Goal: Contribute content: Add original content to the website for others to see

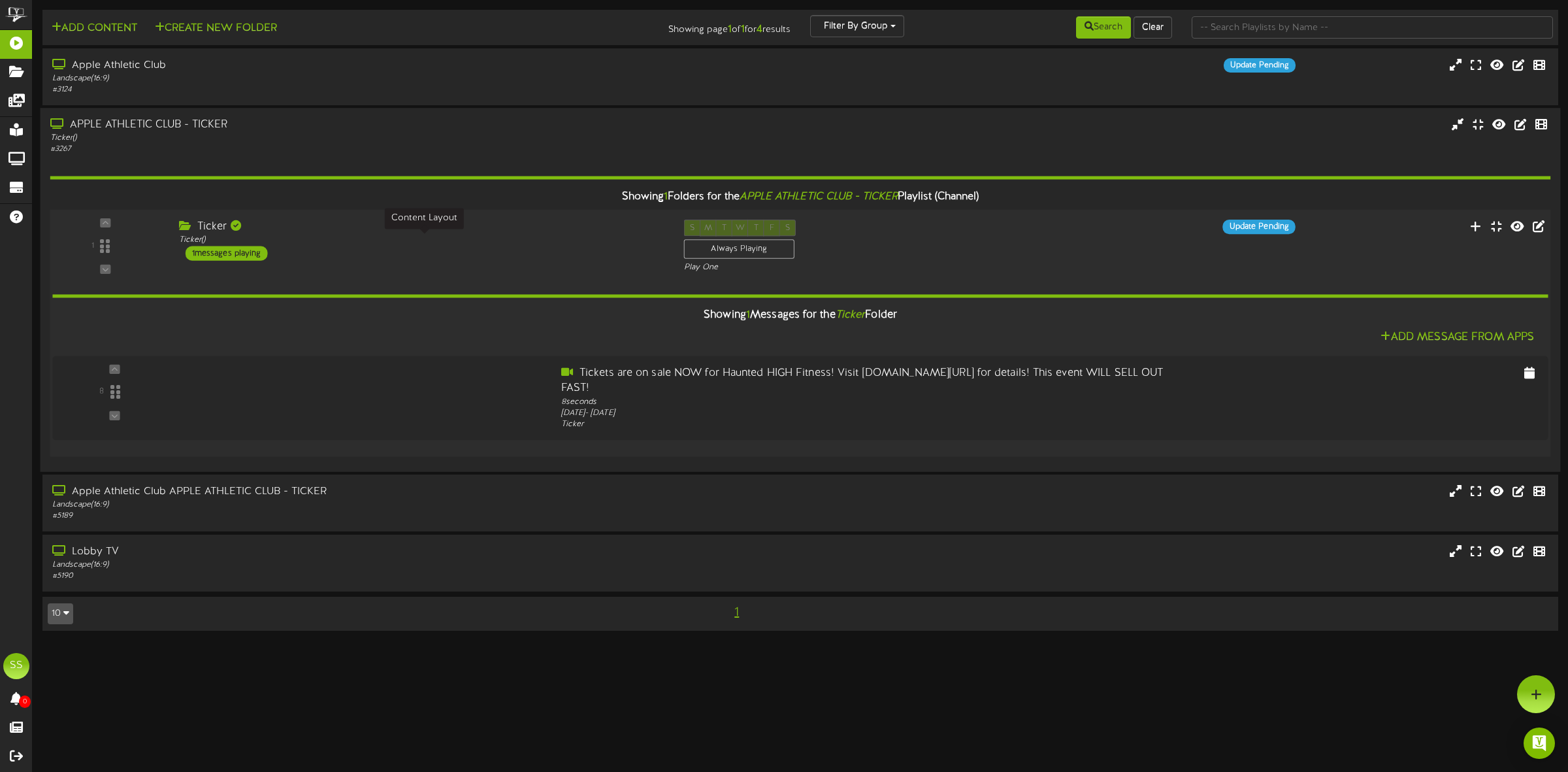
click at [358, 243] on div "Ticker ( )" at bounding box center [421, 241] width 486 height 11
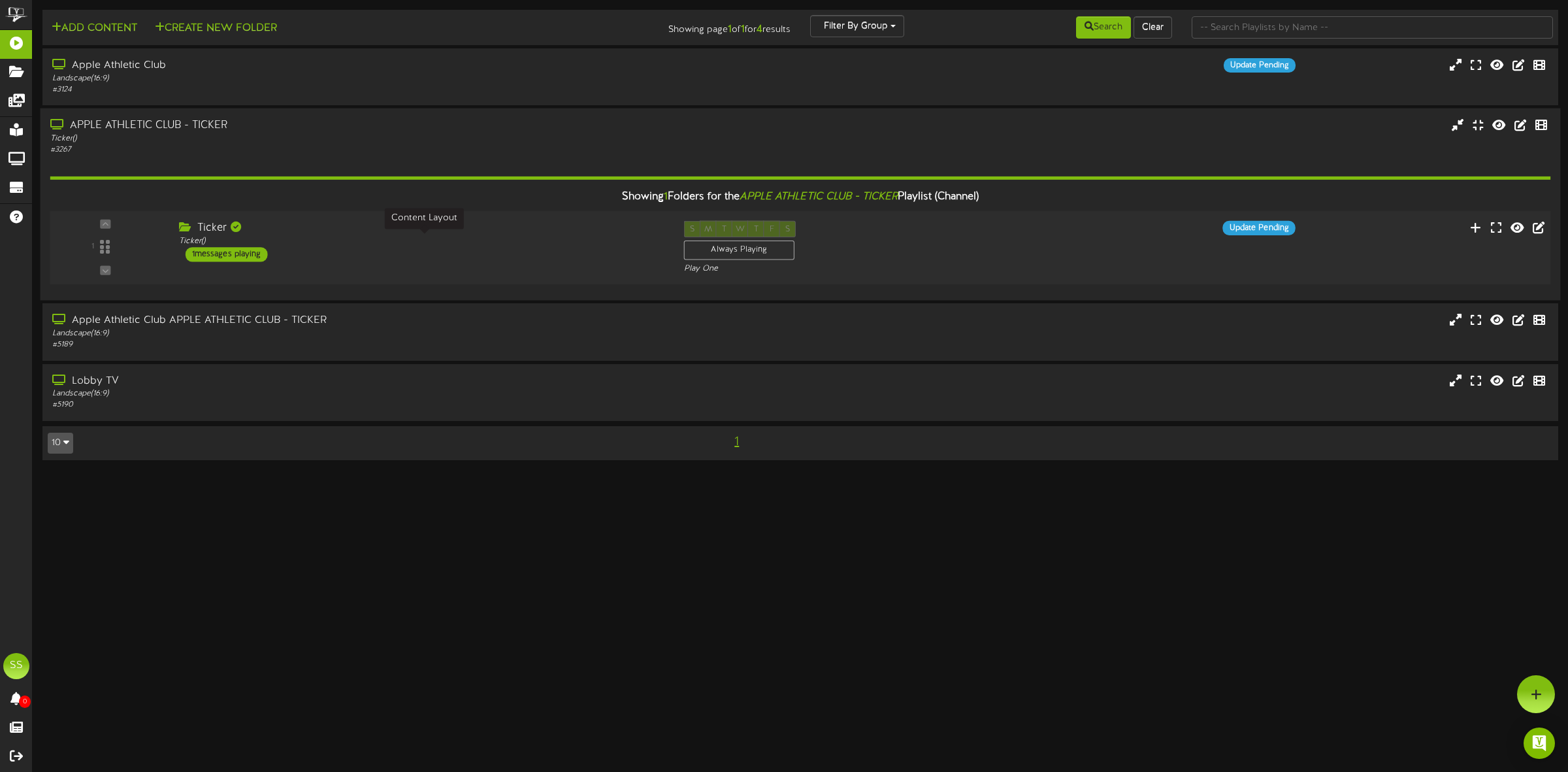
click at [358, 243] on div "Ticker ( )" at bounding box center [421, 242] width 486 height 11
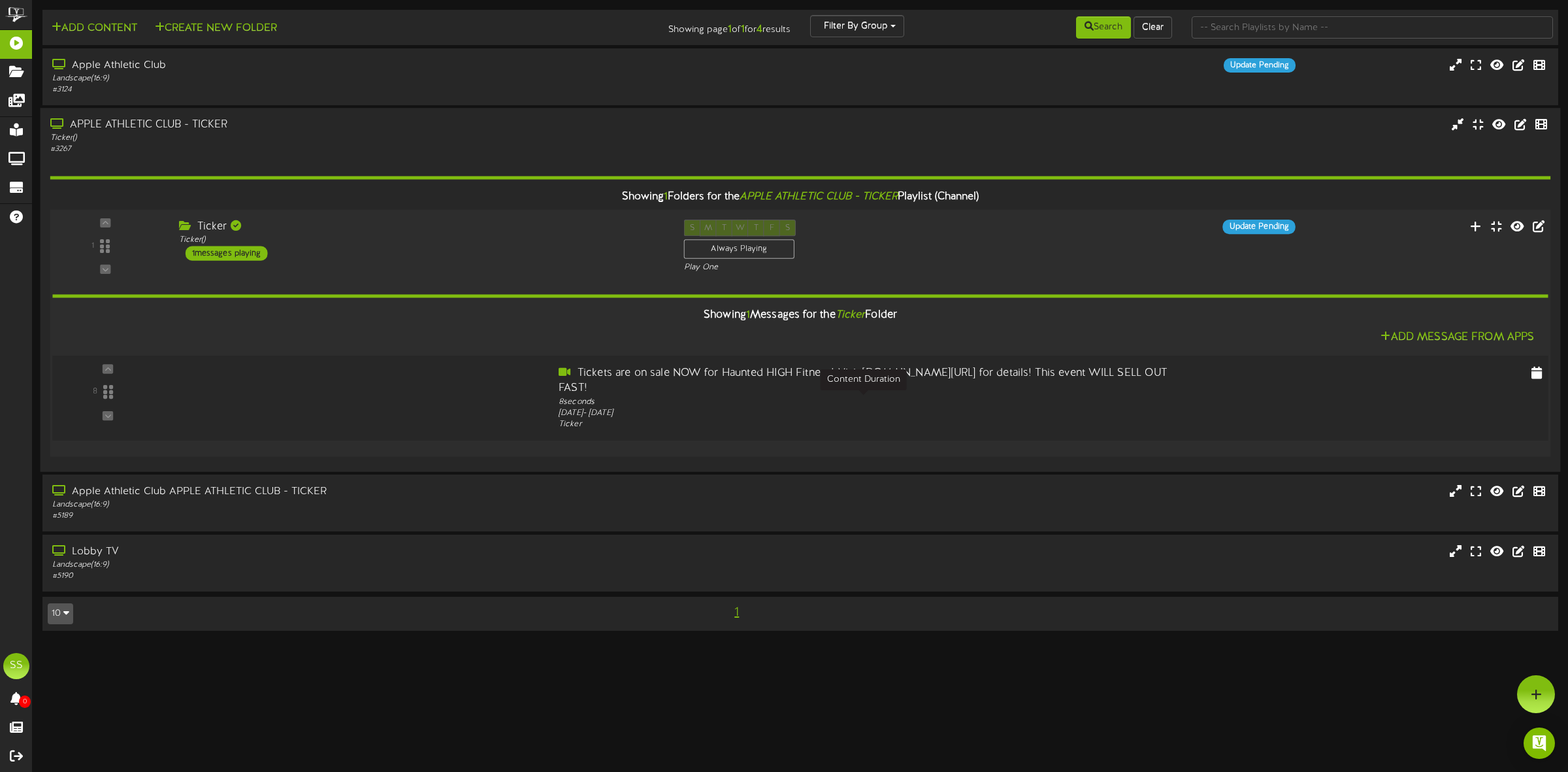
click at [607, 397] on div "8 seconds" at bounding box center [863, 402] width 609 height 12
click at [1531, 372] on icon at bounding box center [1538, 373] width 13 height 15
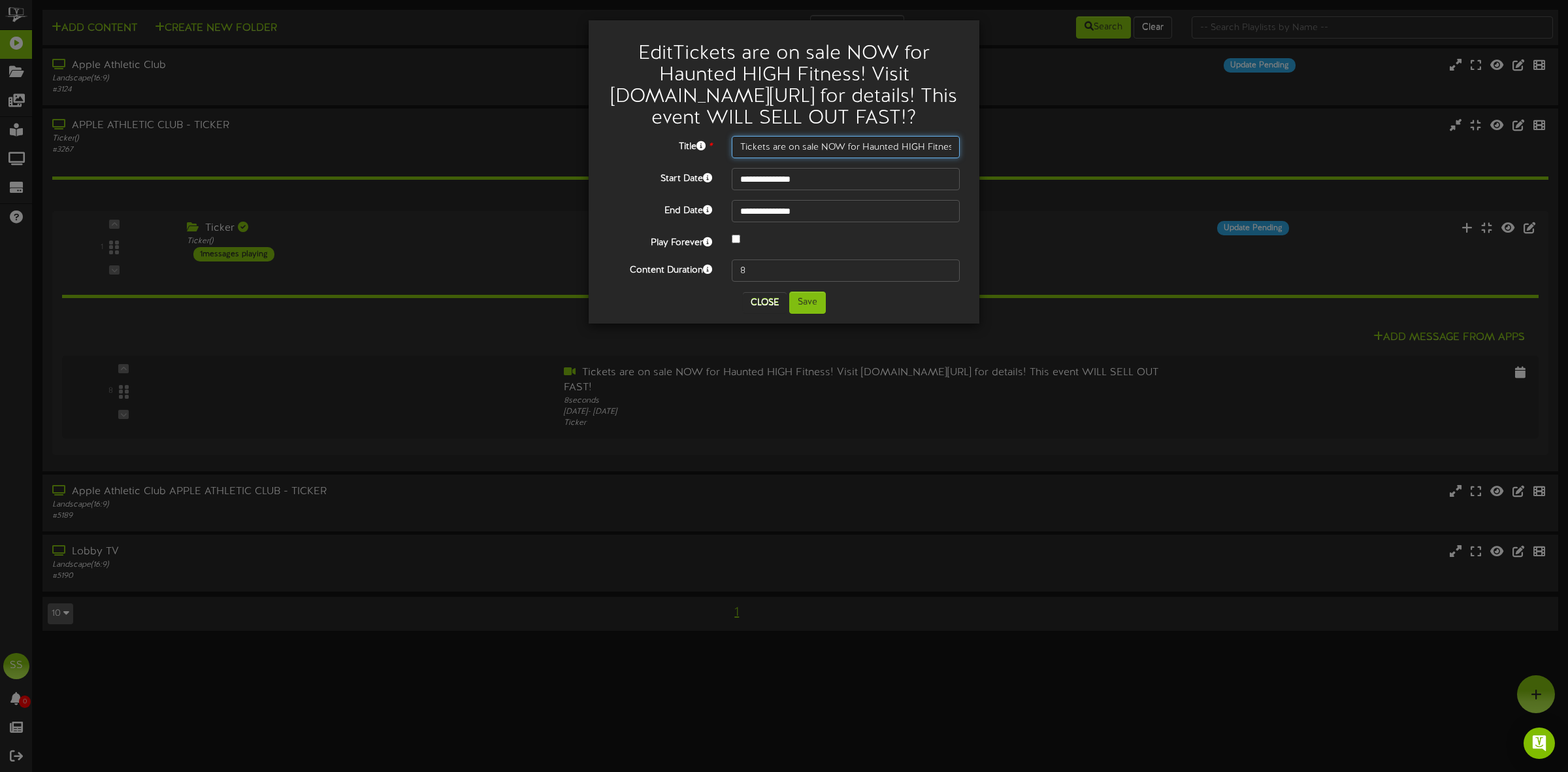
click at [818, 159] on input "Tickets are on sale NOW for Haunted HIGH Fitness! Visit www.theclubapple.com/ha…" at bounding box center [845, 147] width 228 height 22
drag, startPoint x: 814, startPoint y: 168, endPoint x: 972, endPoint y: 174, distance: 158.1
click at [972, 174] on div "**********" at bounding box center [784, 172] width 391 height 303
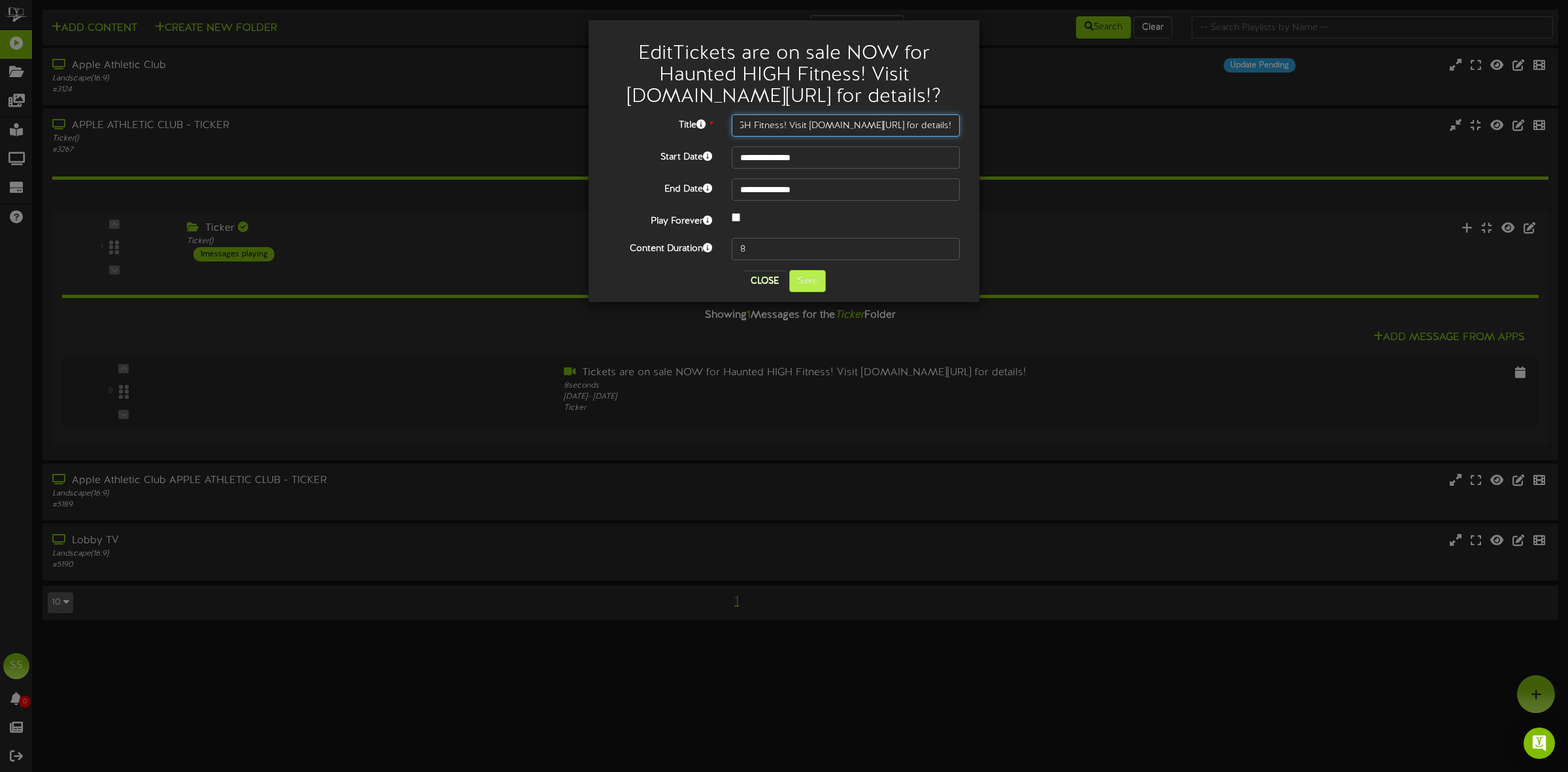
type input "Tickets are on sale NOW for Haunted HIGH Fitness! Visit www.theclubapple.com/ha…"
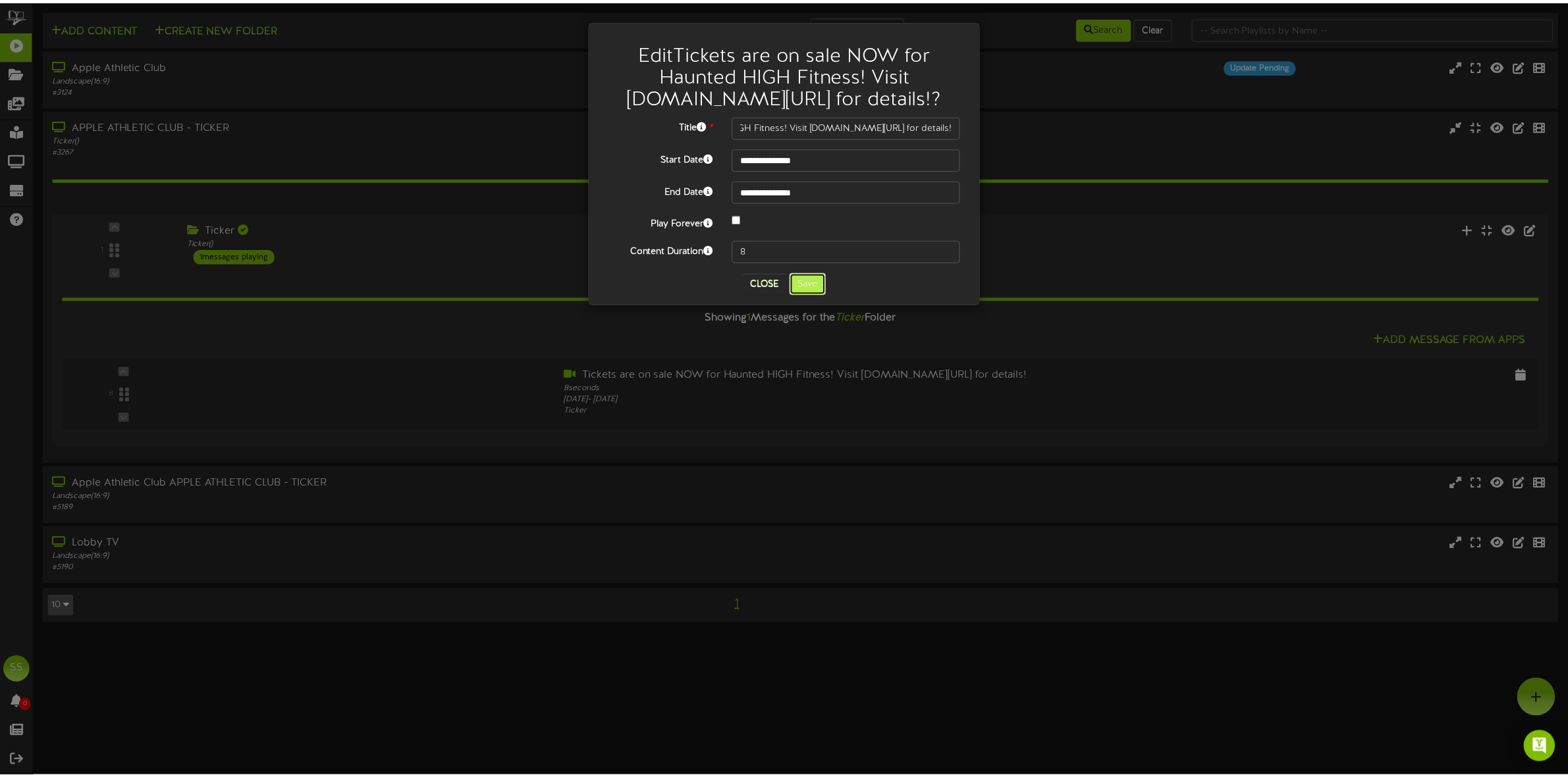
scroll to position [0, 0]
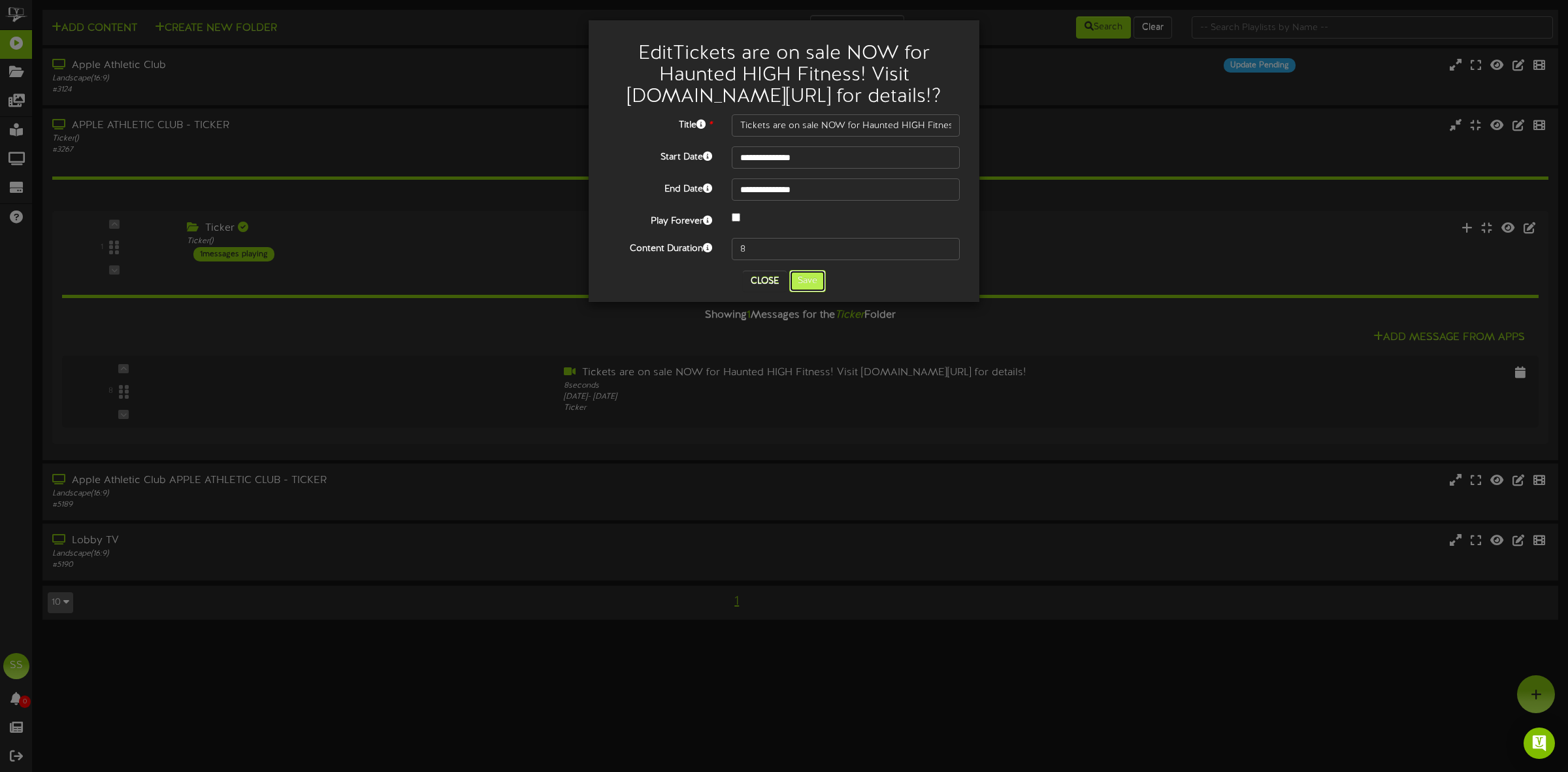
click at [808, 292] on button "Save" at bounding box center [808, 281] width 37 height 22
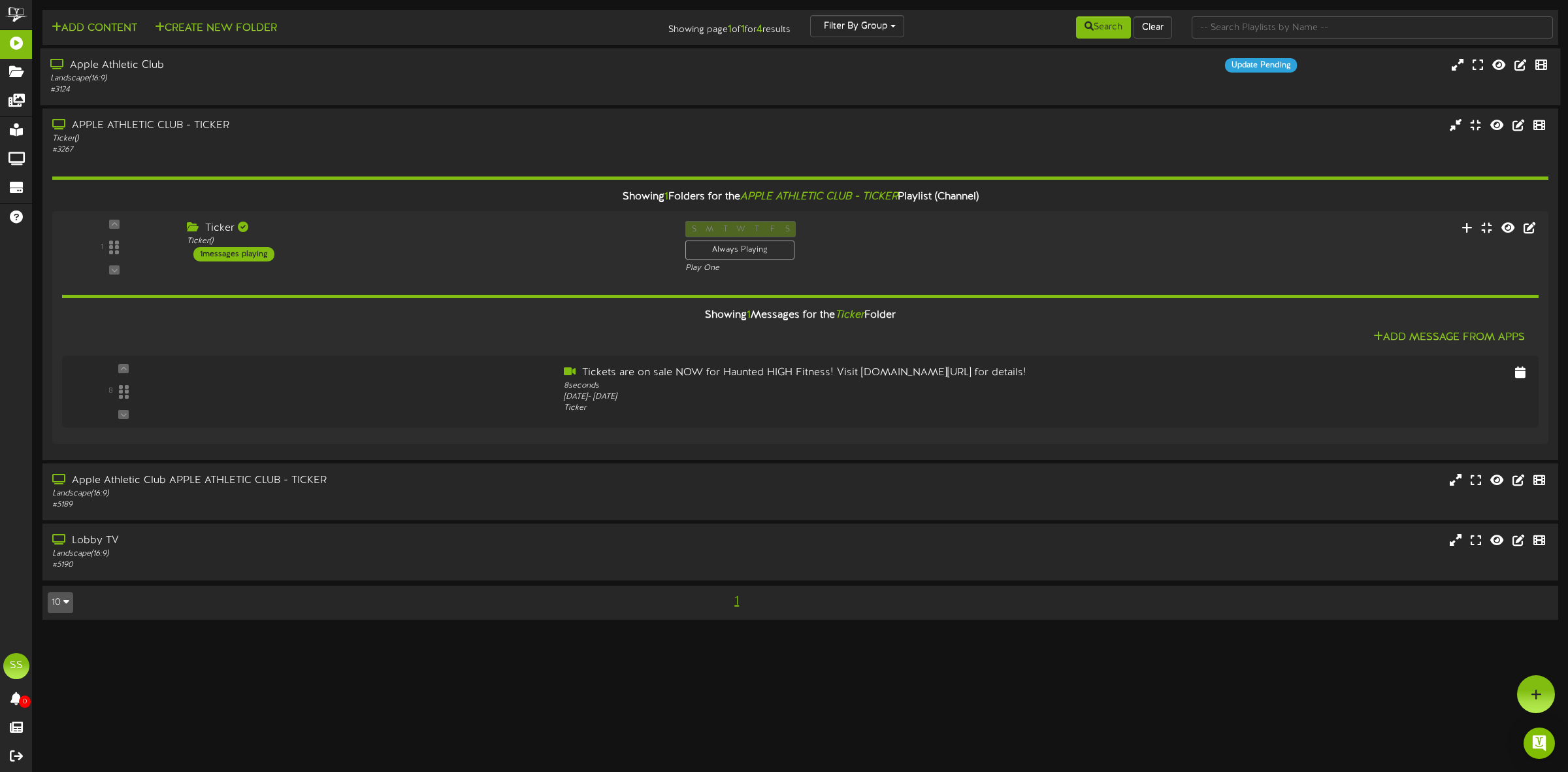
click at [270, 85] on div "# 3124" at bounding box center [358, 89] width 614 height 11
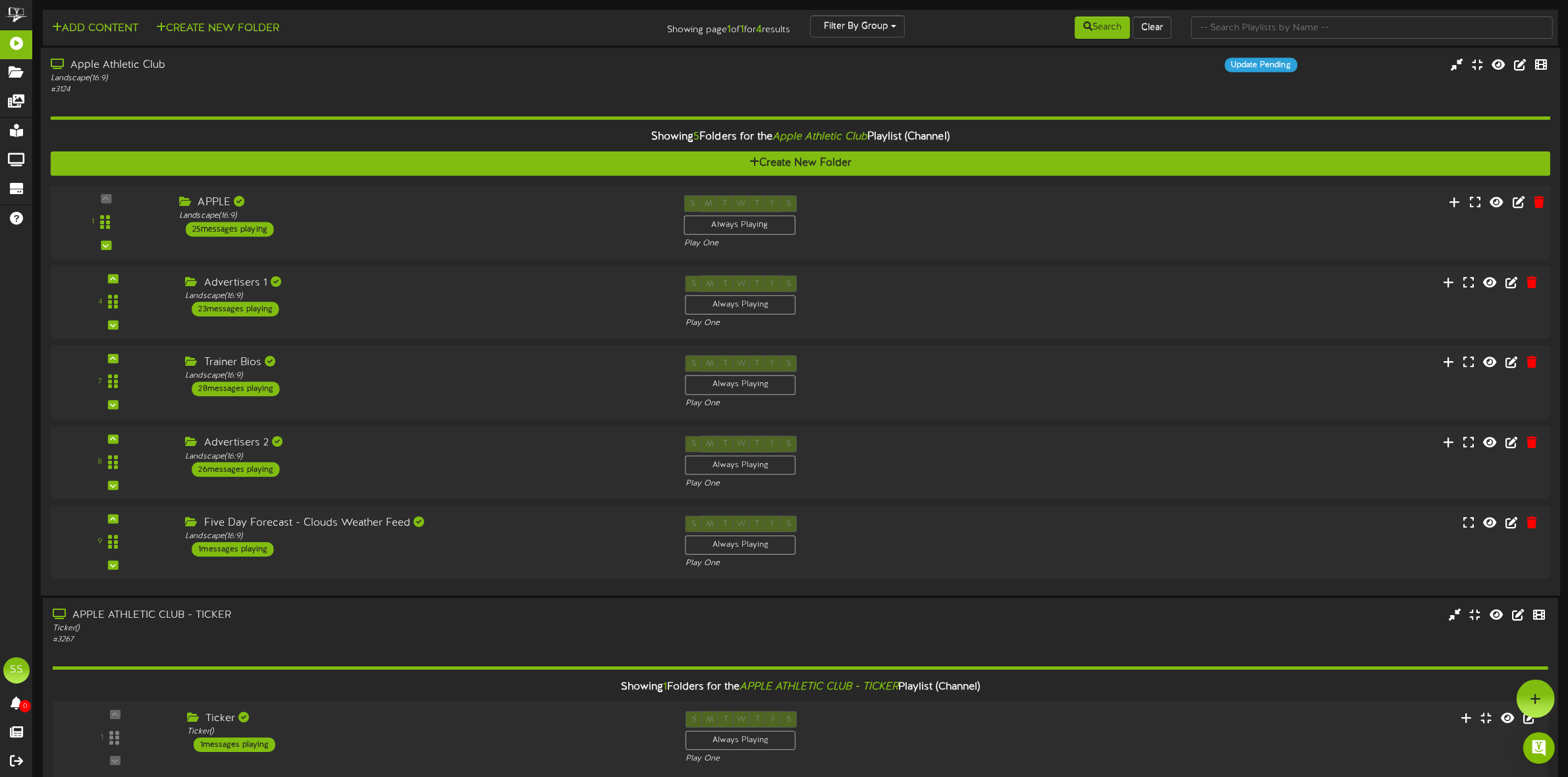
click at [328, 232] on div "APPLE Landscape ( 16:9 ) 25 messages playing" at bounding box center [422, 216] width 505 height 42
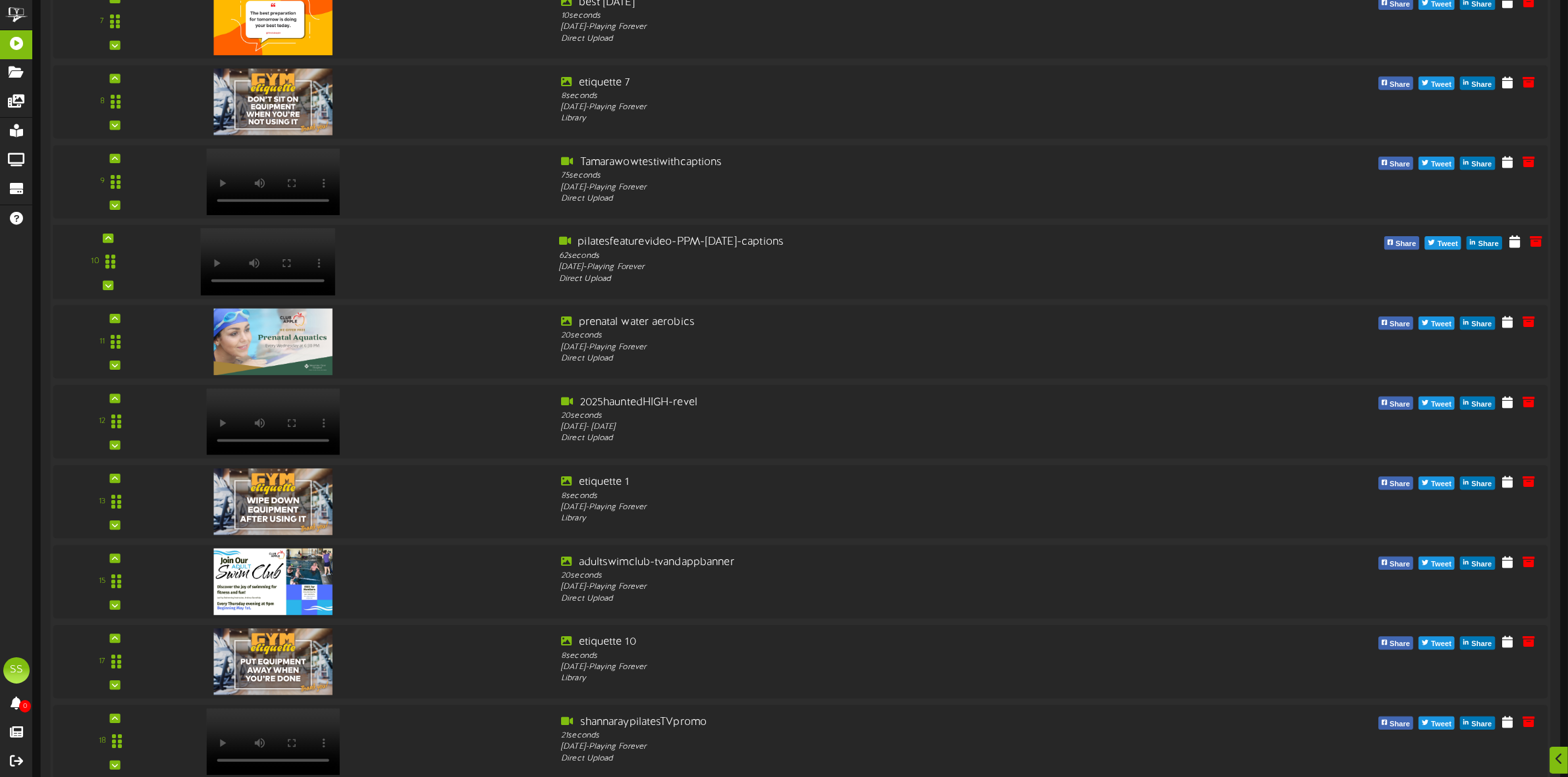
scroll to position [905, 0]
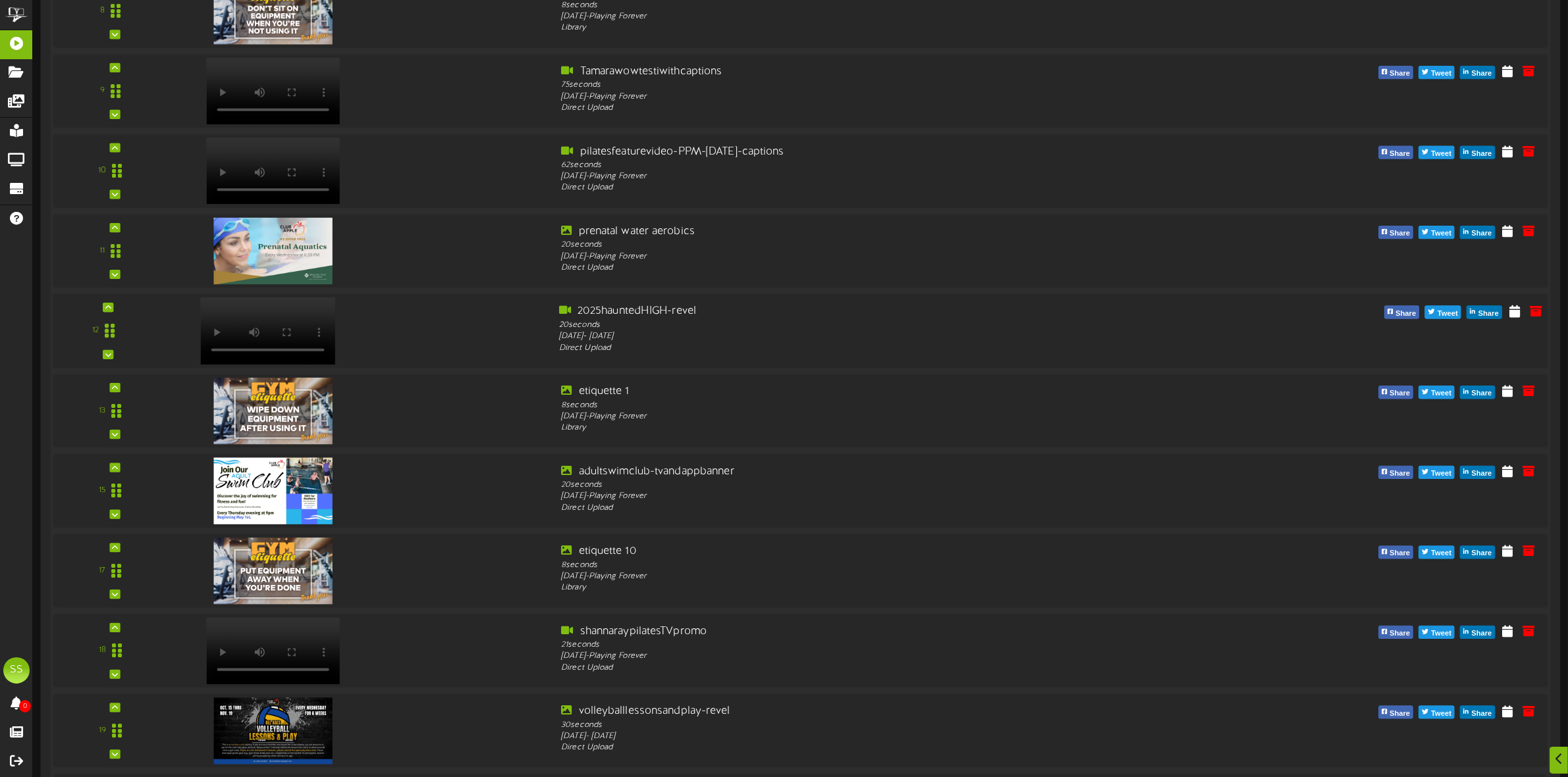
click at [287, 314] on video at bounding box center [268, 330] width 135 height 67
click at [1537, 311] on icon at bounding box center [1535, 311] width 15 height 15
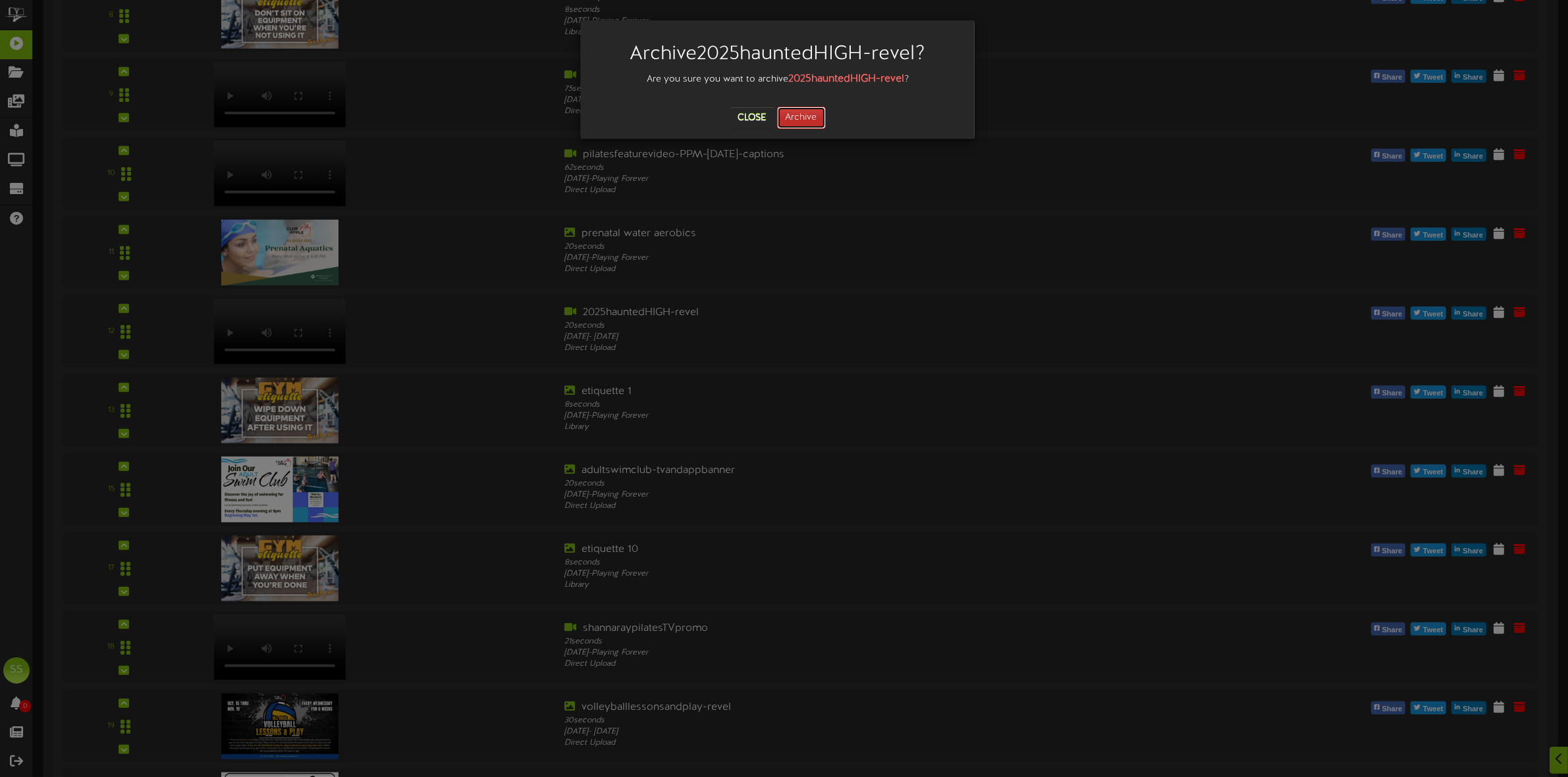
click at [806, 117] on button "Archive" at bounding box center [802, 118] width 48 height 22
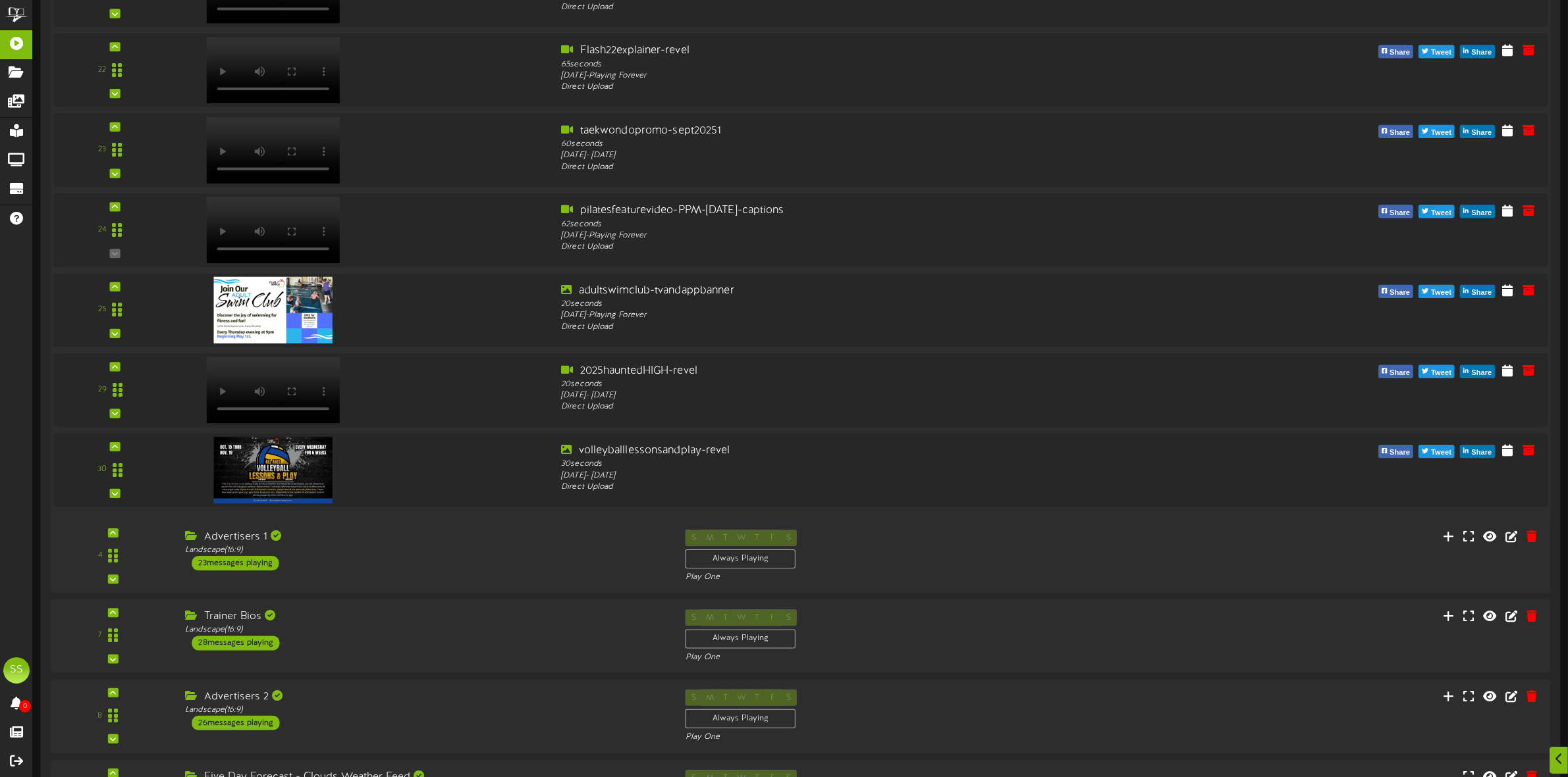
scroll to position [1810, 0]
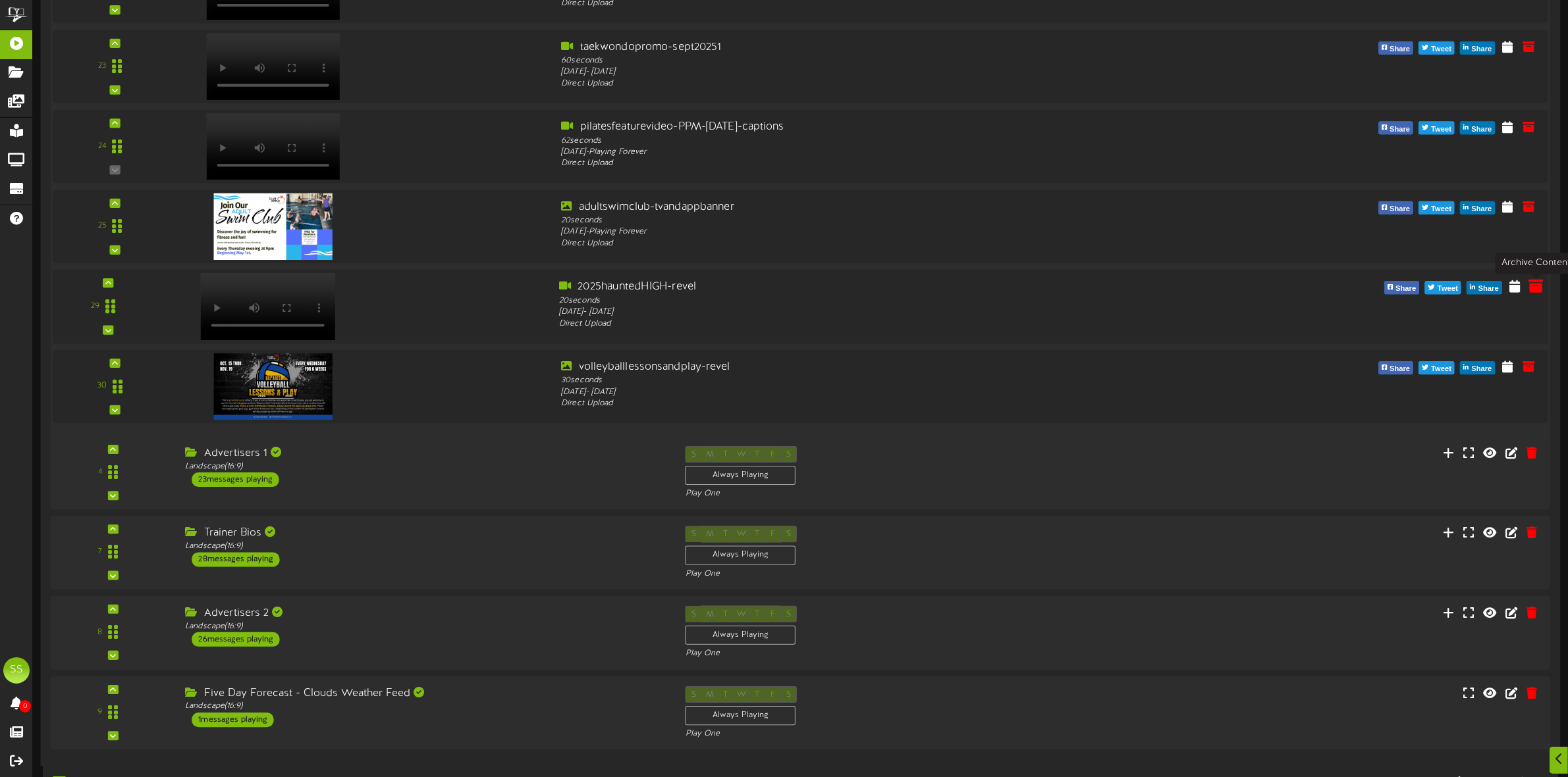
click at [1535, 287] on icon at bounding box center [1535, 287] width 15 height 15
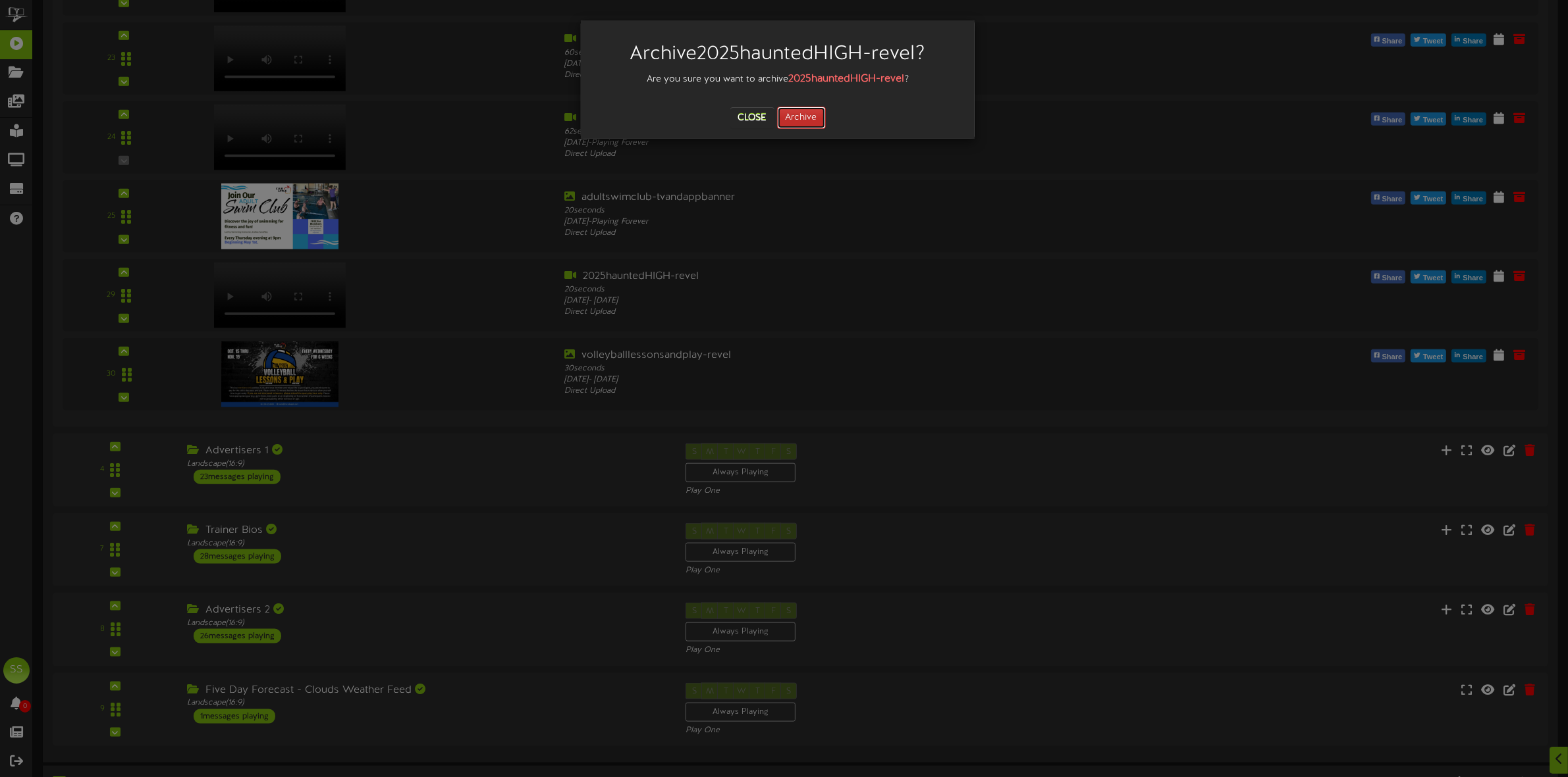
click at [802, 119] on button "Archive" at bounding box center [802, 118] width 48 height 22
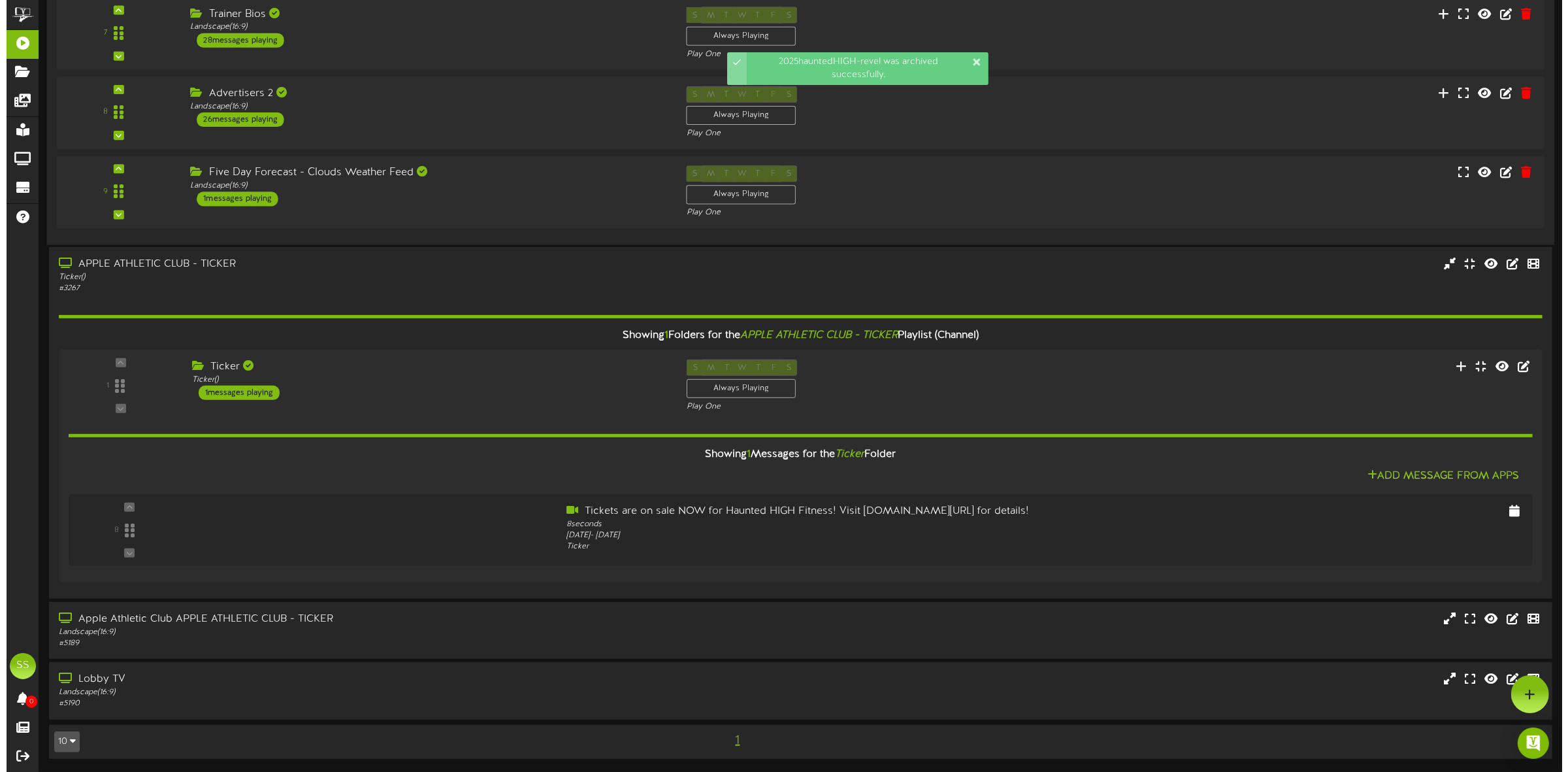
scroll to position [0, 0]
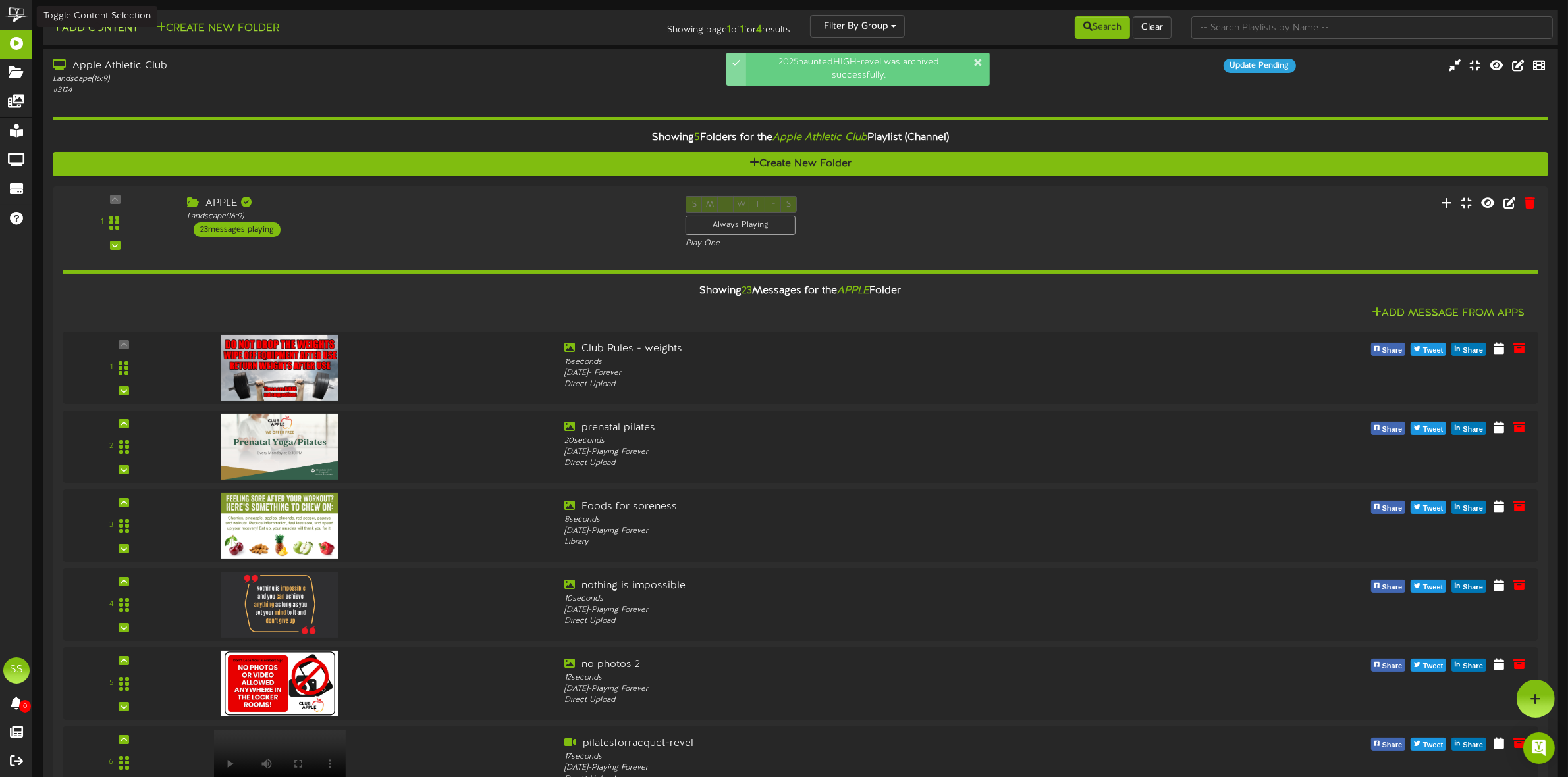
click at [100, 30] on button "Add Content" at bounding box center [95, 29] width 94 height 17
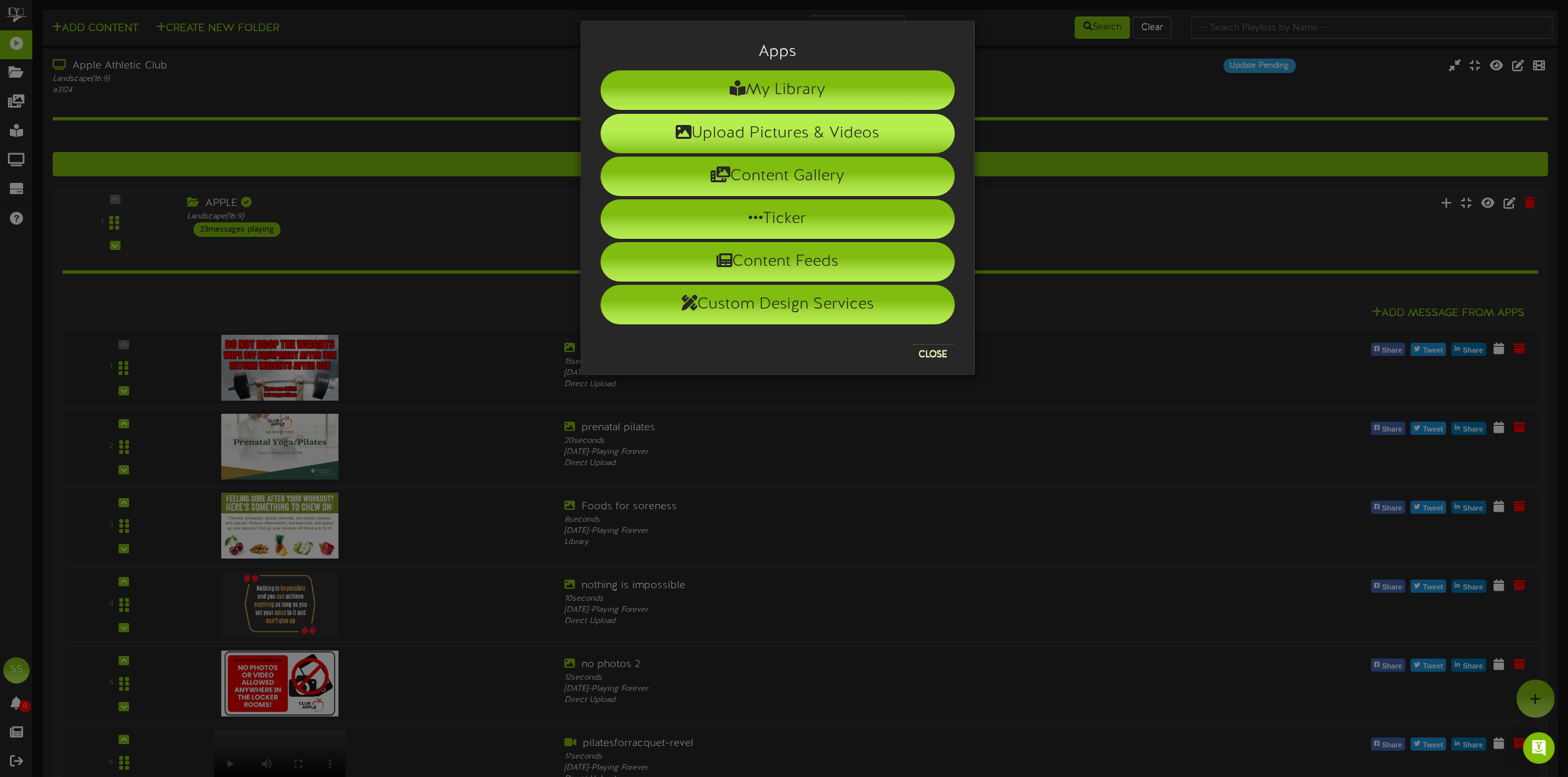
click at [762, 133] on li "Upload Pictures & Videos" at bounding box center [777, 134] width 354 height 40
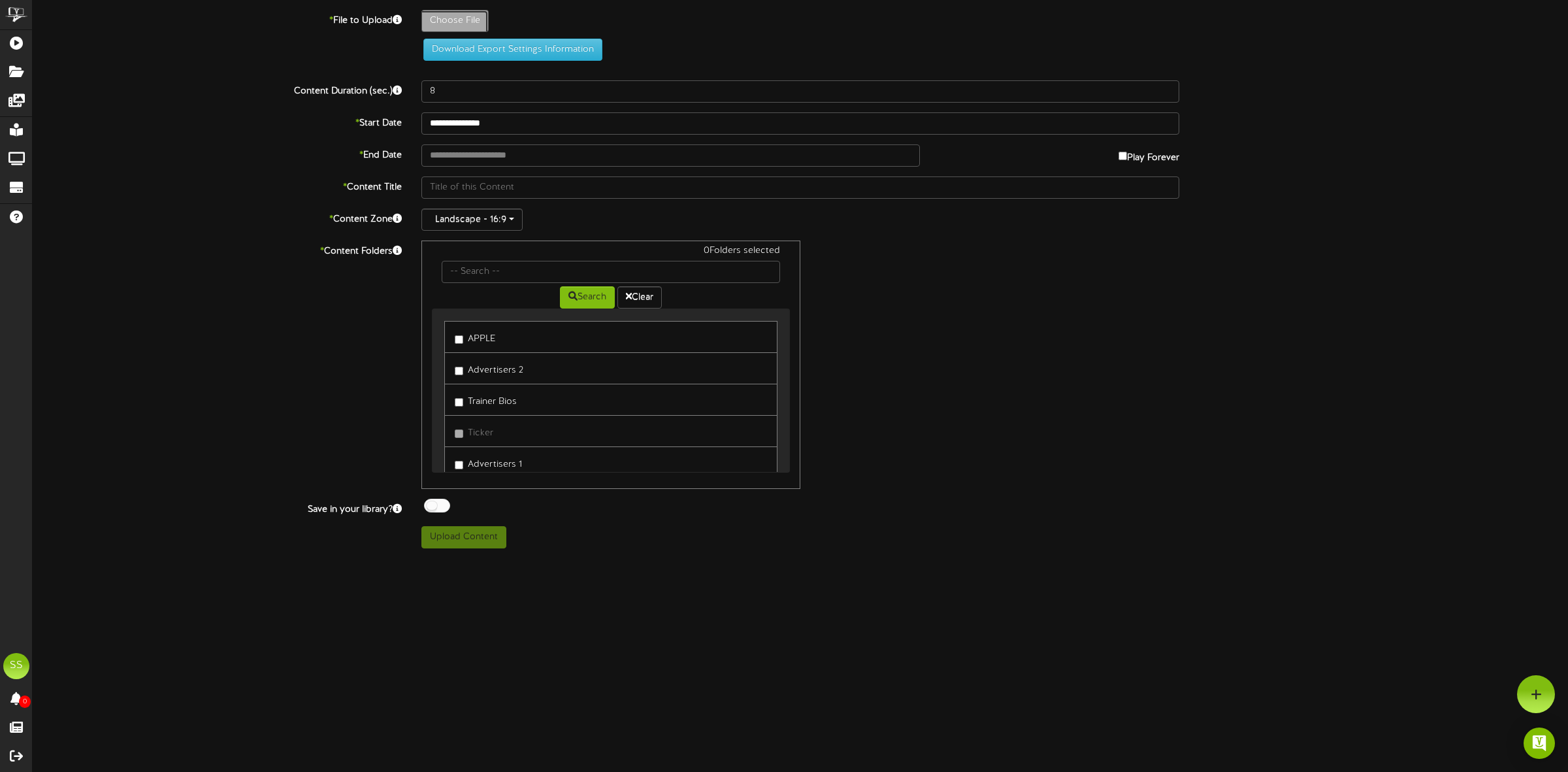
type input "**********"
type input "2025hauntedHIGH2-revel"
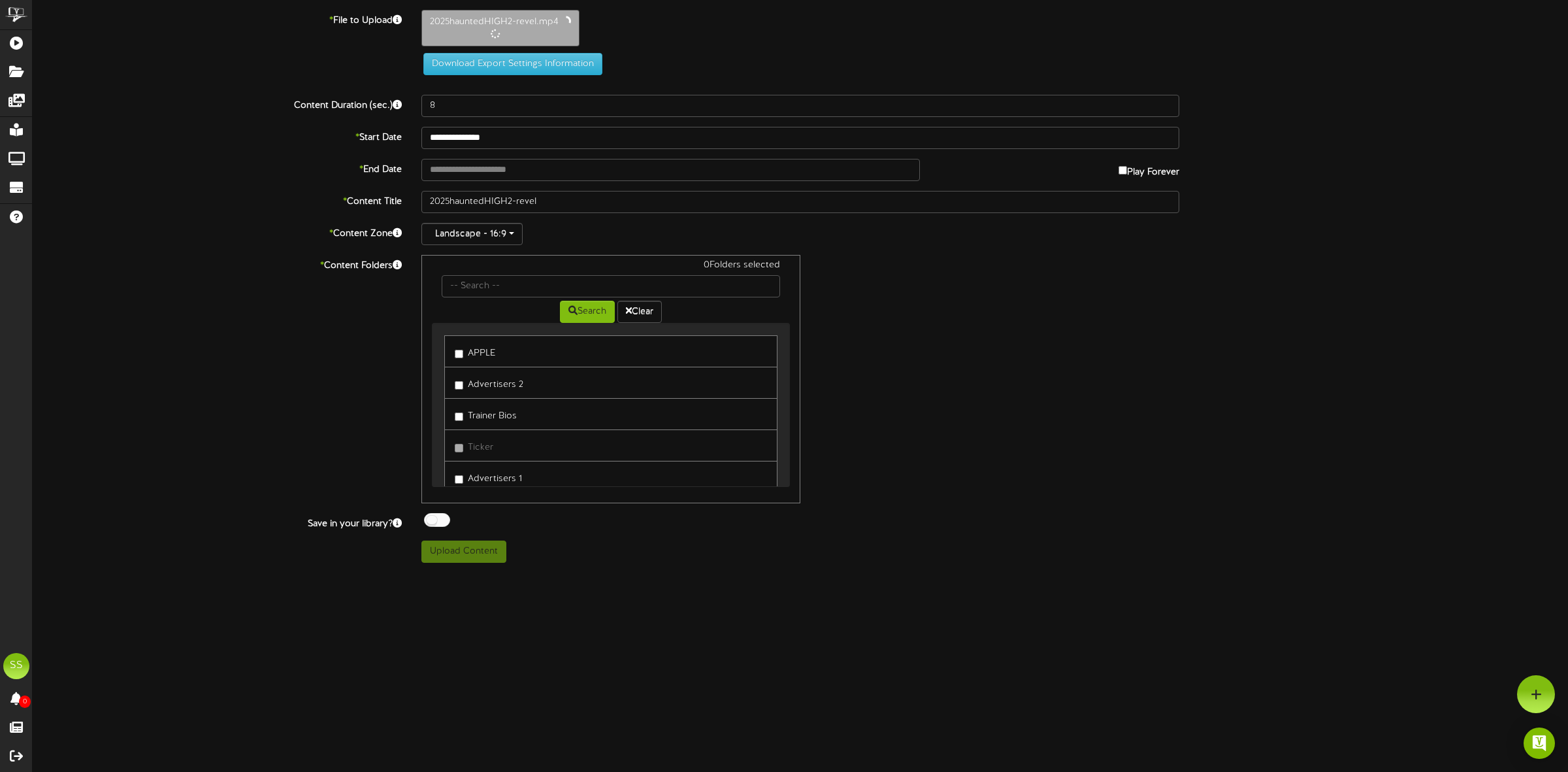
click at [484, 354] on label "APPLE" at bounding box center [475, 350] width 41 height 18
click at [439, 518] on div at bounding box center [437, 520] width 26 height 14
type input "13"
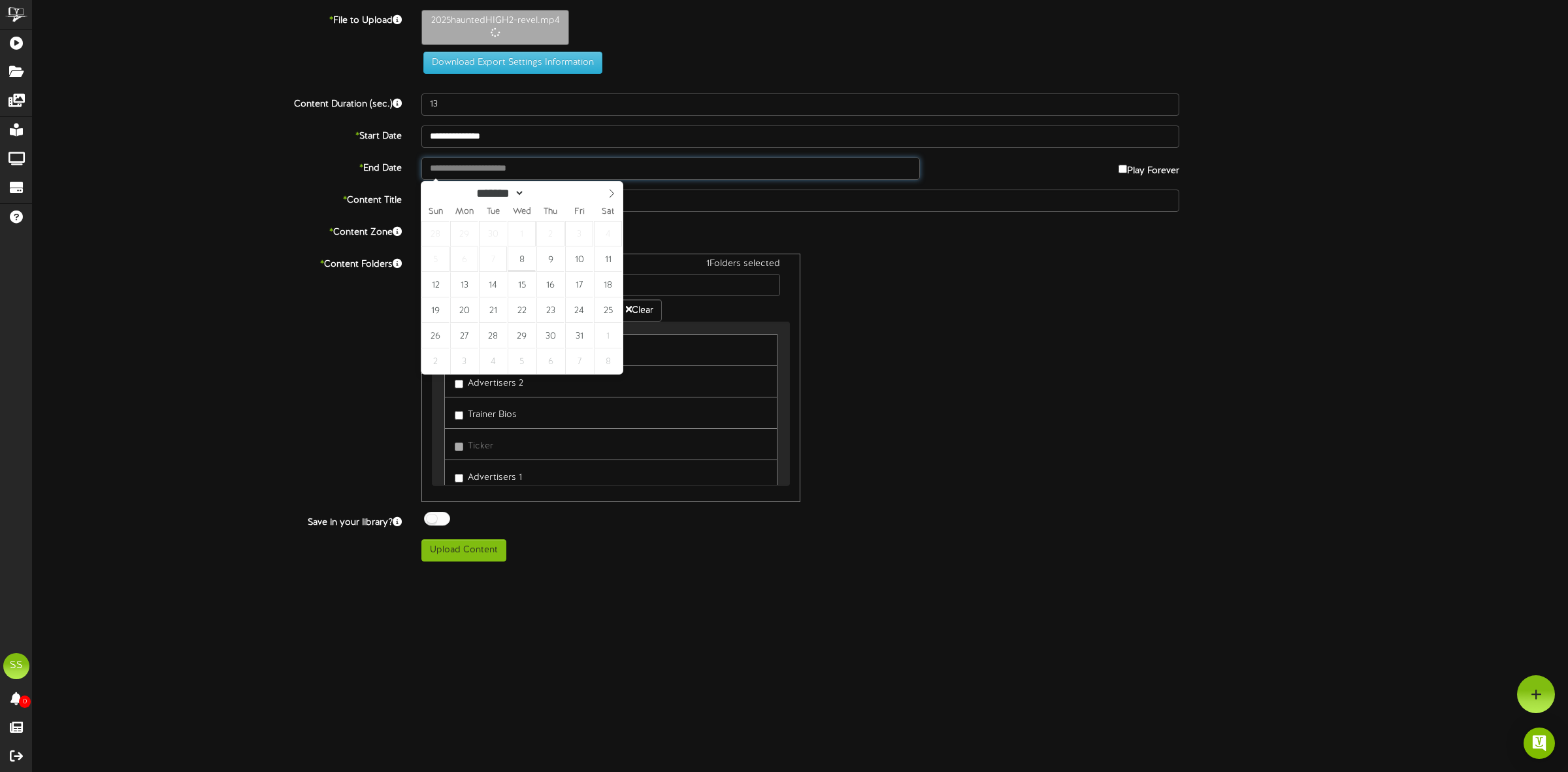
click at [484, 168] on input "text" at bounding box center [670, 169] width 499 height 22
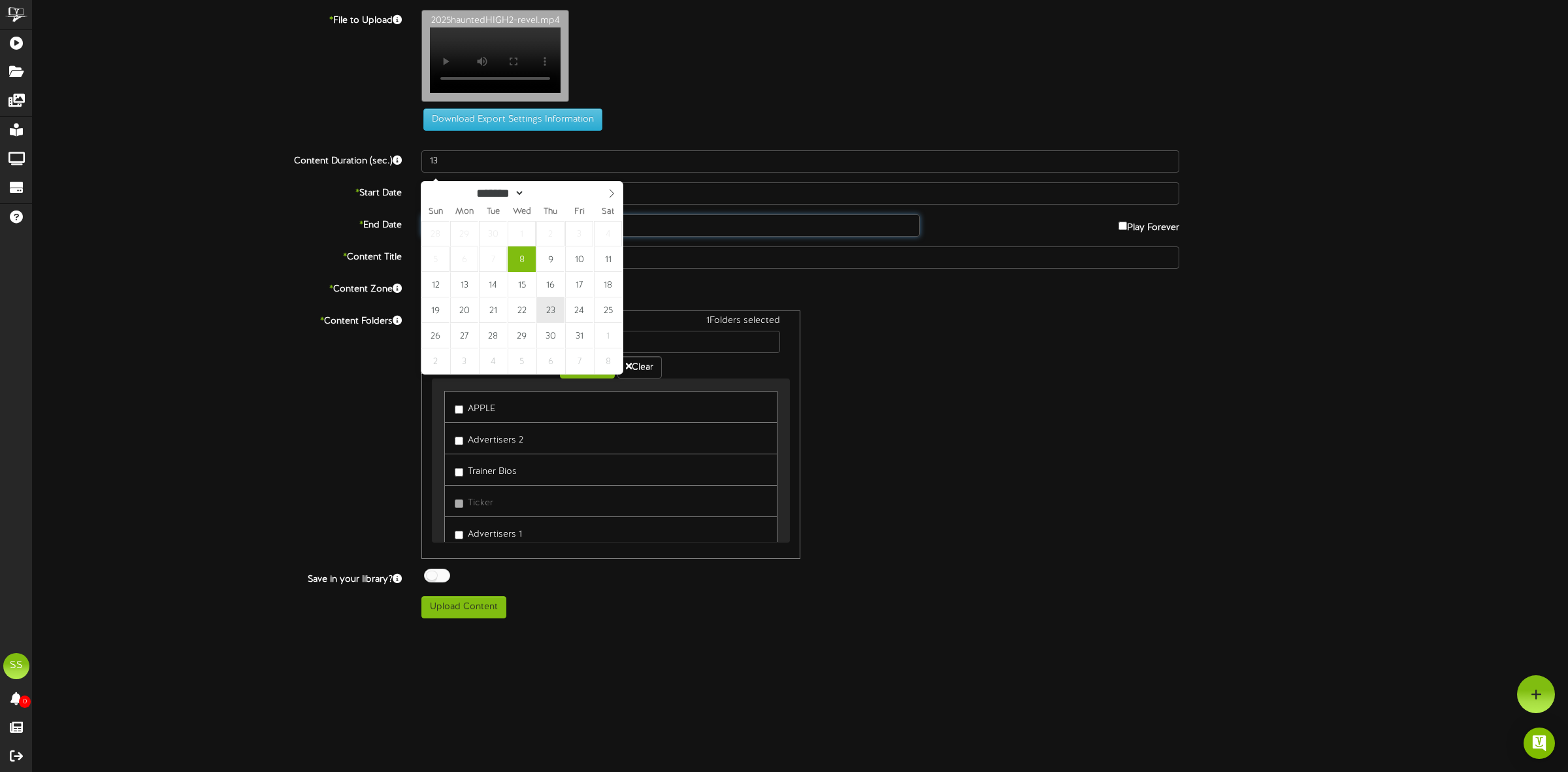
type input "**********"
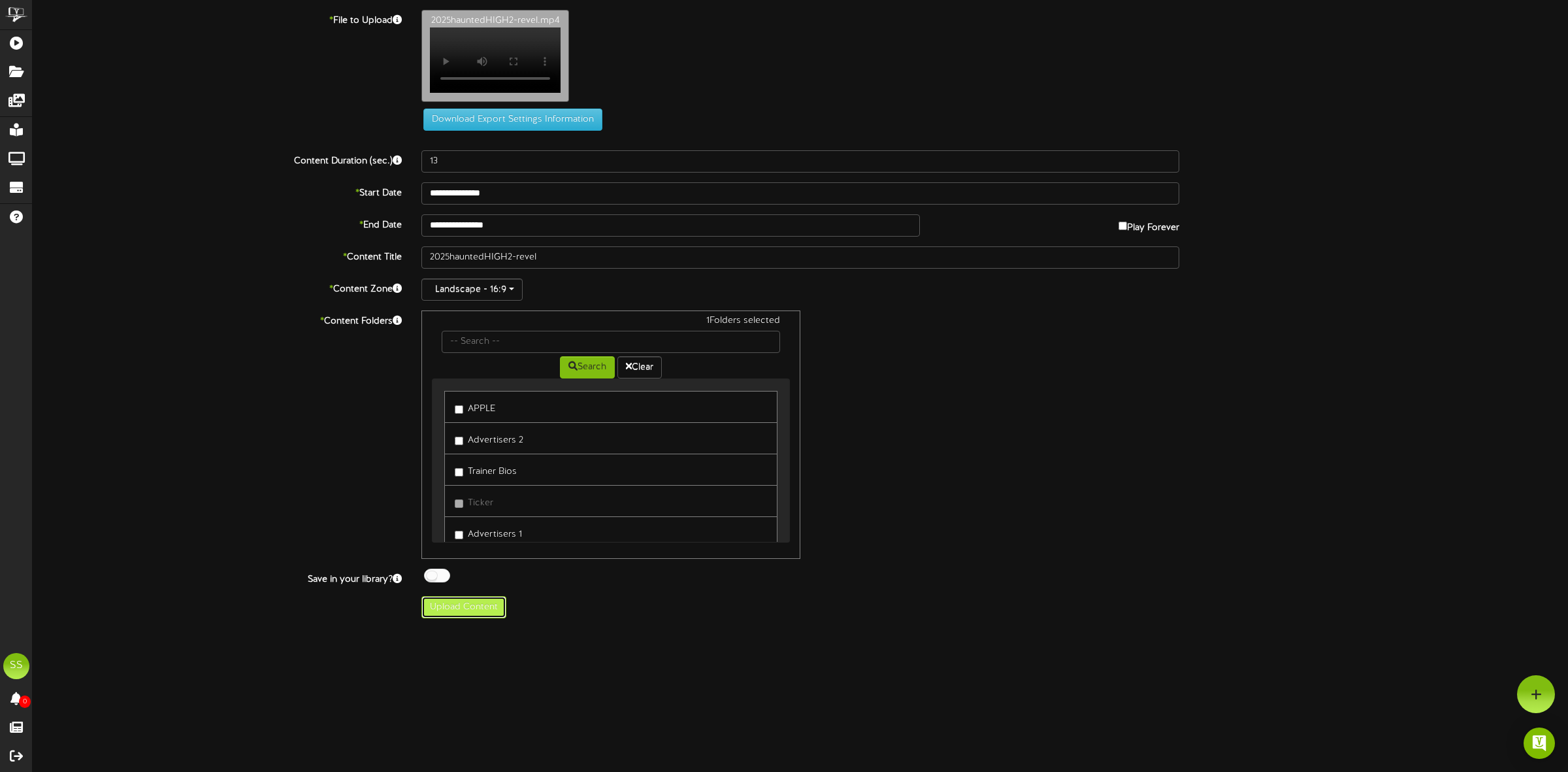
click at [457, 612] on button "Upload Content" at bounding box center [464, 608] width 85 height 22
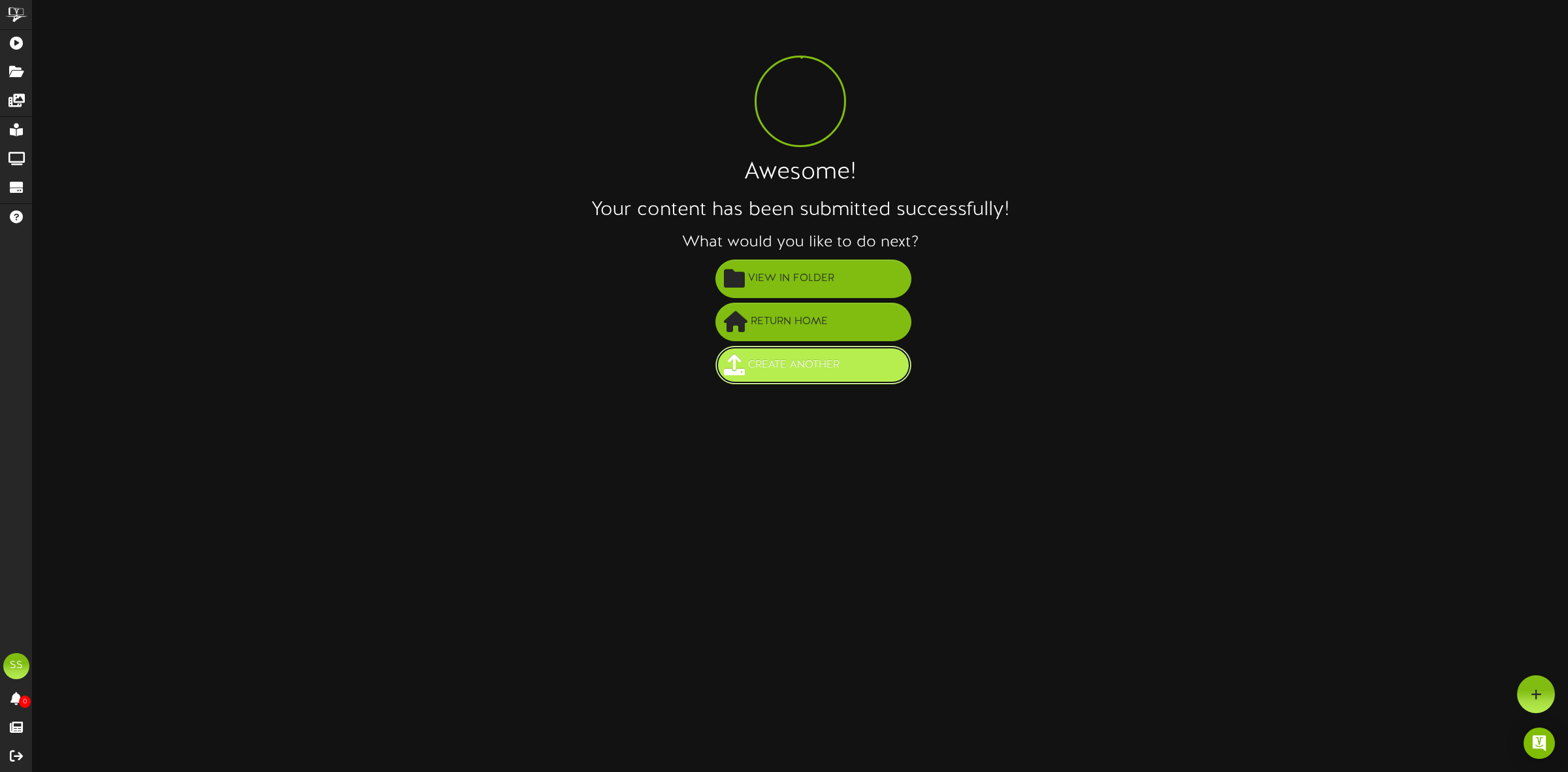
click at [800, 374] on span "Create Another" at bounding box center [794, 364] width 98 height 21
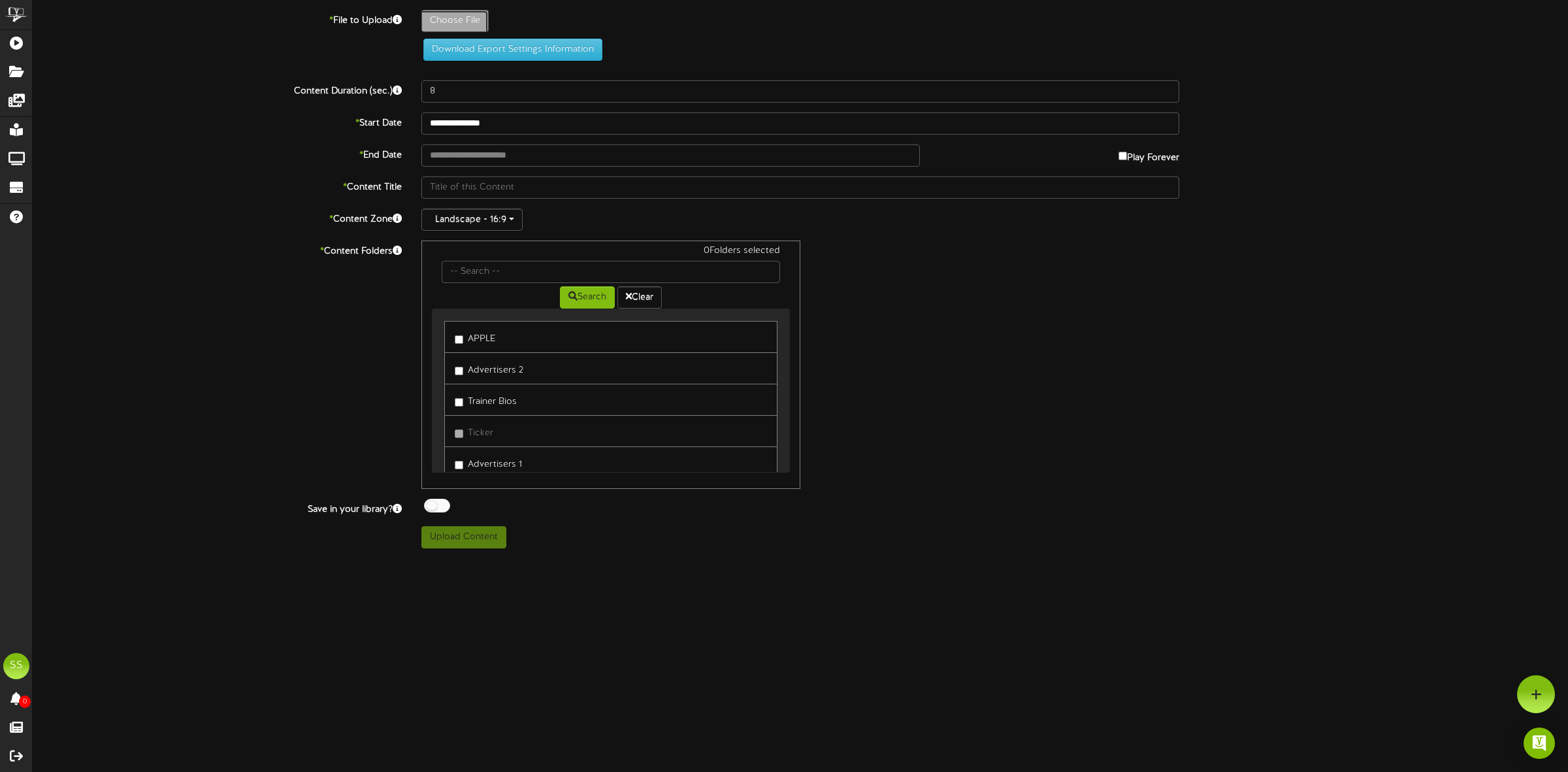
type input "**********"
type input "2025hauntedHIGH2-revel"
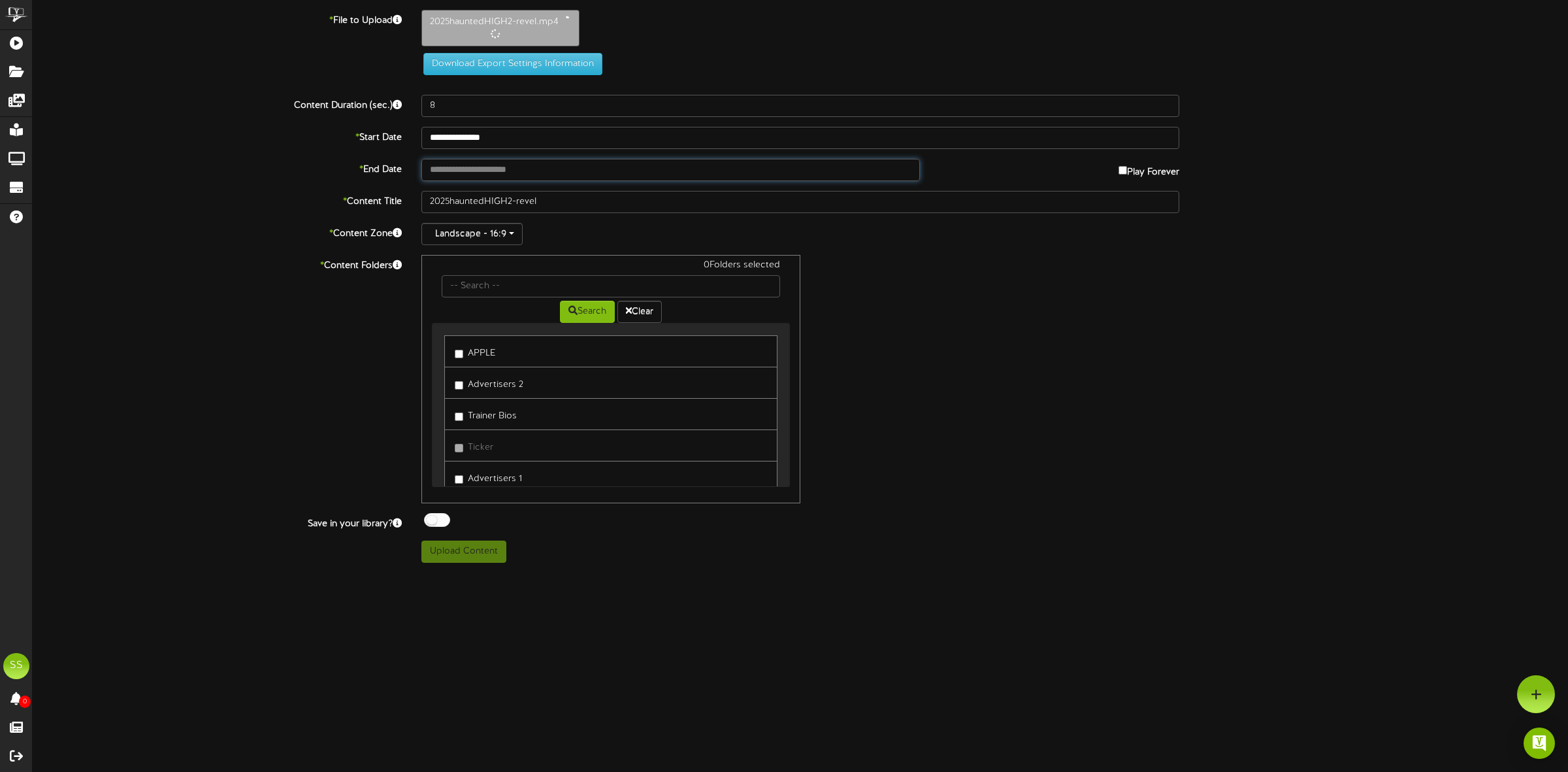
click at [467, 174] on input "text" at bounding box center [670, 170] width 499 height 22
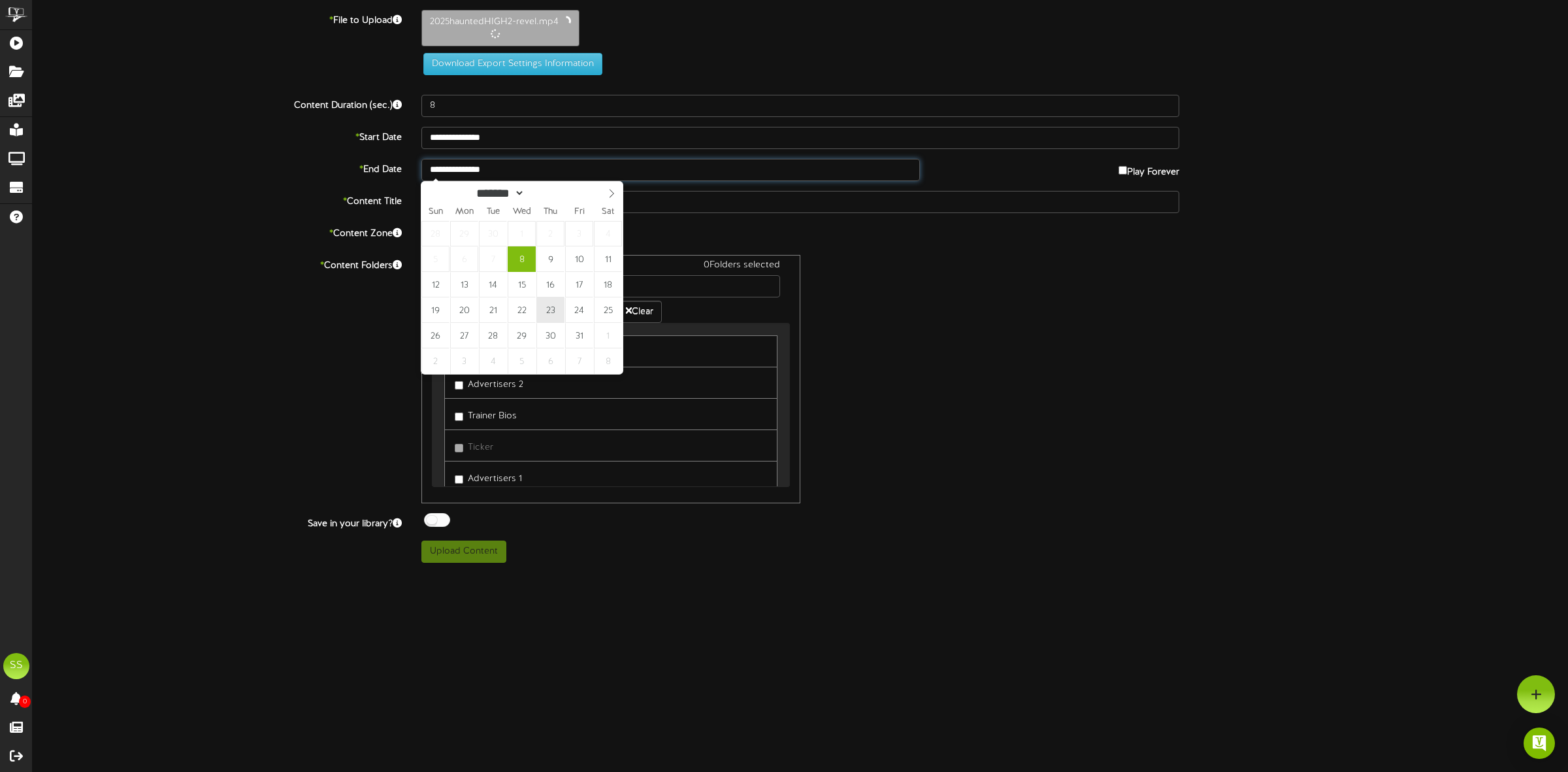
type input "**********"
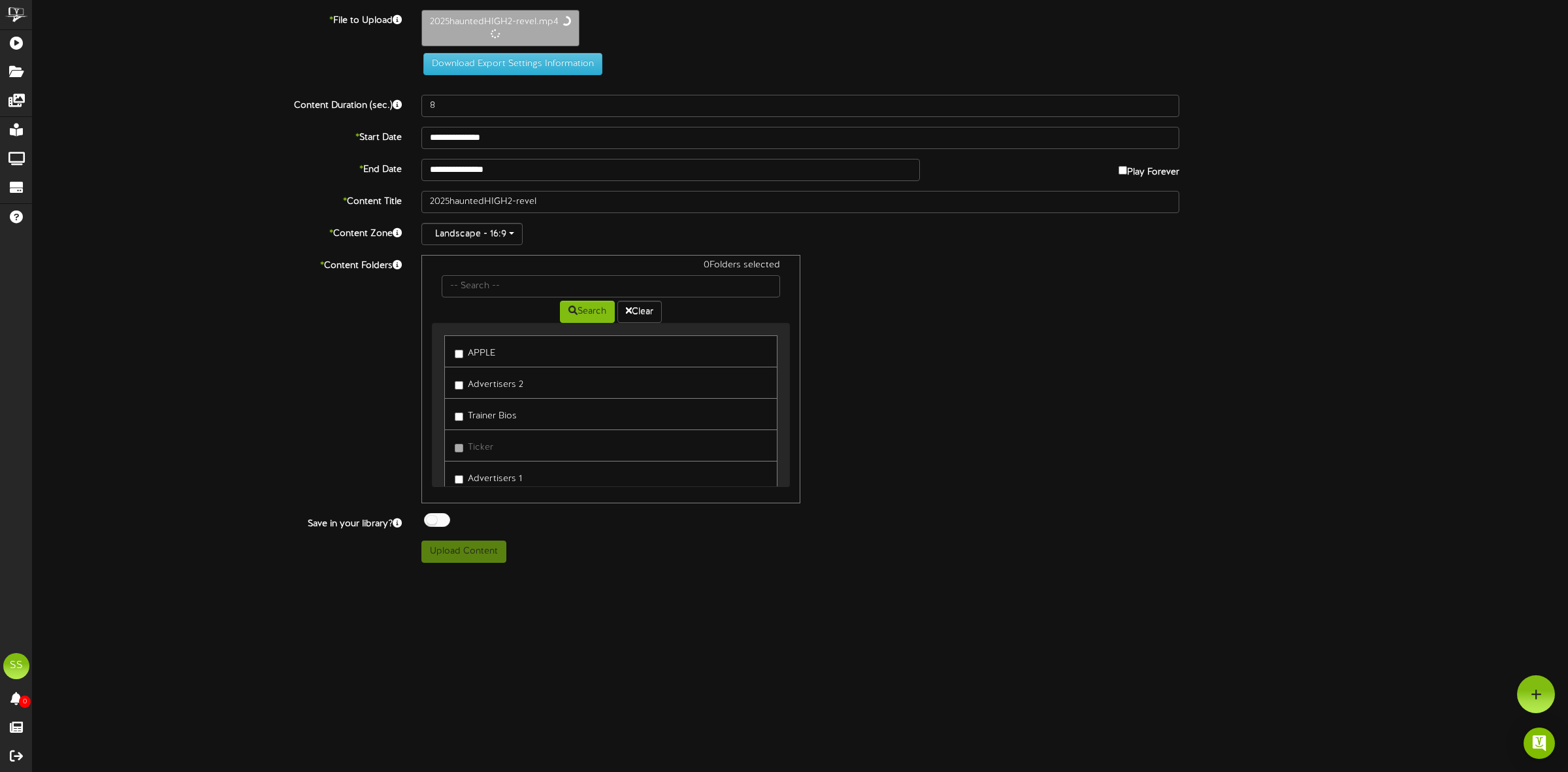
click at [481, 353] on label "APPLE" at bounding box center [475, 350] width 41 height 18
click at [439, 517] on div at bounding box center [437, 520] width 26 height 14
type input "13"
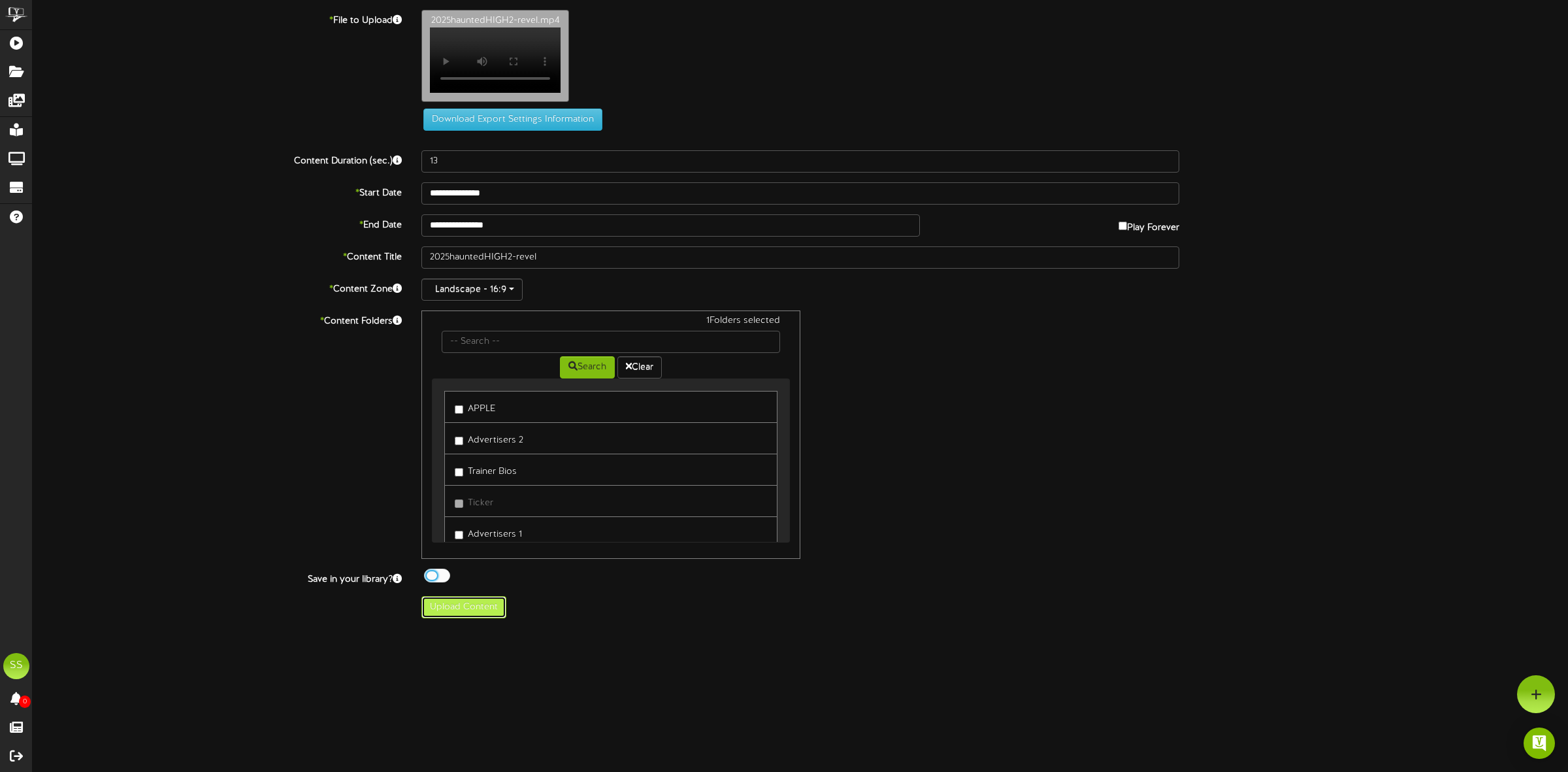
click at [469, 612] on button "Upload Content" at bounding box center [464, 608] width 85 height 22
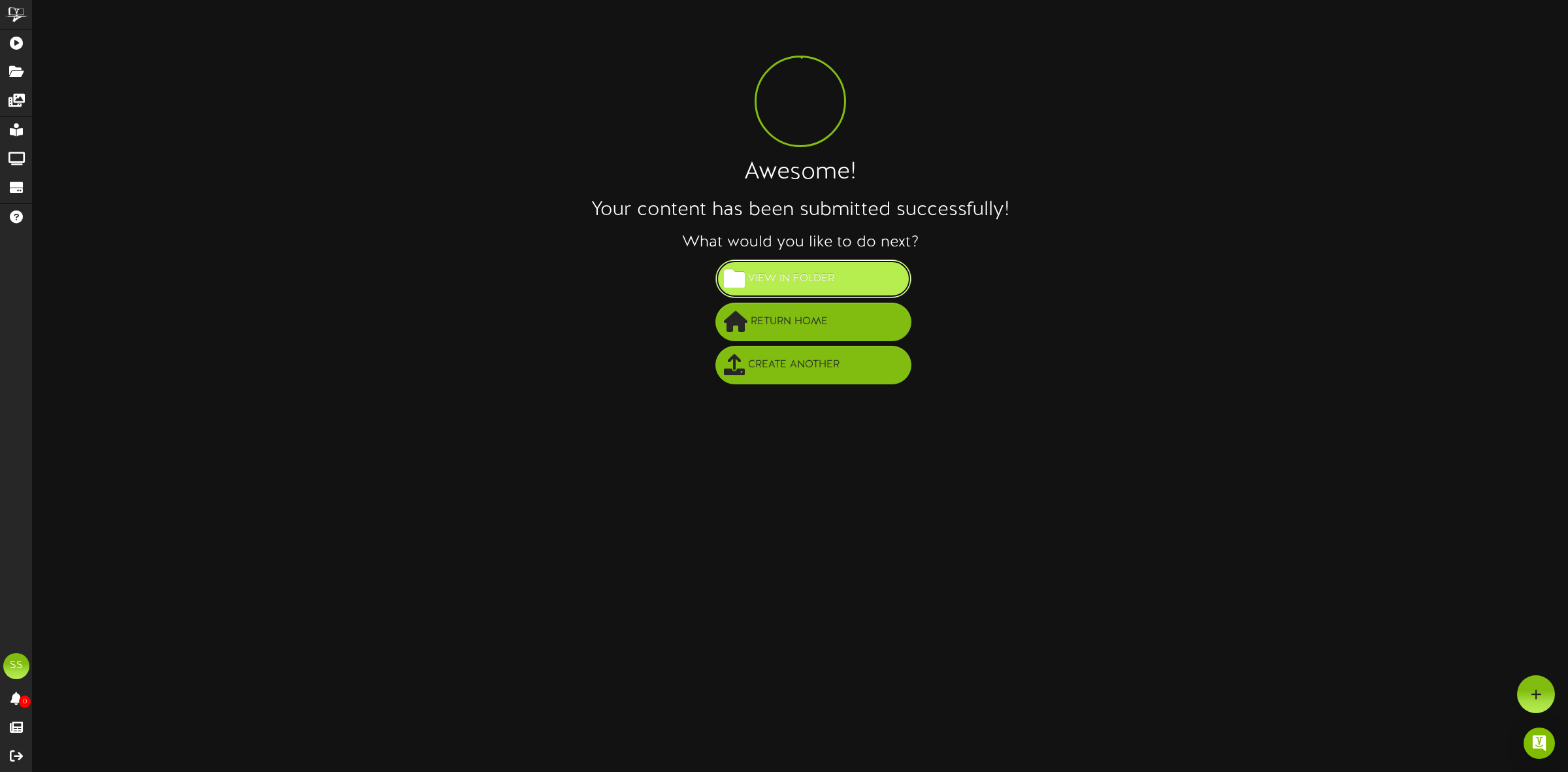
click at [812, 279] on span "View in Folder" at bounding box center [791, 279] width 93 height 21
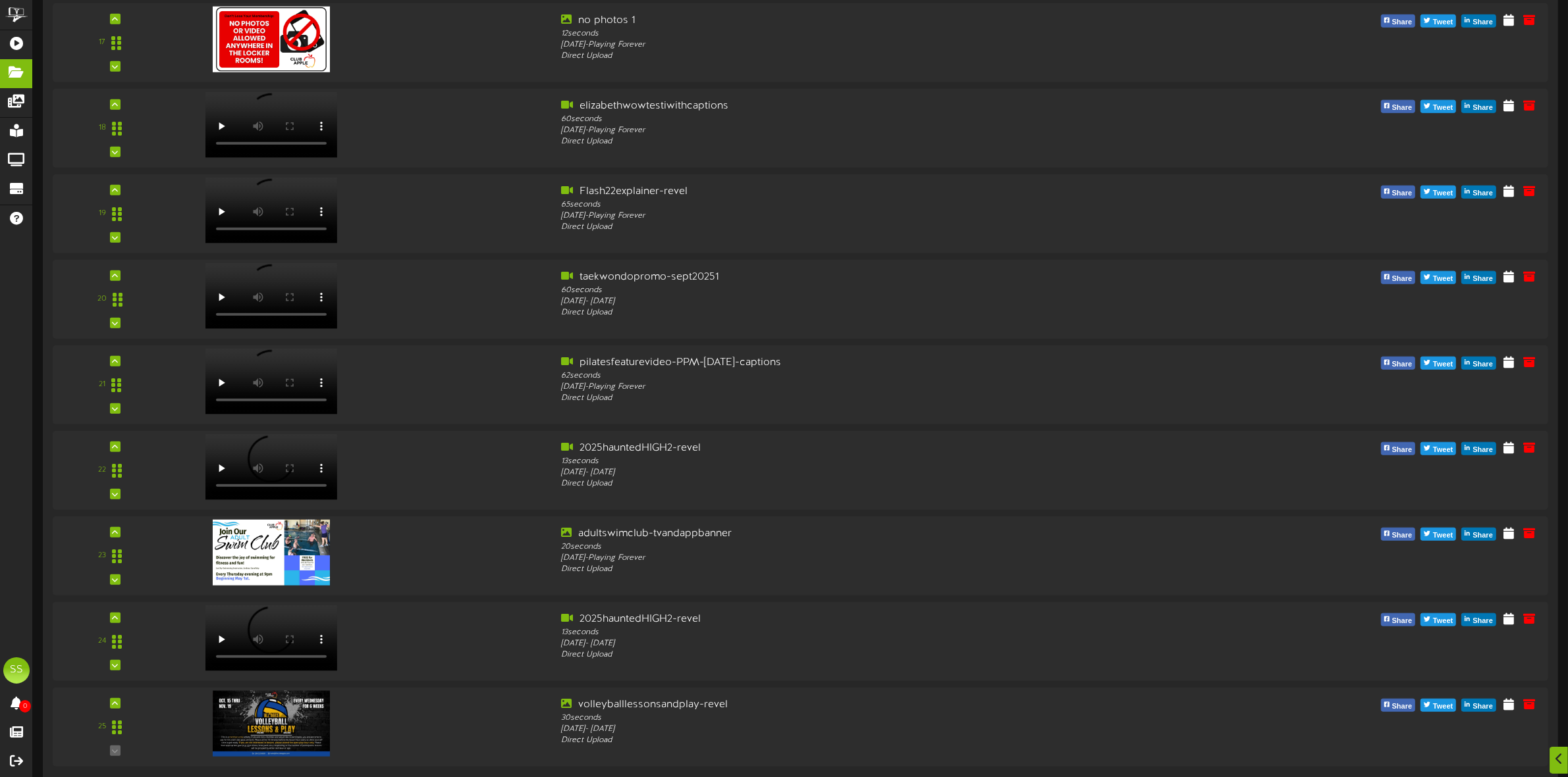
scroll to position [1578, 0]
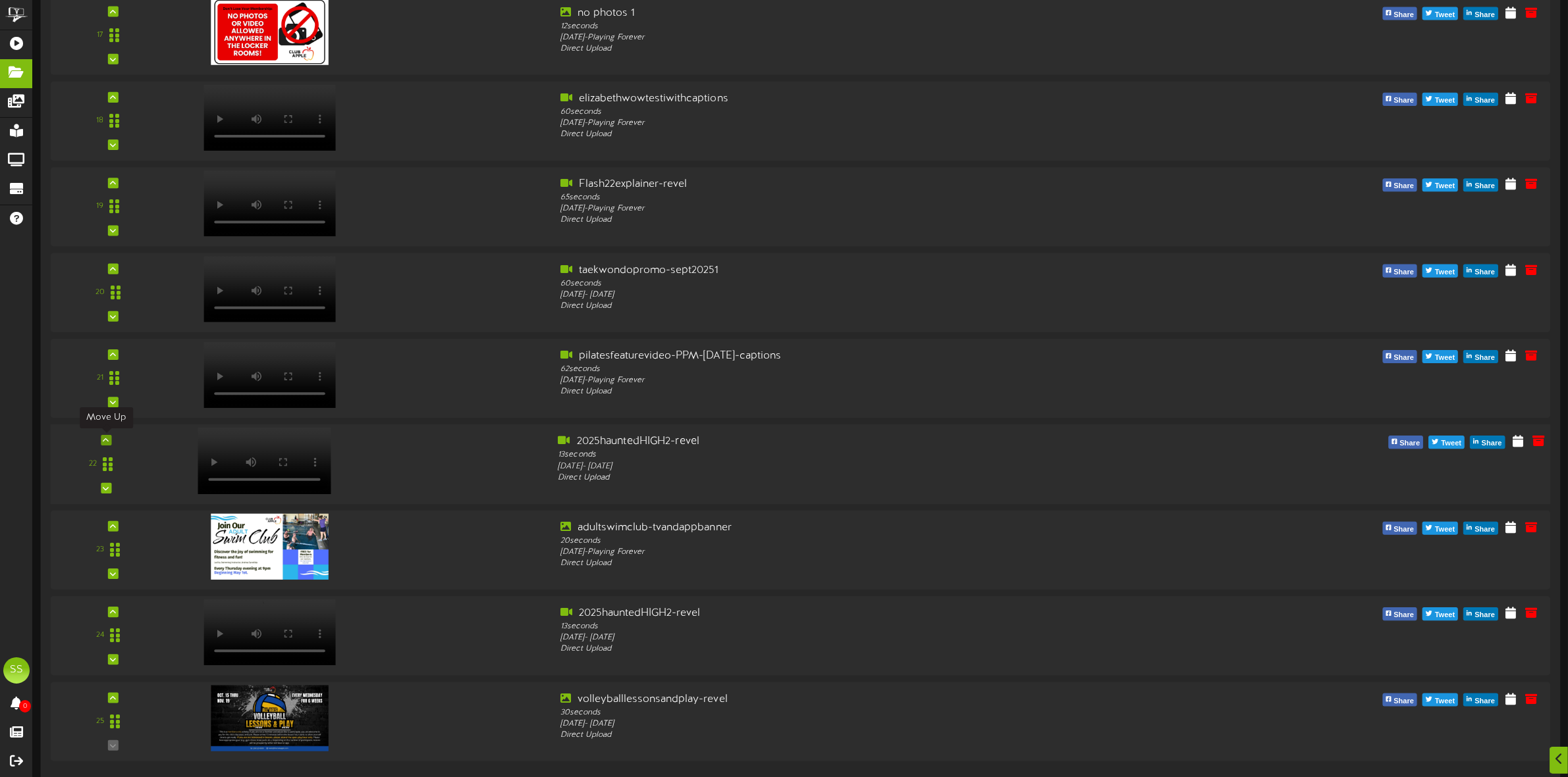
click at [105, 442] on icon at bounding box center [106, 440] width 6 height 6
click at [105, 440] on icon at bounding box center [106, 440] width 6 height 6
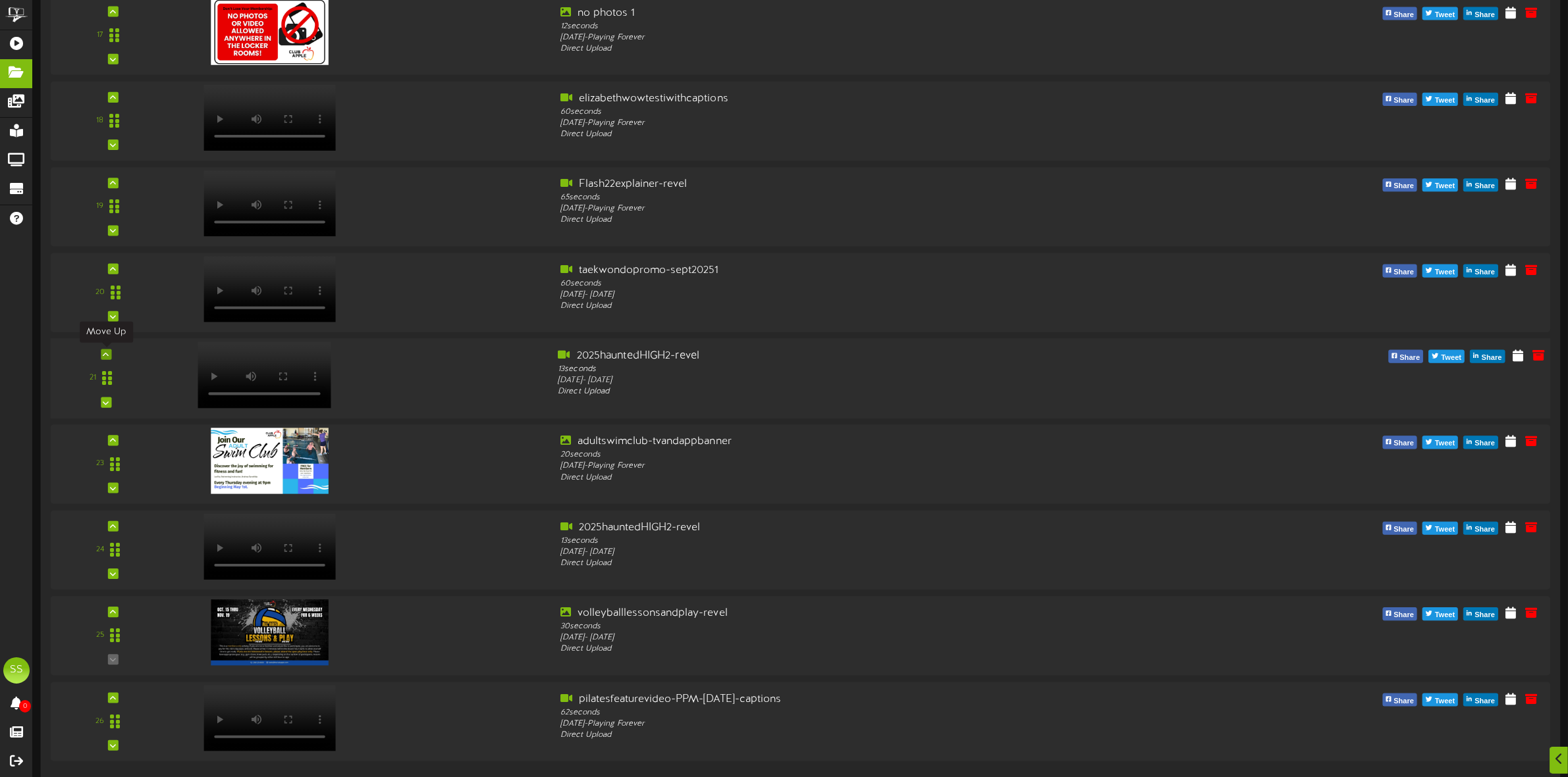
click at [103, 356] on icon at bounding box center [106, 355] width 6 height 6
click at [107, 268] on icon at bounding box center [106, 268] width 6 height 6
click at [102, 185] on div at bounding box center [105, 182] width 10 height 10
click at [105, 97] on icon at bounding box center [106, 97] width 6 height 6
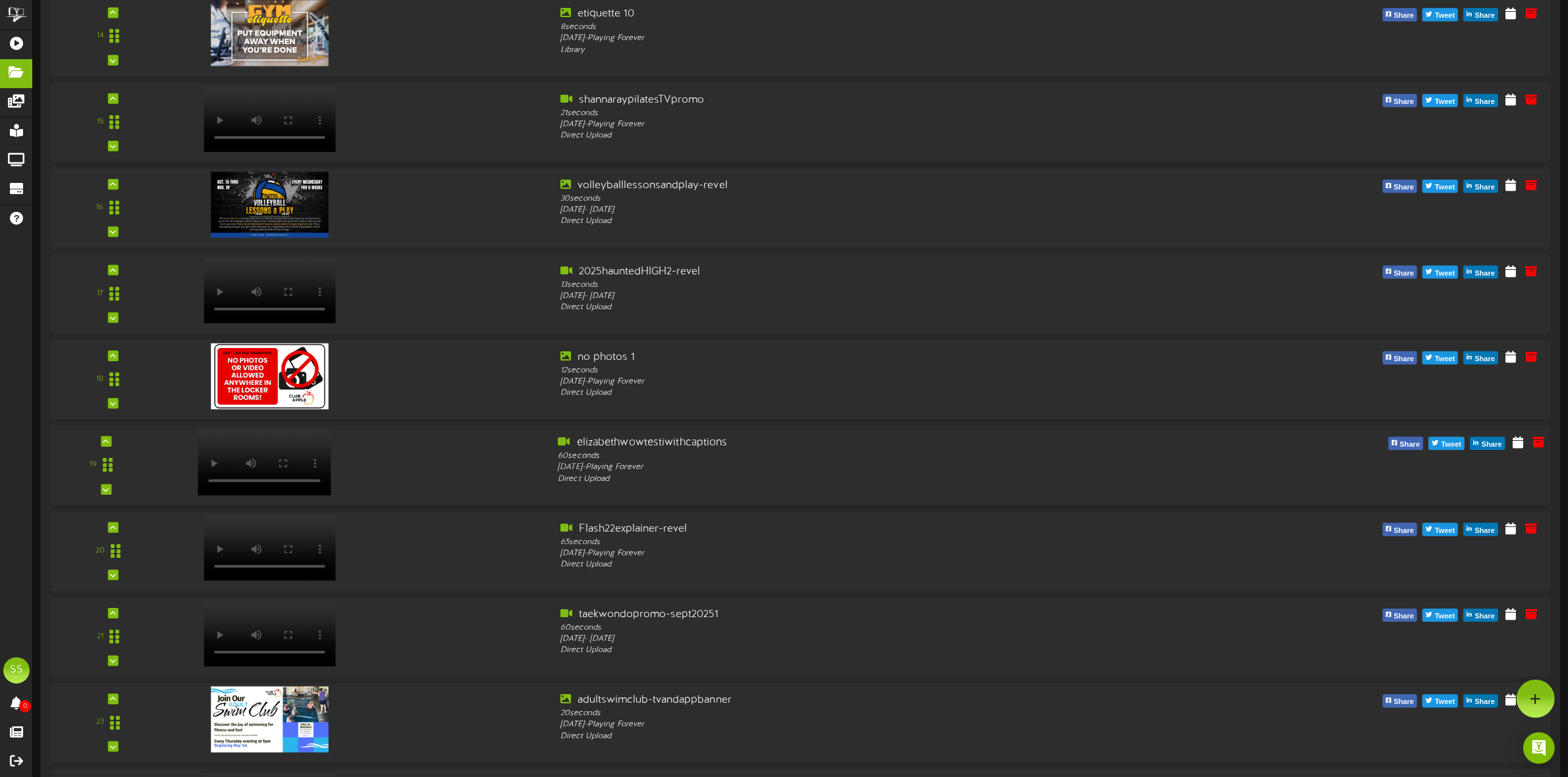
scroll to position [1163, 0]
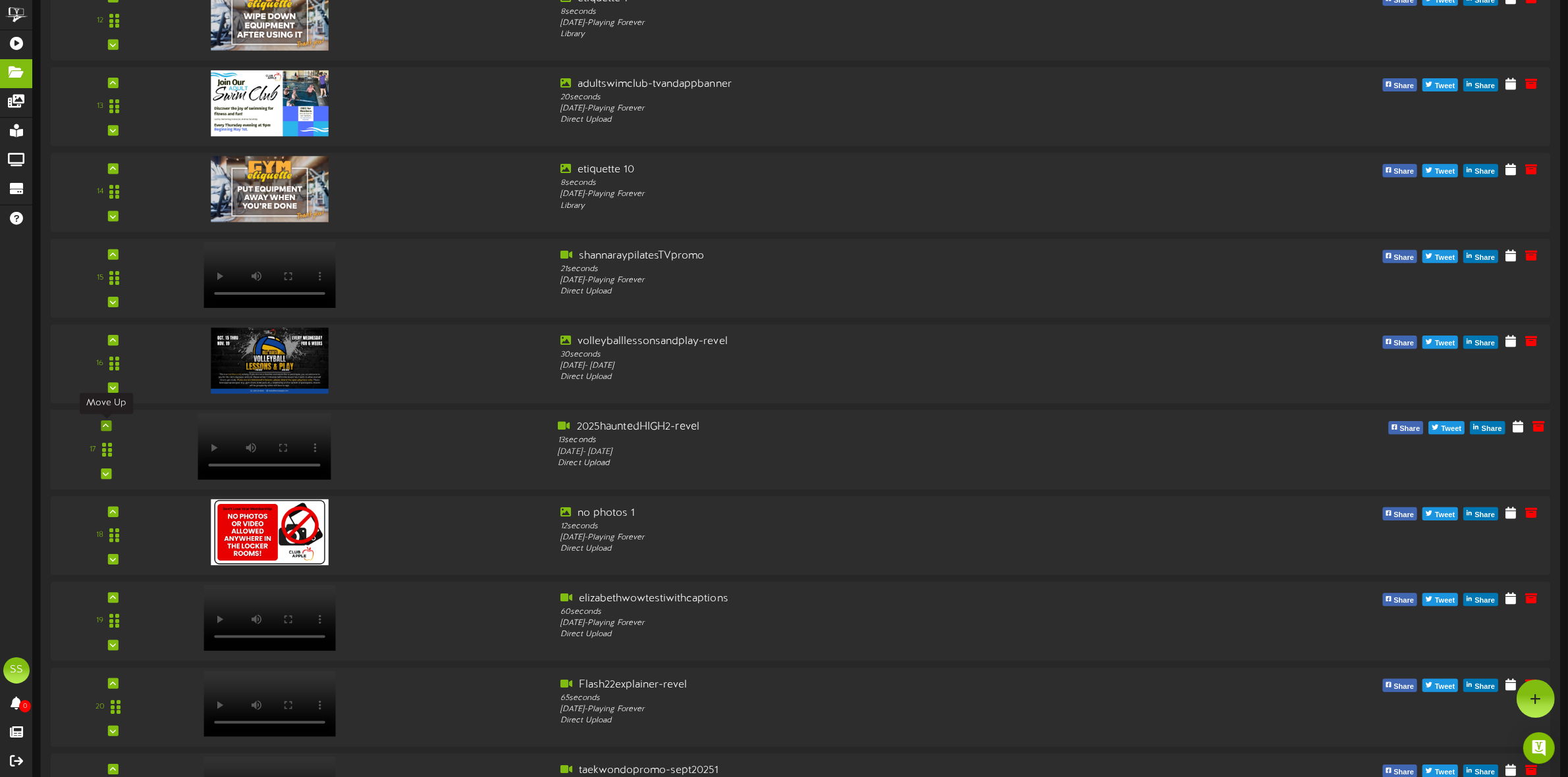
click at [110, 428] on div at bounding box center [105, 425] width 10 height 10
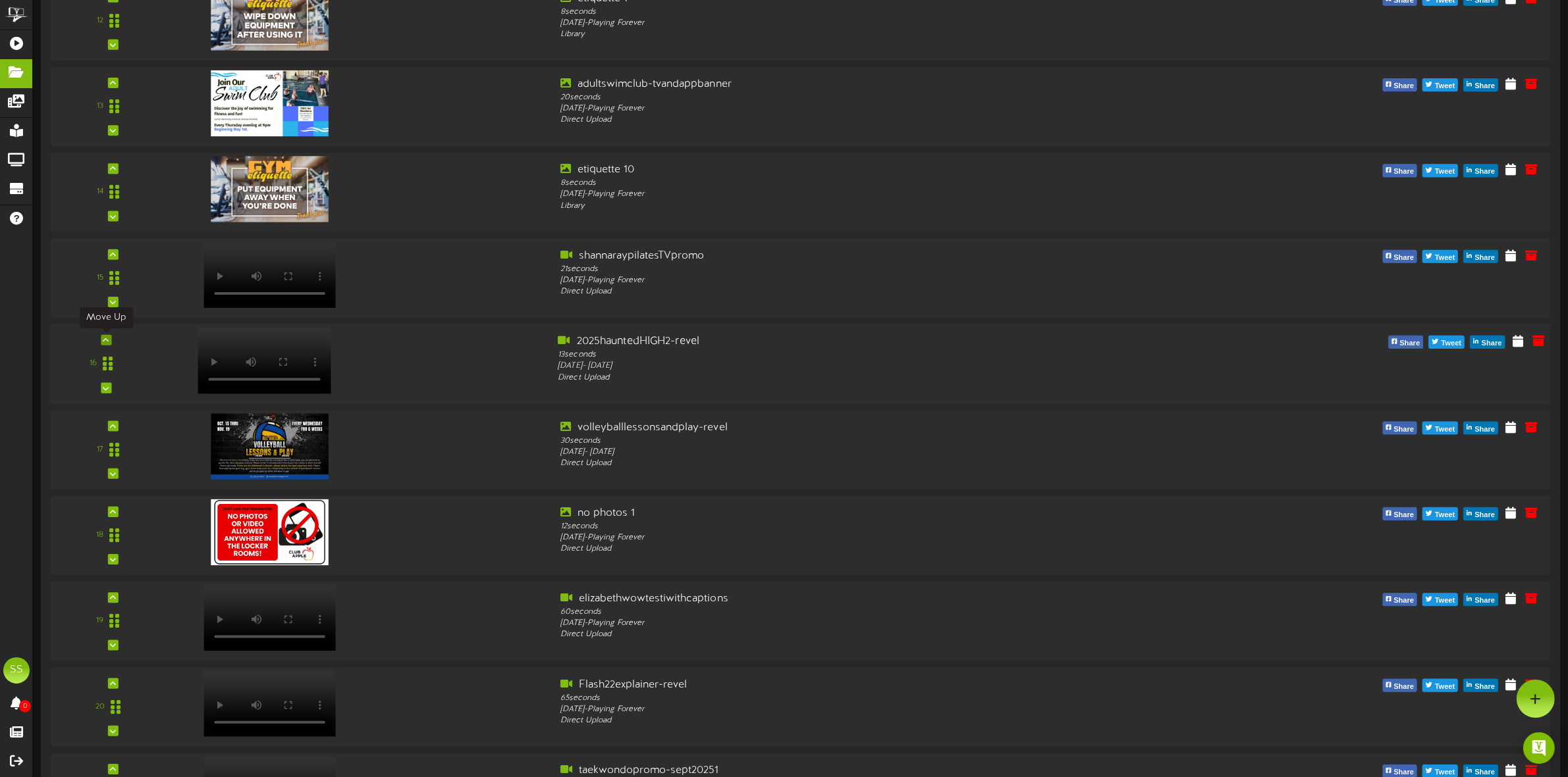
click at [106, 341] on icon at bounding box center [106, 340] width 6 height 6
click at [104, 254] on icon at bounding box center [106, 254] width 6 height 6
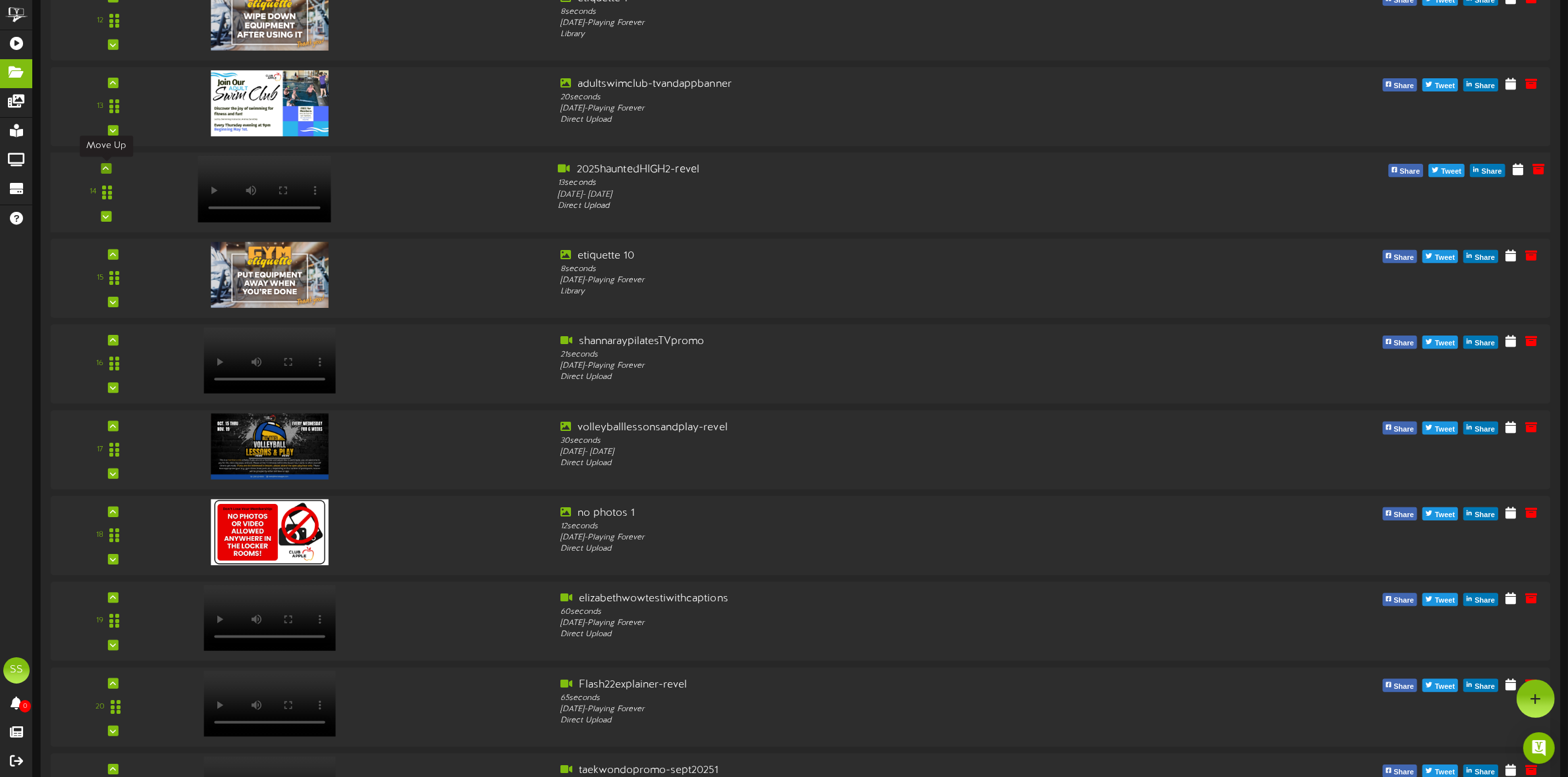
click at [104, 171] on icon at bounding box center [106, 168] width 6 height 6
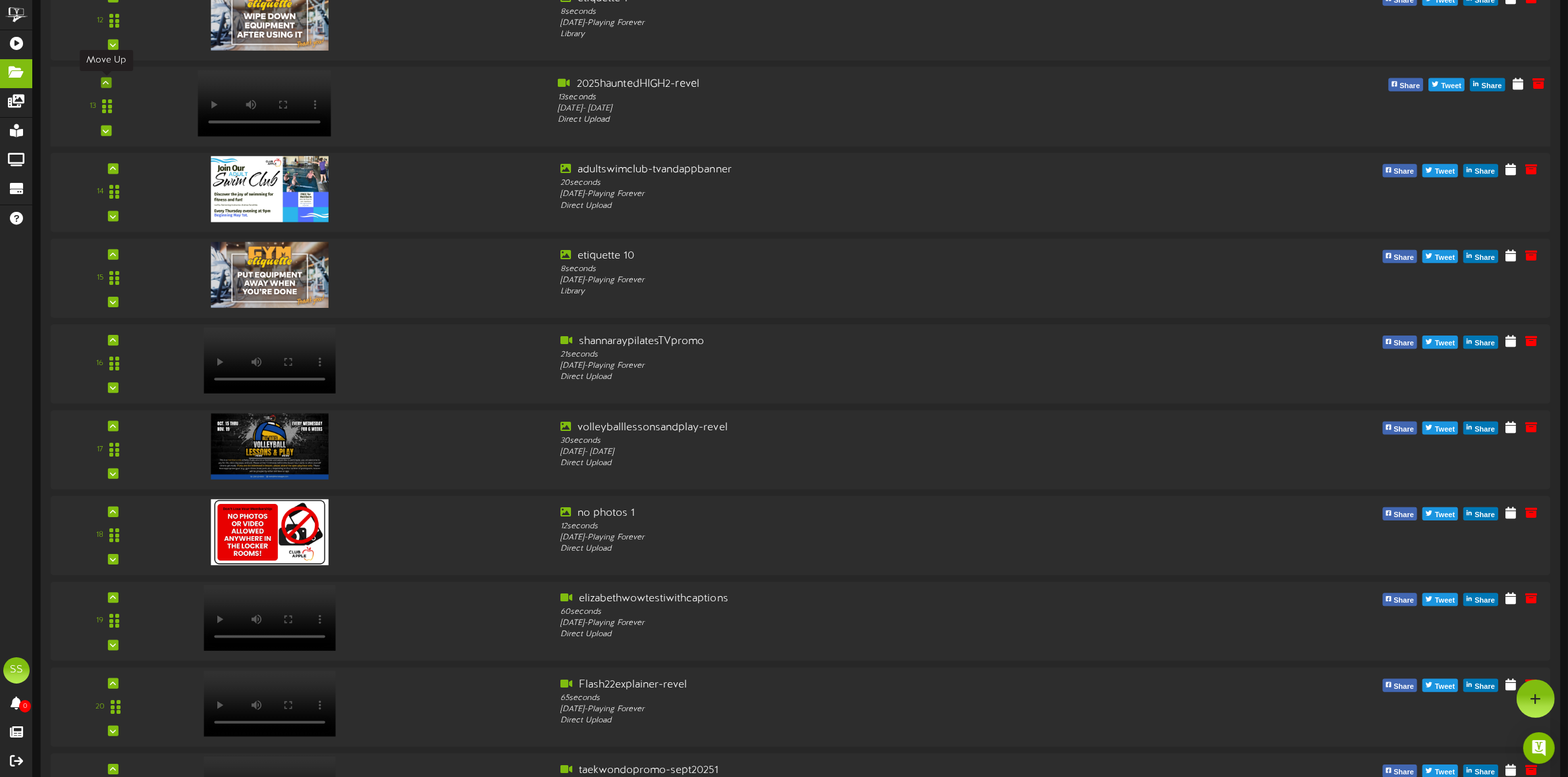
click at [103, 81] on icon at bounding box center [106, 83] width 6 height 6
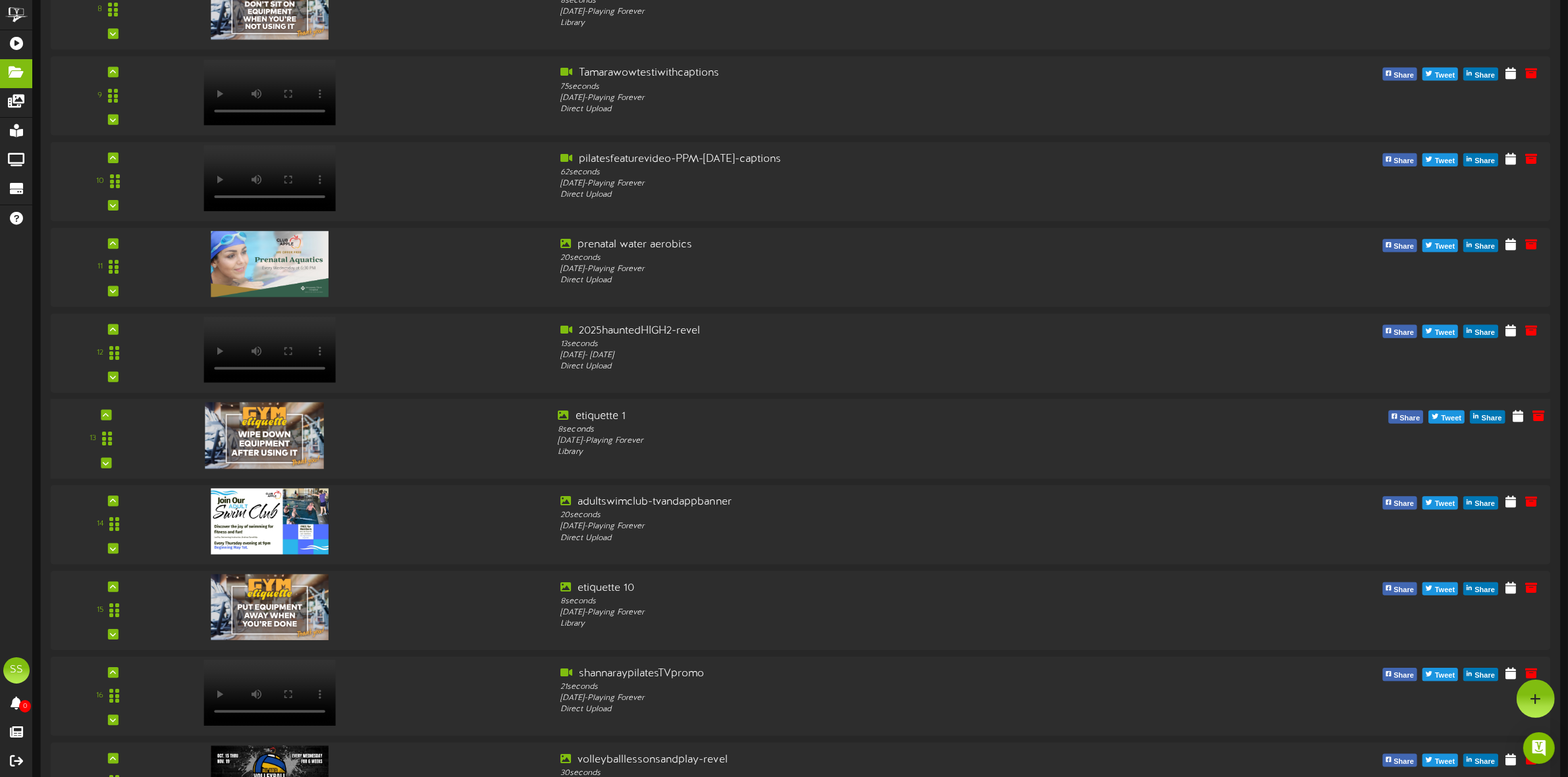
scroll to position [749, 0]
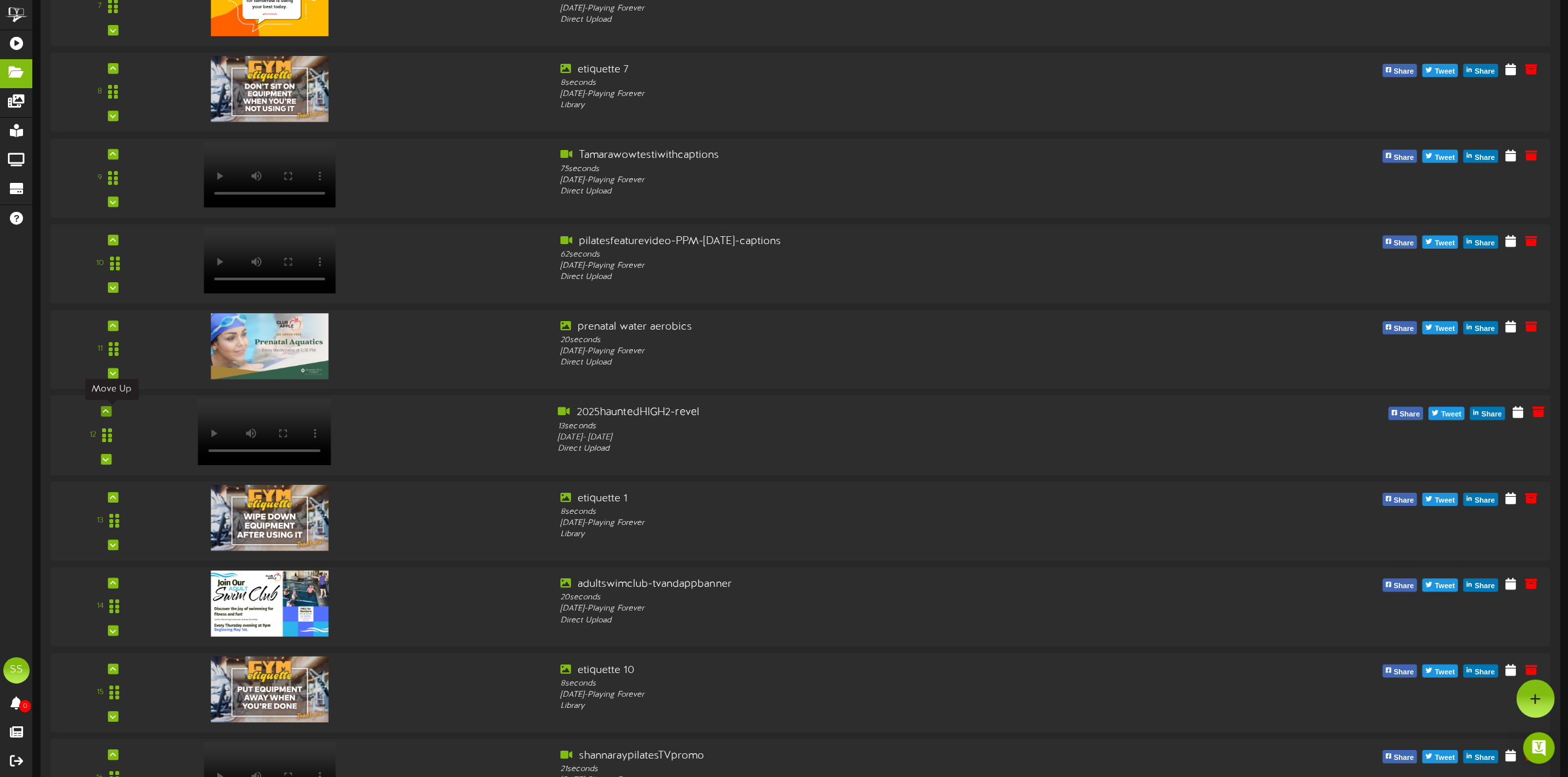
click at [106, 410] on icon at bounding box center [106, 411] width 6 height 6
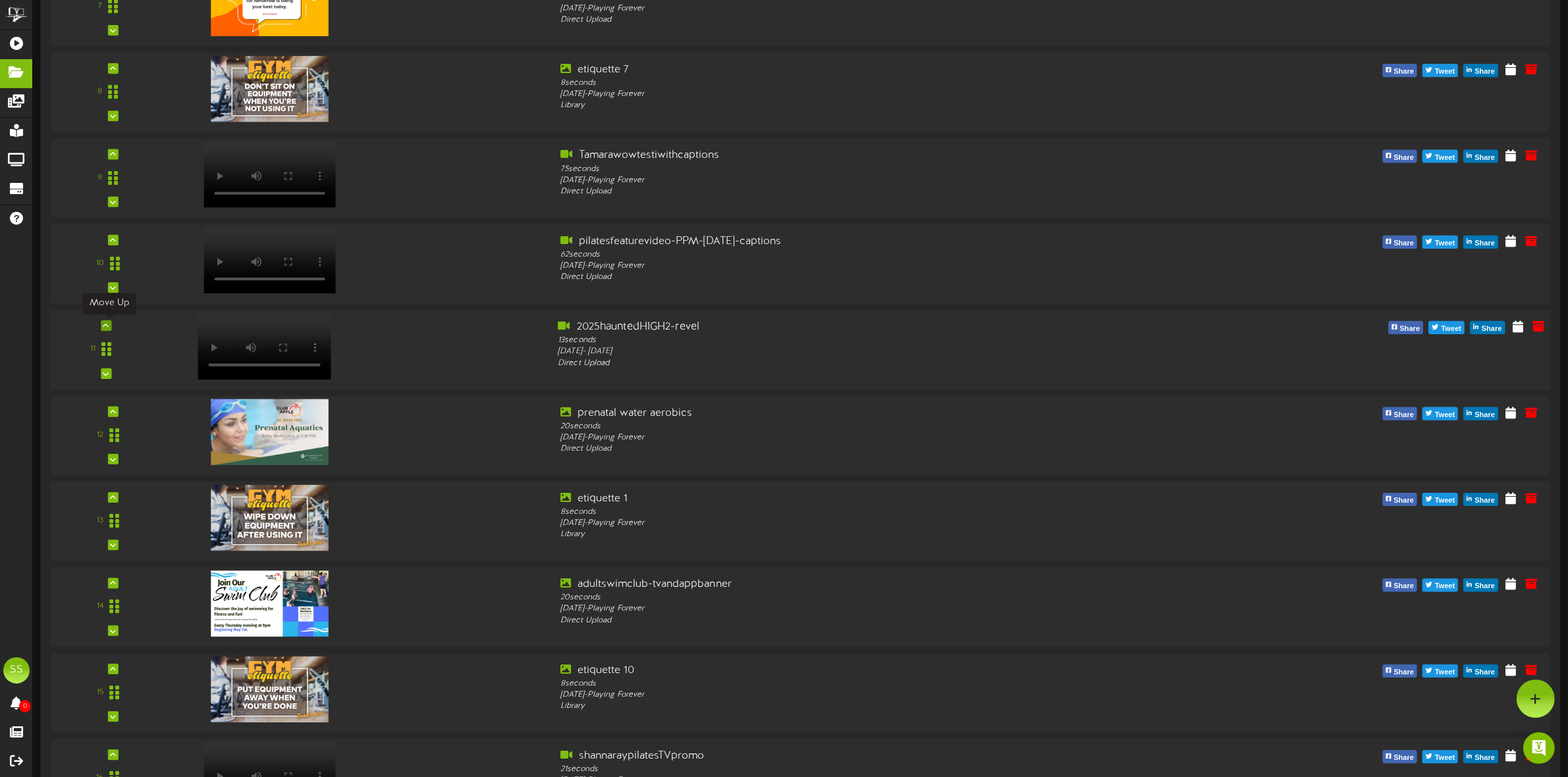
click at [105, 326] on icon at bounding box center [106, 325] width 6 height 6
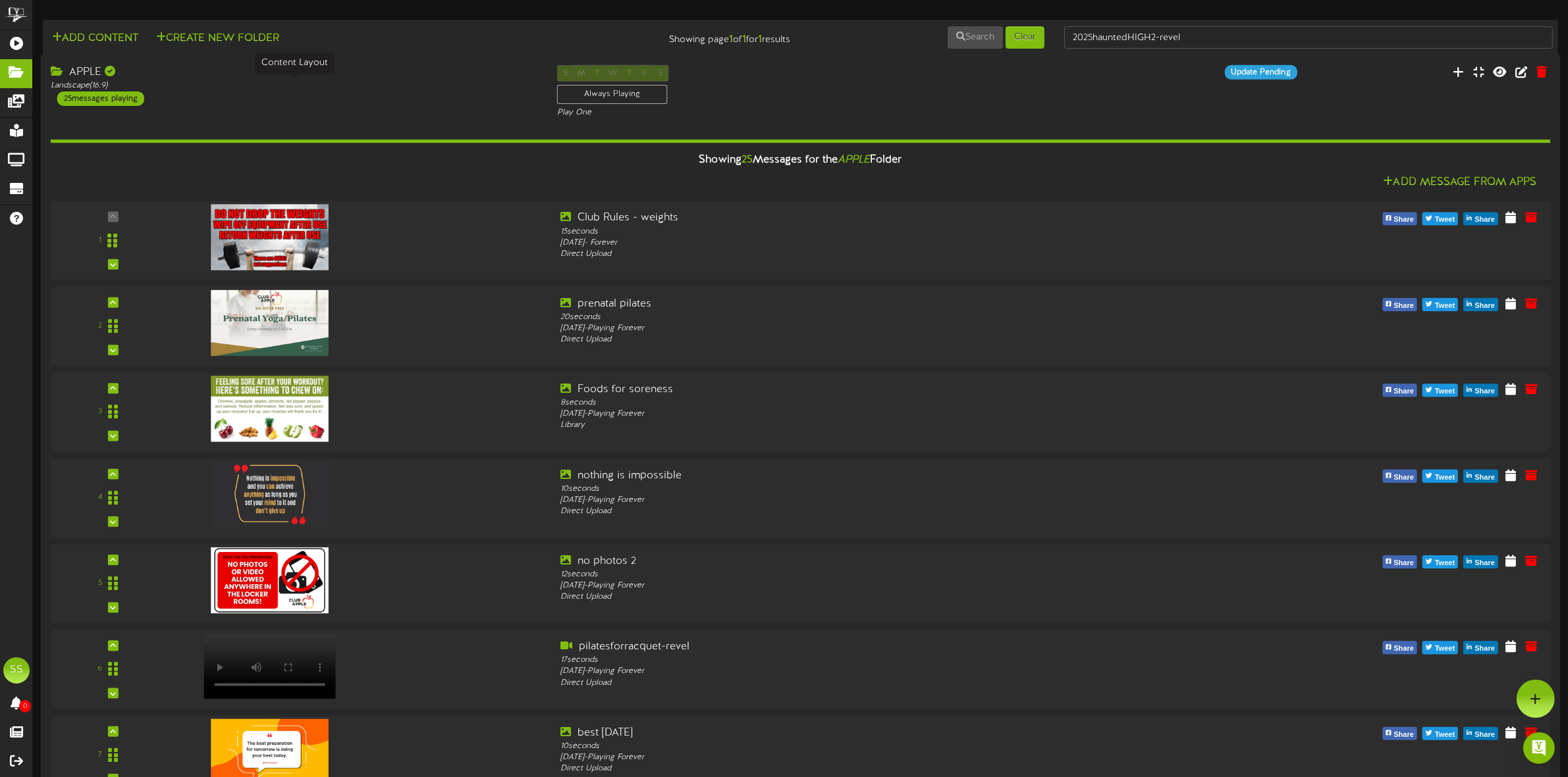
click at [200, 80] on div "Landscape ( 16:9 )" at bounding box center [294, 85] width 487 height 11
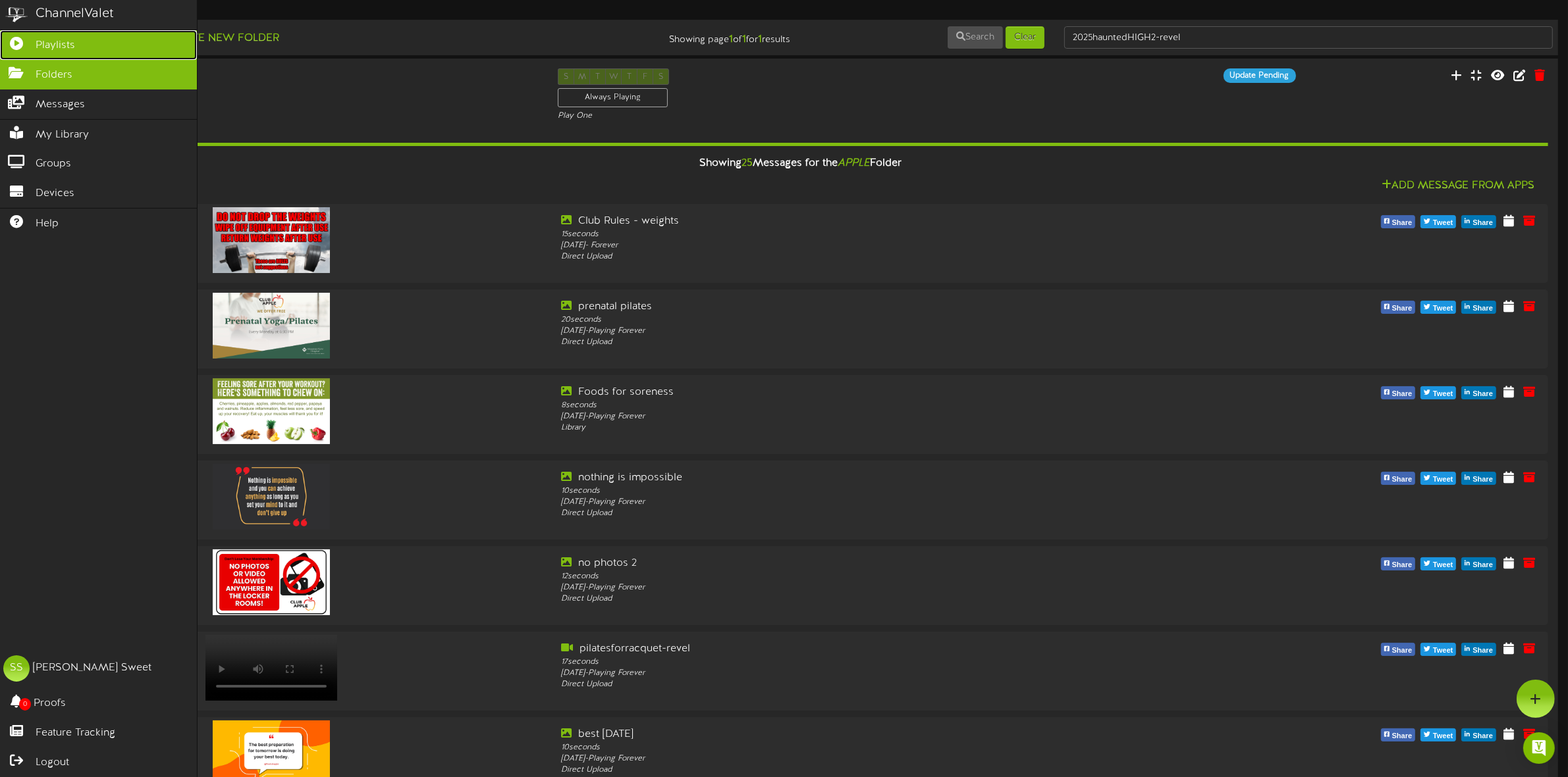
click at [50, 38] on span "Playlists" at bounding box center [55, 45] width 40 height 15
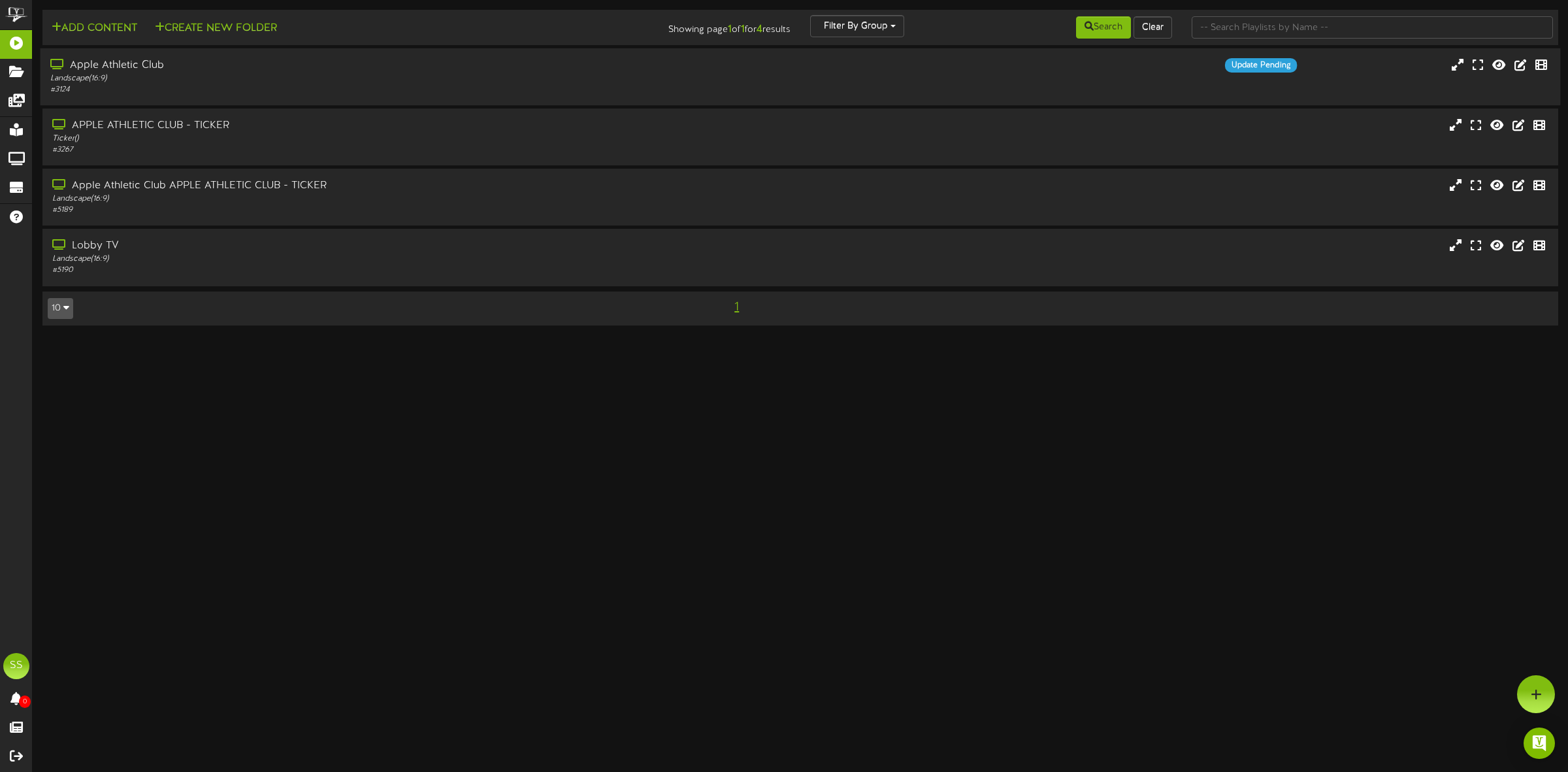
click at [176, 68] on div "Apple Athletic Club" at bounding box center [358, 65] width 614 height 15
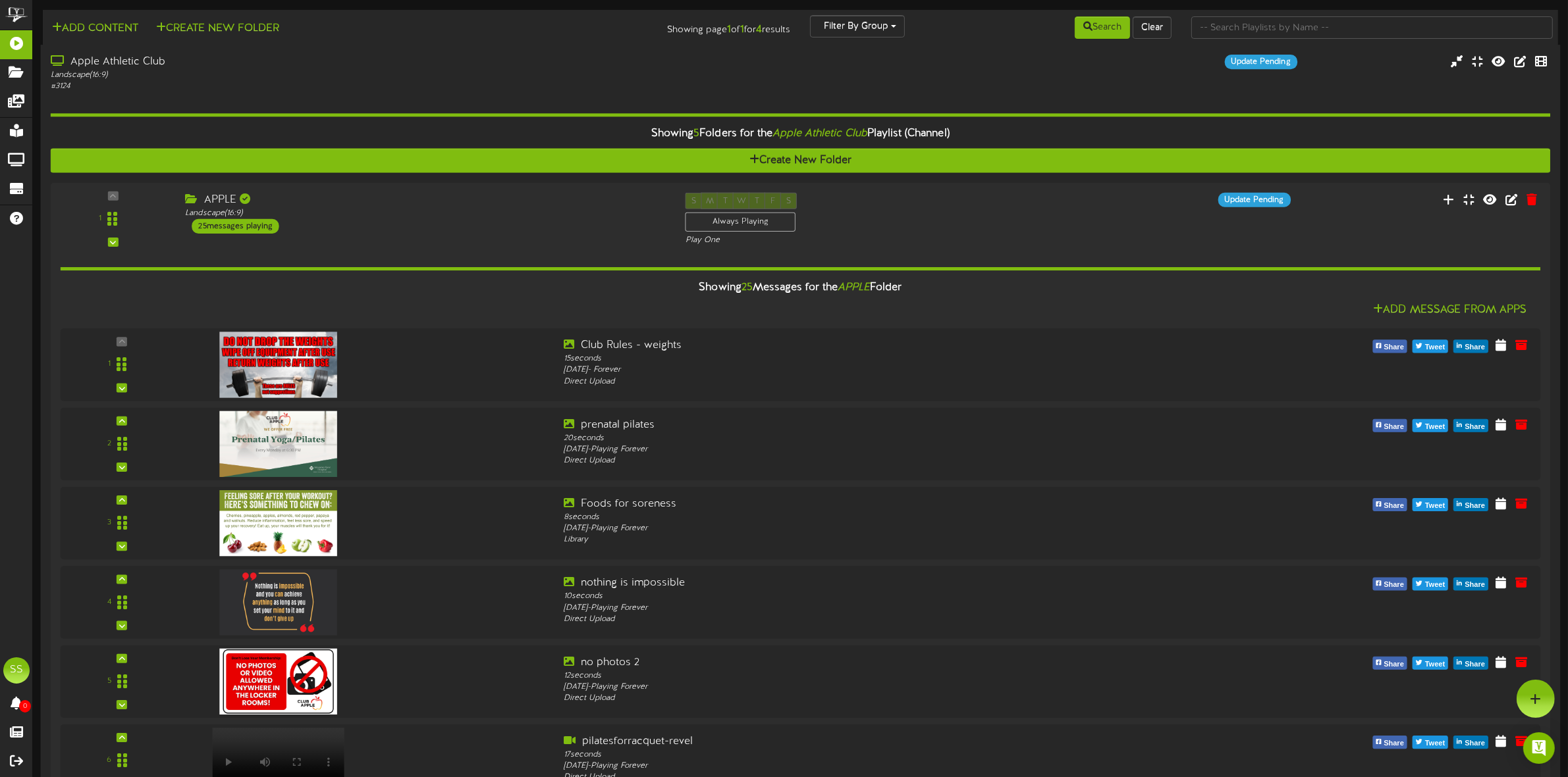
click at [321, 69] on div "Apple Athletic Club" at bounding box center [358, 62] width 614 height 15
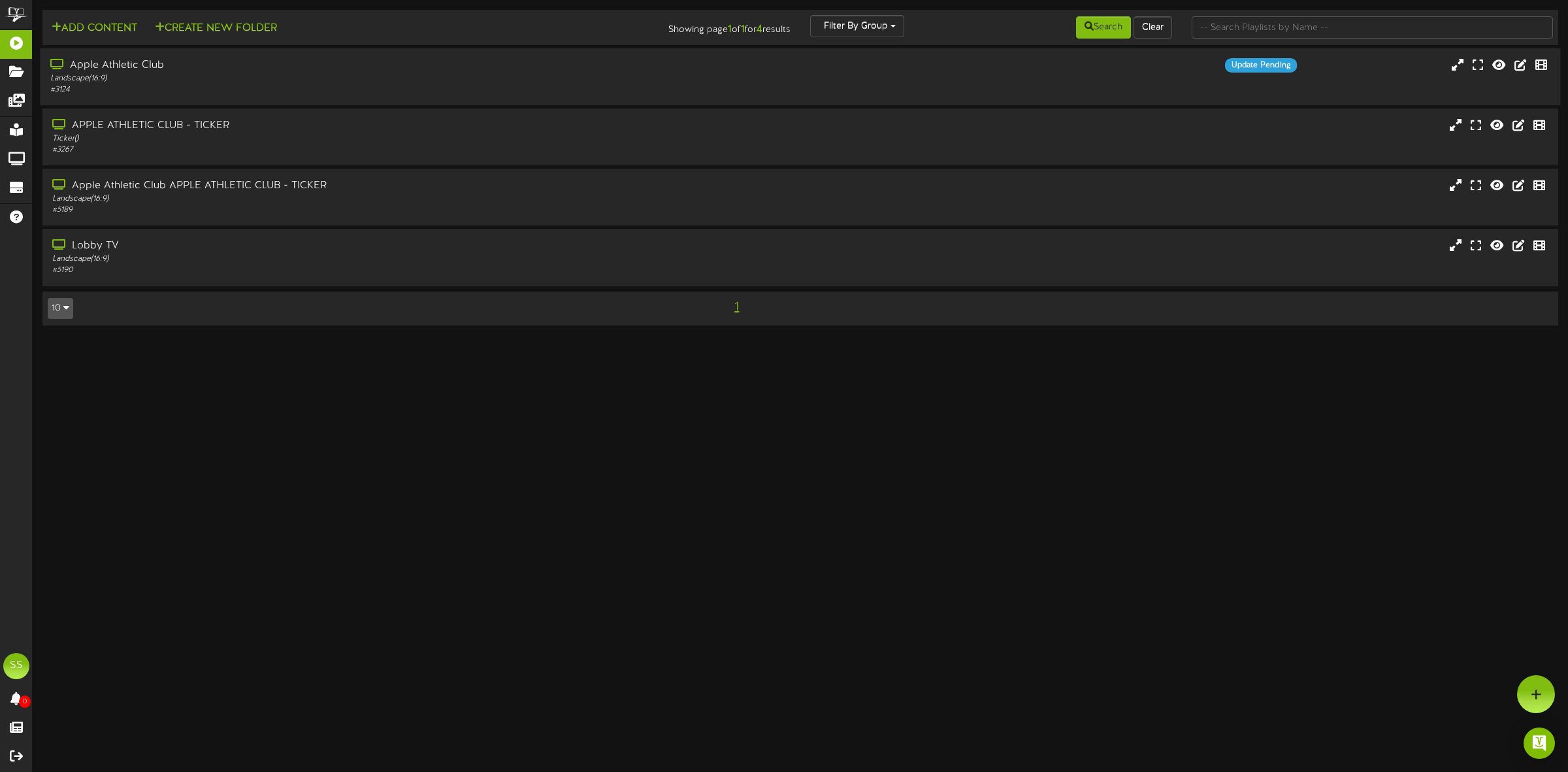
click at [319, 68] on div "Apple Athletic Club" at bounding box center [358, 65] width 614 height 15
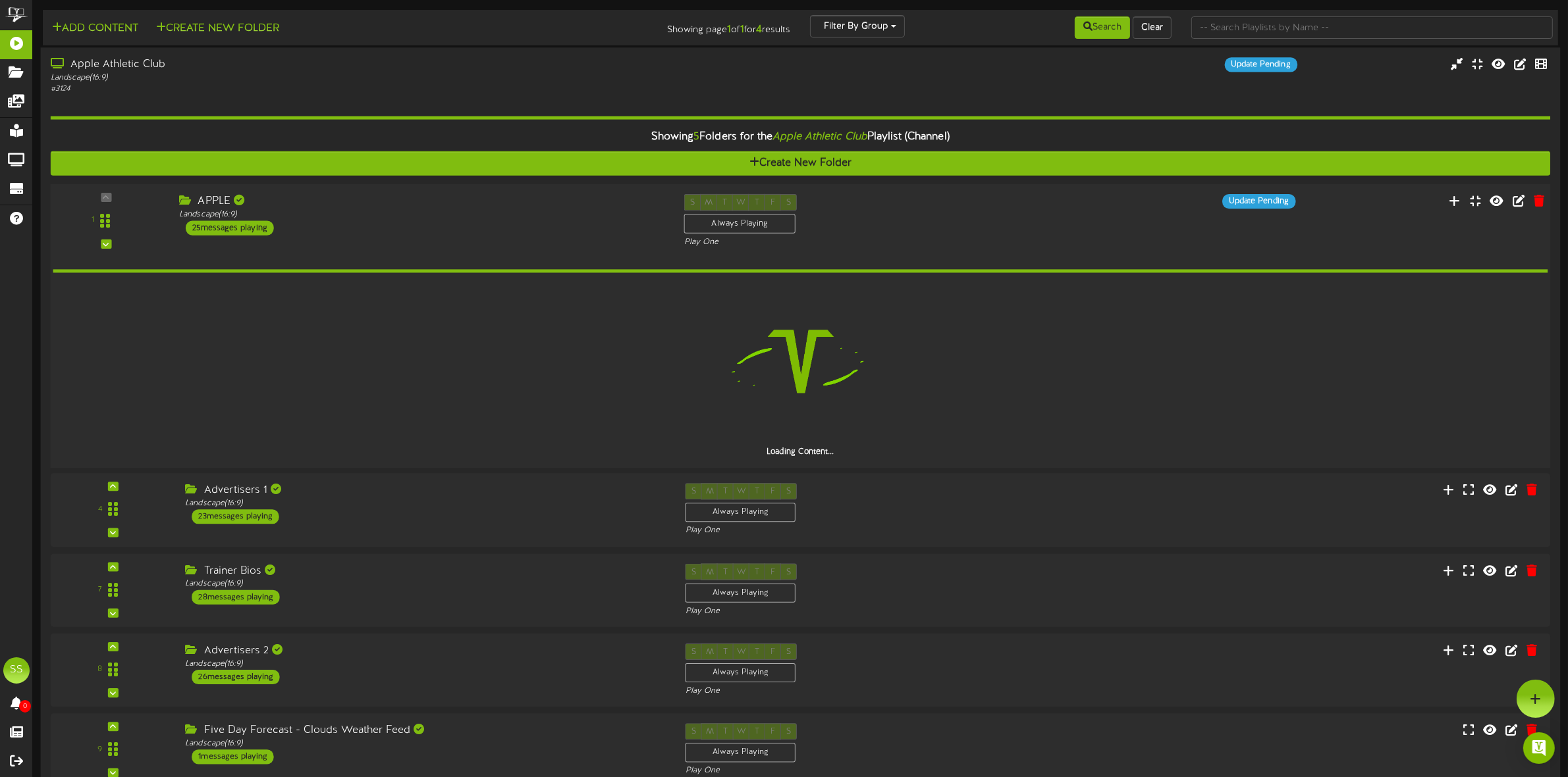
click at [349, 242] on div "1 APPLE" at bounding box center [800, 221] width 1515 height 54
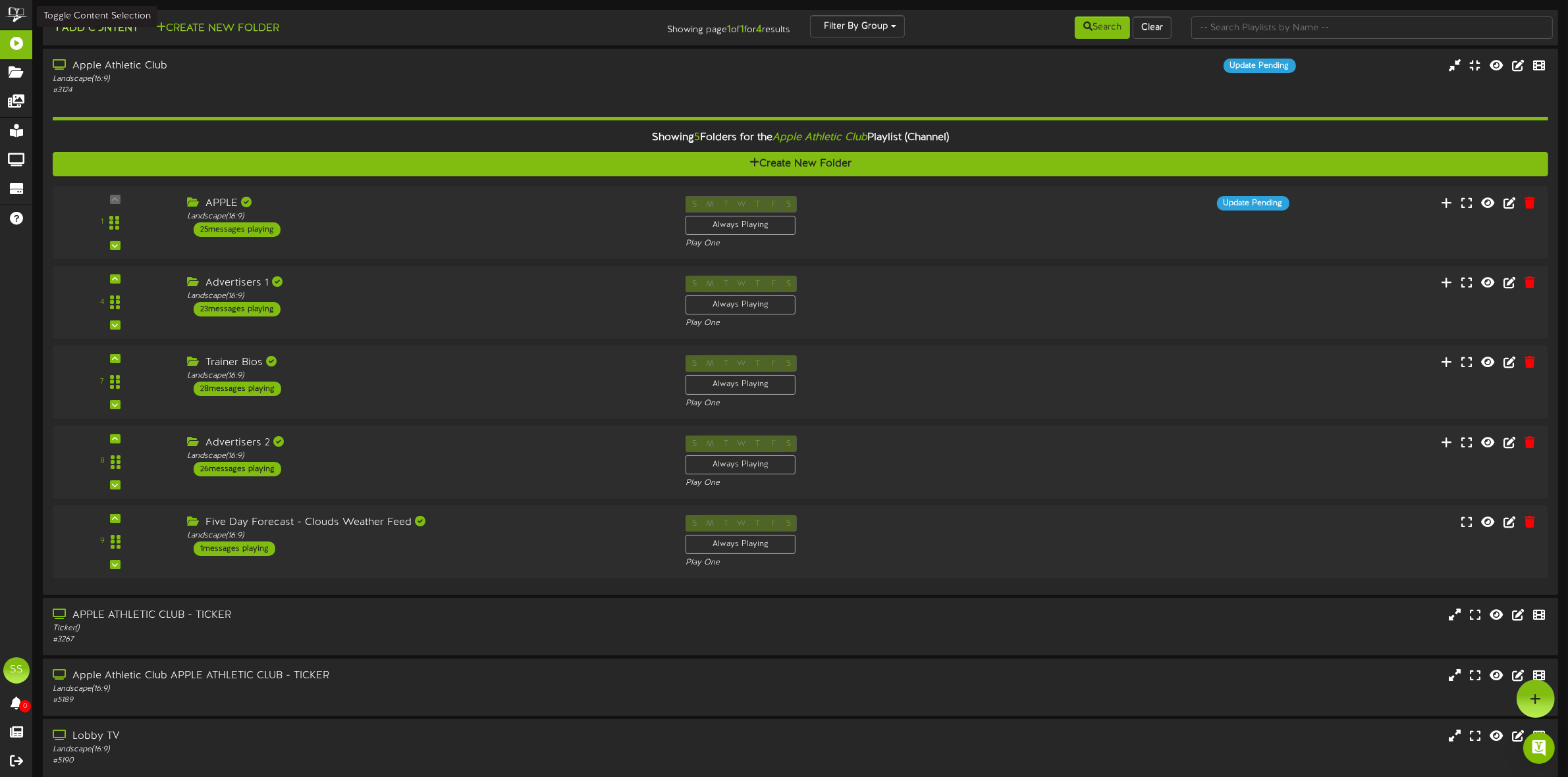
click at [113, 28] on button "Add Content" at bounding box center [95, 29] width 94 height 17
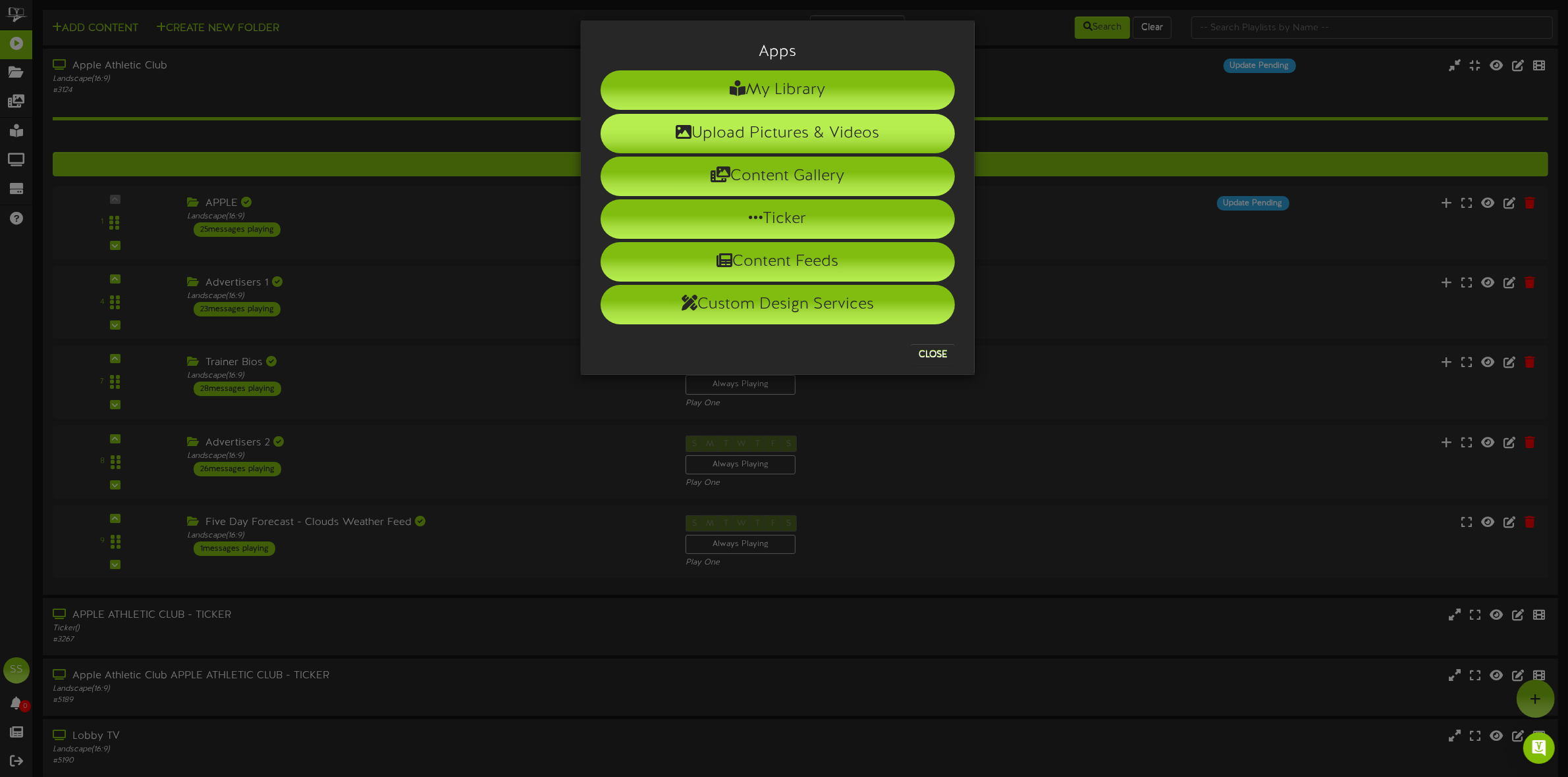
click at [737, 141] on li "Upload Pictures & Videos" at bounding box center [777, 134] width 354 height 40
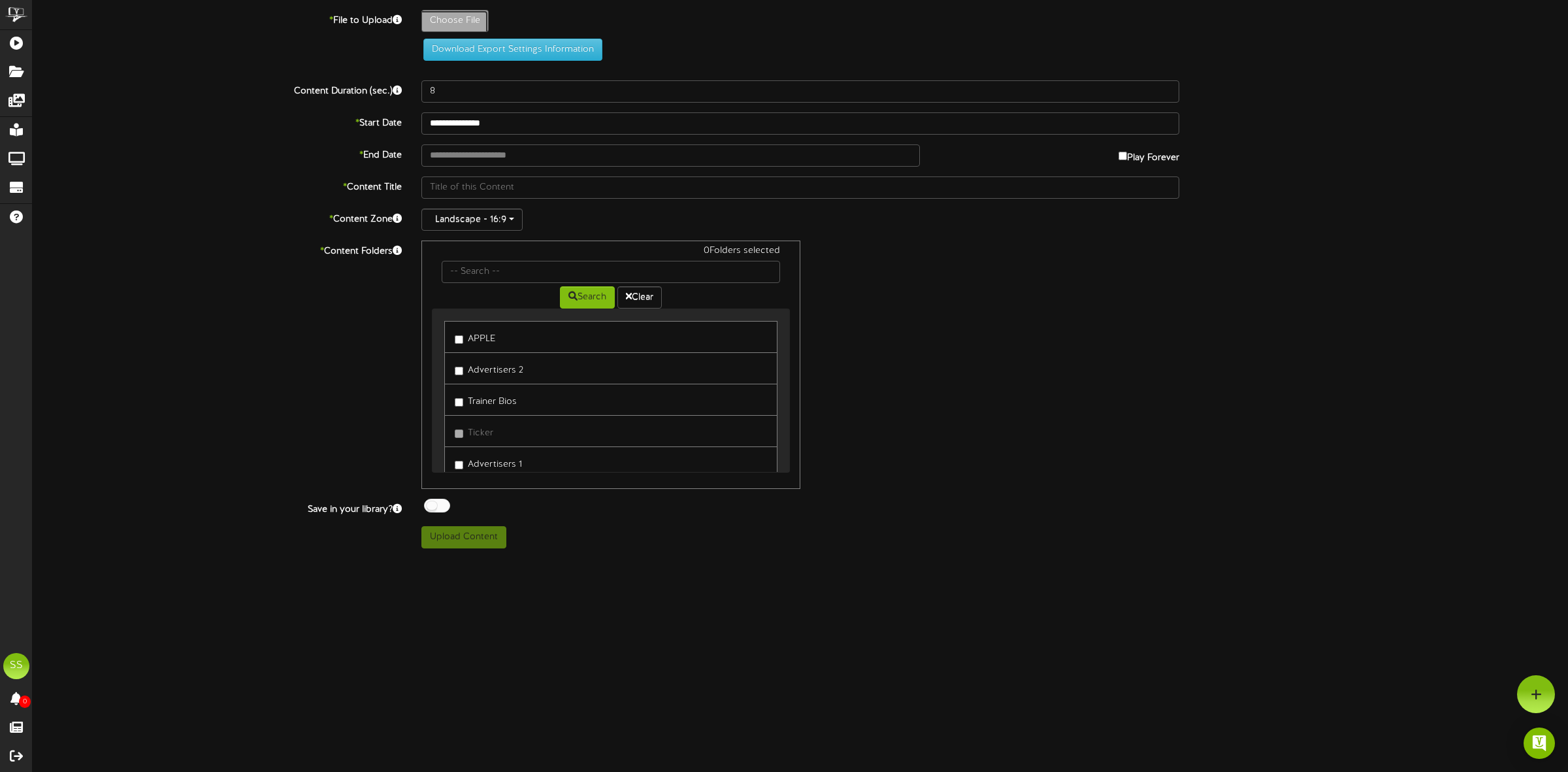
type input "**********"
type input "xquisitedanceclass-[DATE]-revel"
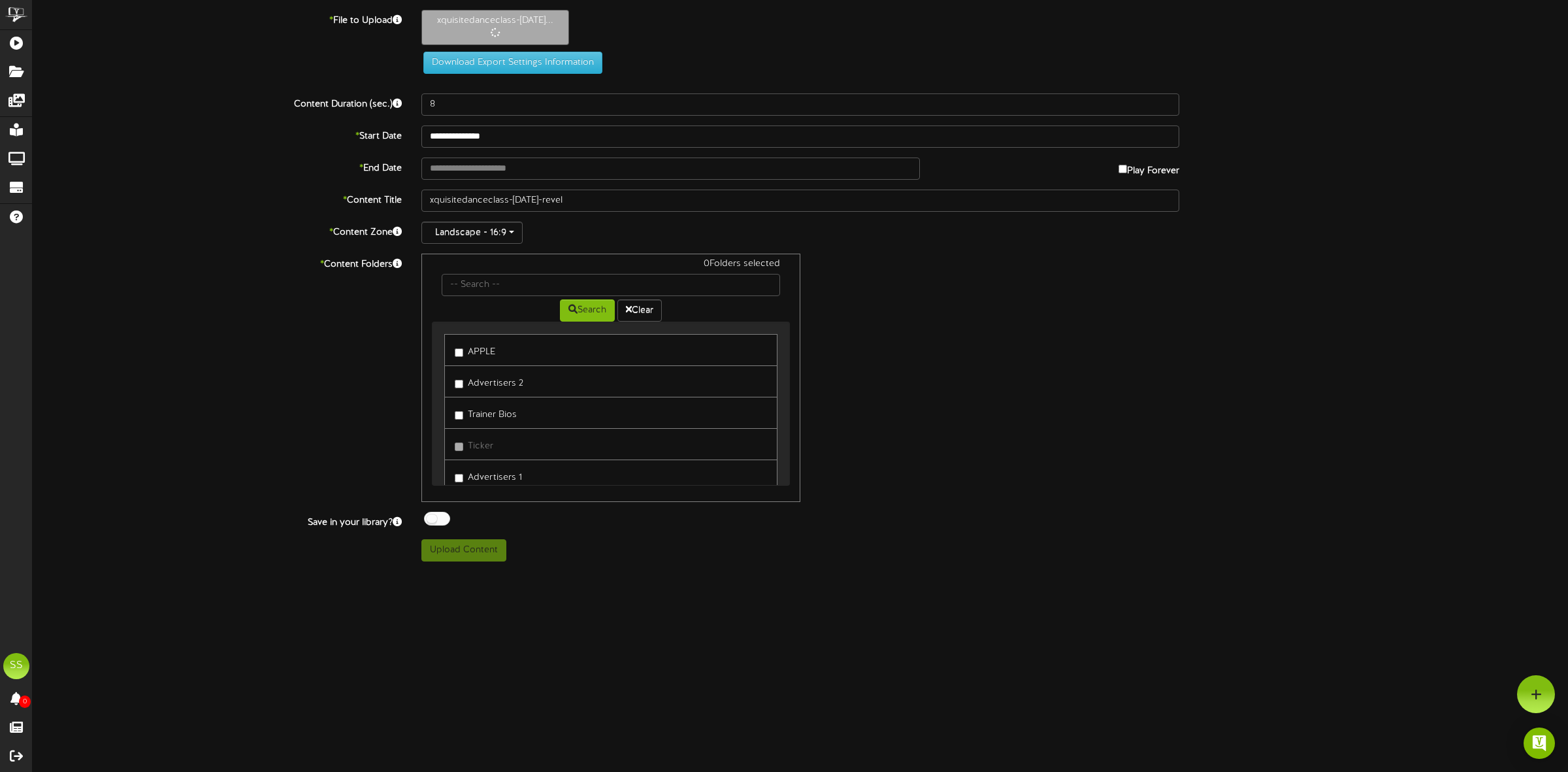
click at [489, 478] on label "Advertisers 1" at bounding box center [488, 475] width 67 height 18
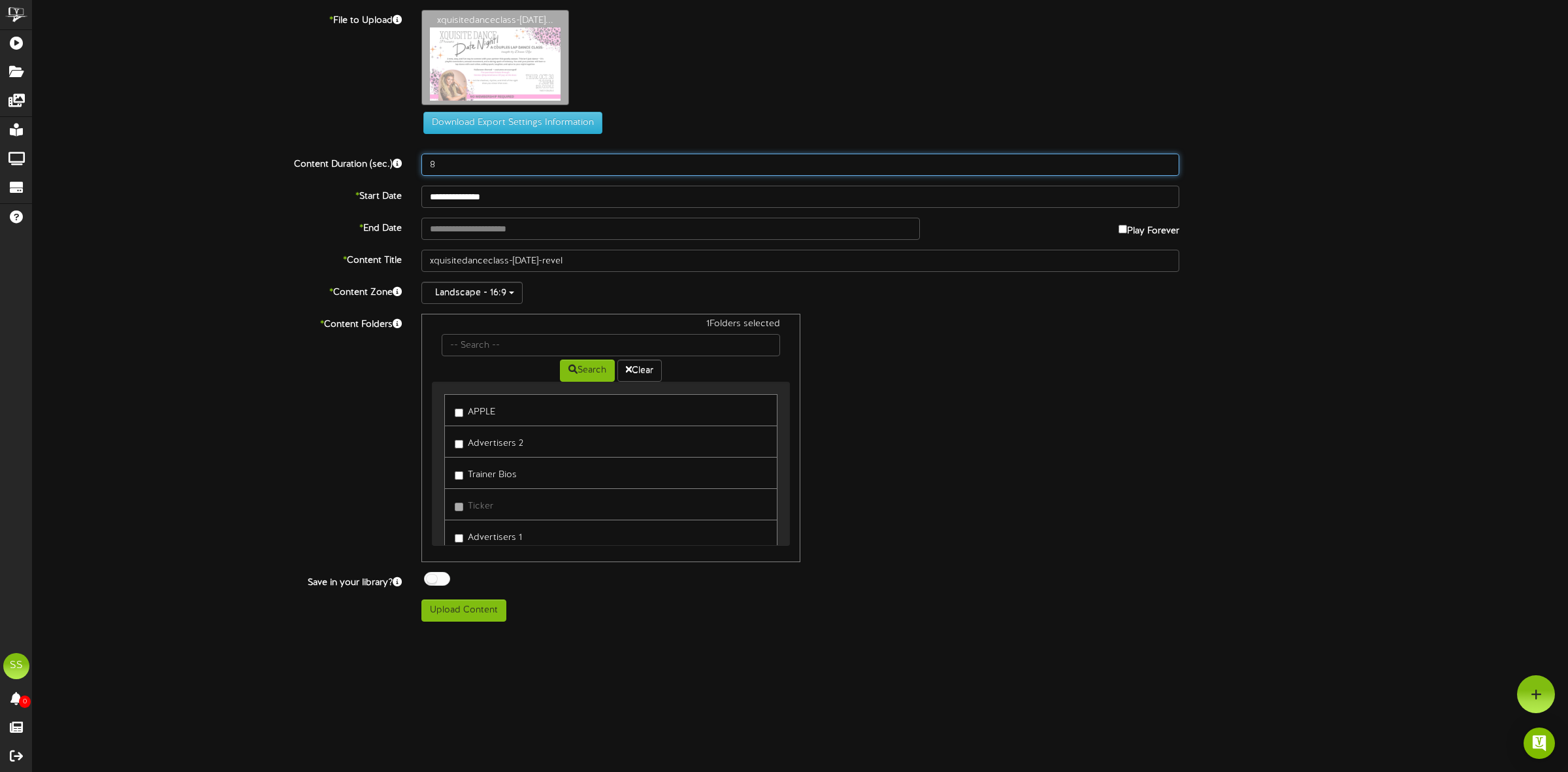
drag, startPoint x: 448, startPoint y: 163, endPoint x: 410, endPoint y: 168, distance: 38.3
click at [410, 168] on div "Content Duration (sec.) 8" at bounding box center [800, 165] width 1555 height 22
type input "30"
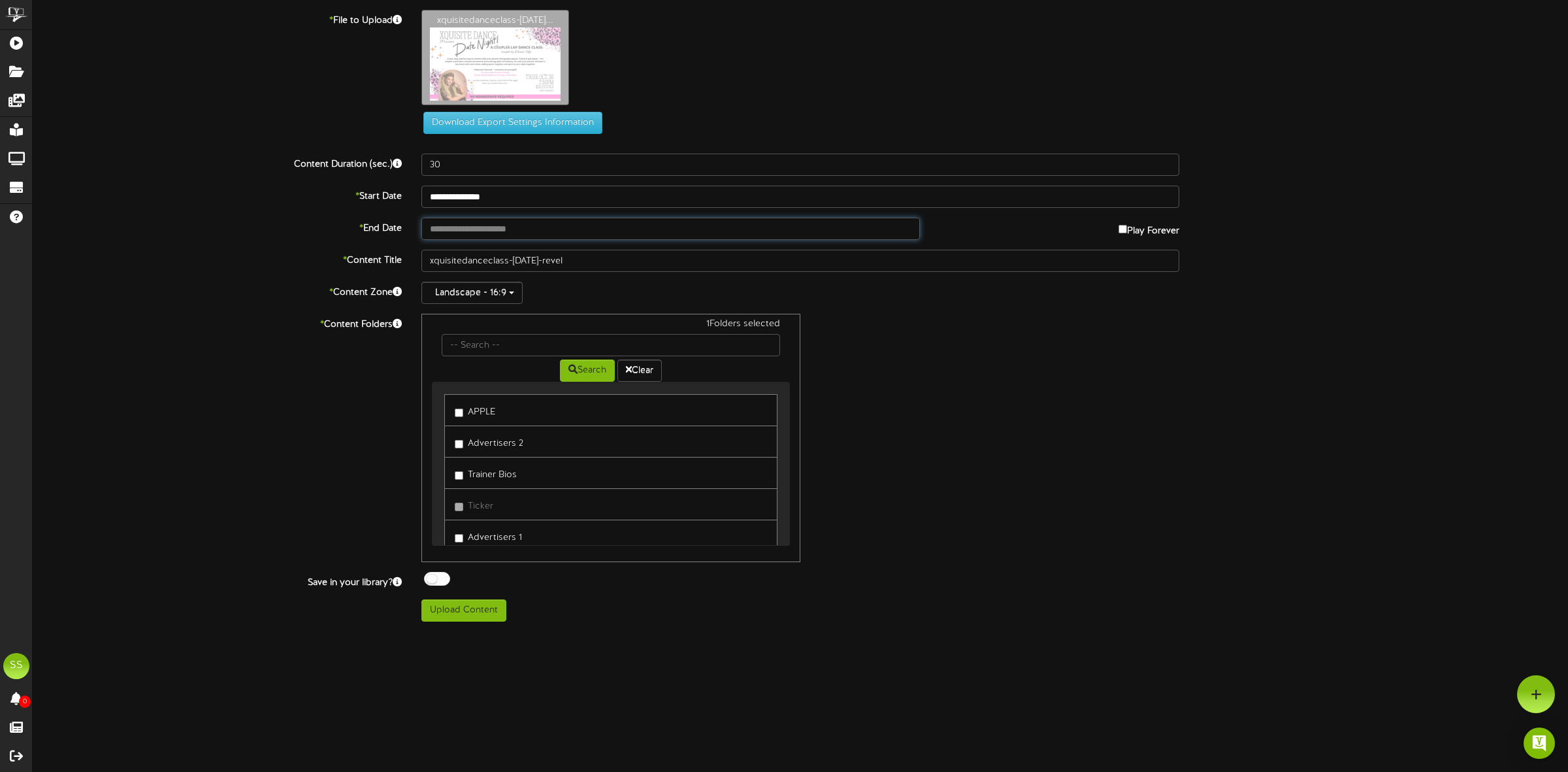
click at [497, 230] on input "text" at bounding box center [670, 229] width 499 height 22
type input "**********"
click at [440, 579] on div at bounding box center [437, 578] width 26 height 14
click at [462, 616] on button "Upload Content" at bounding box center [464, 611] width 85 height 22
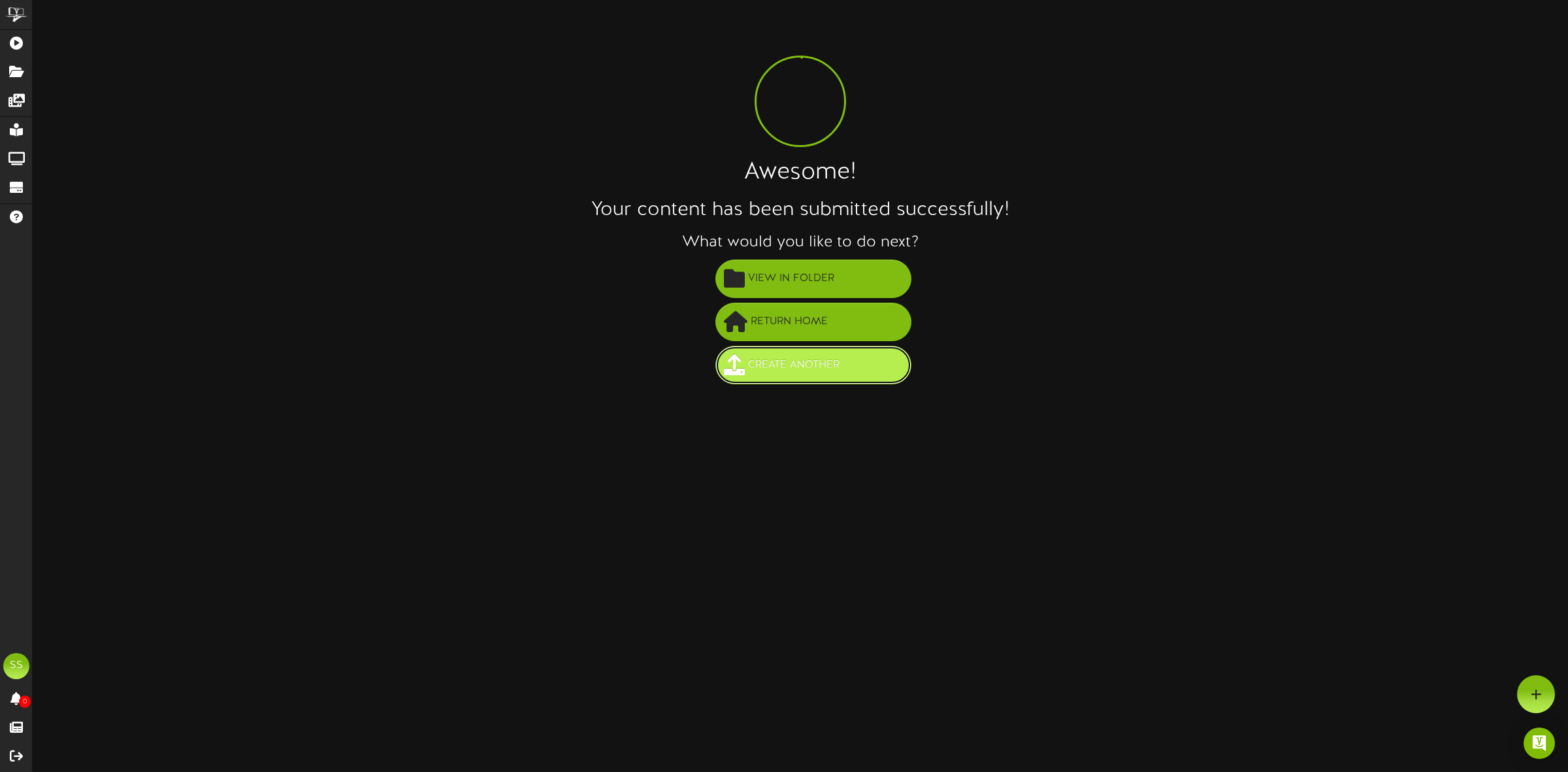
click at [819, 374] on span "Create Another" at bounding box center [794, 364] width 98 height 21
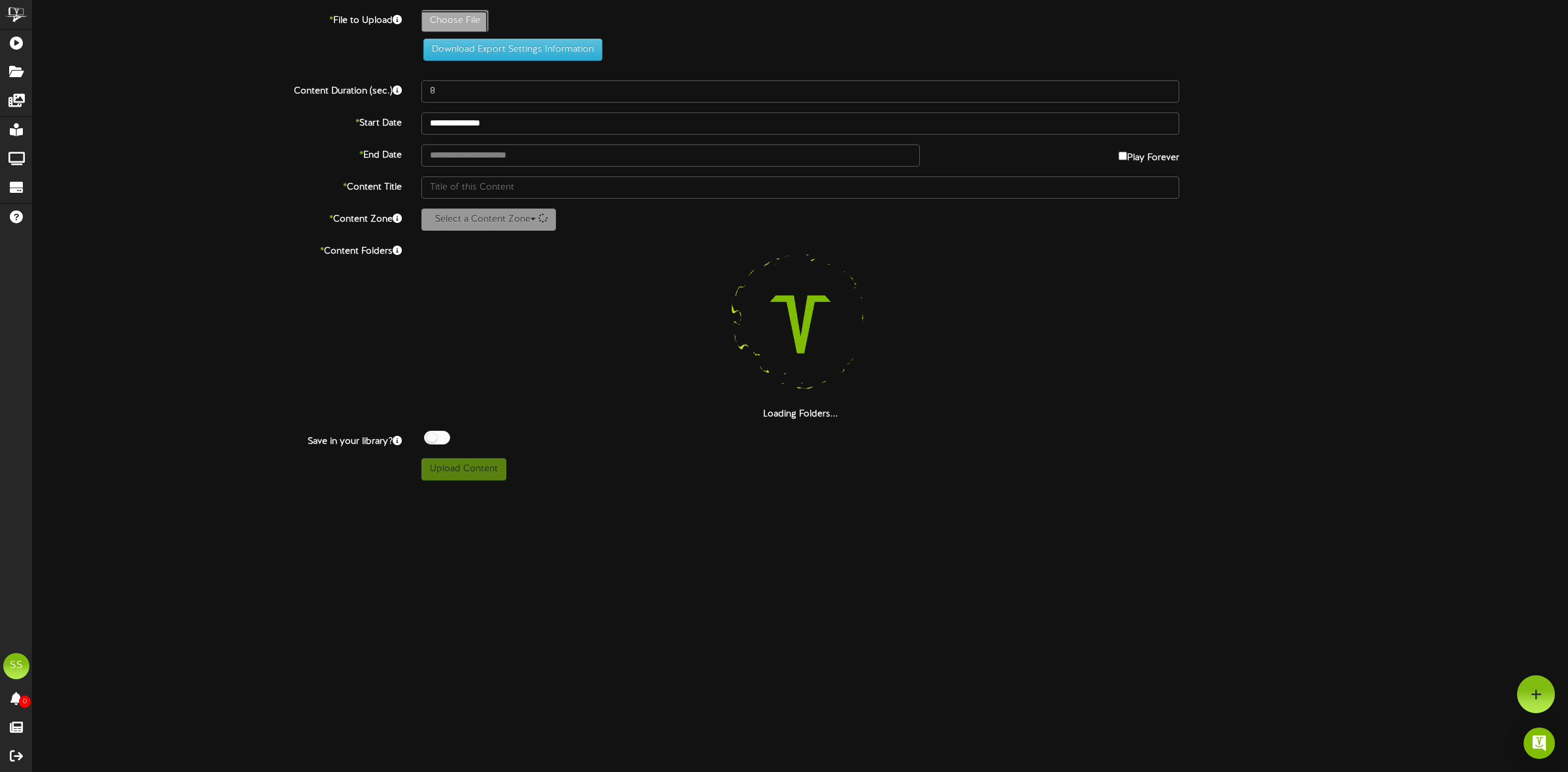
type input "**********"
type input "xquisitedanceclass-[DATE]-revel"
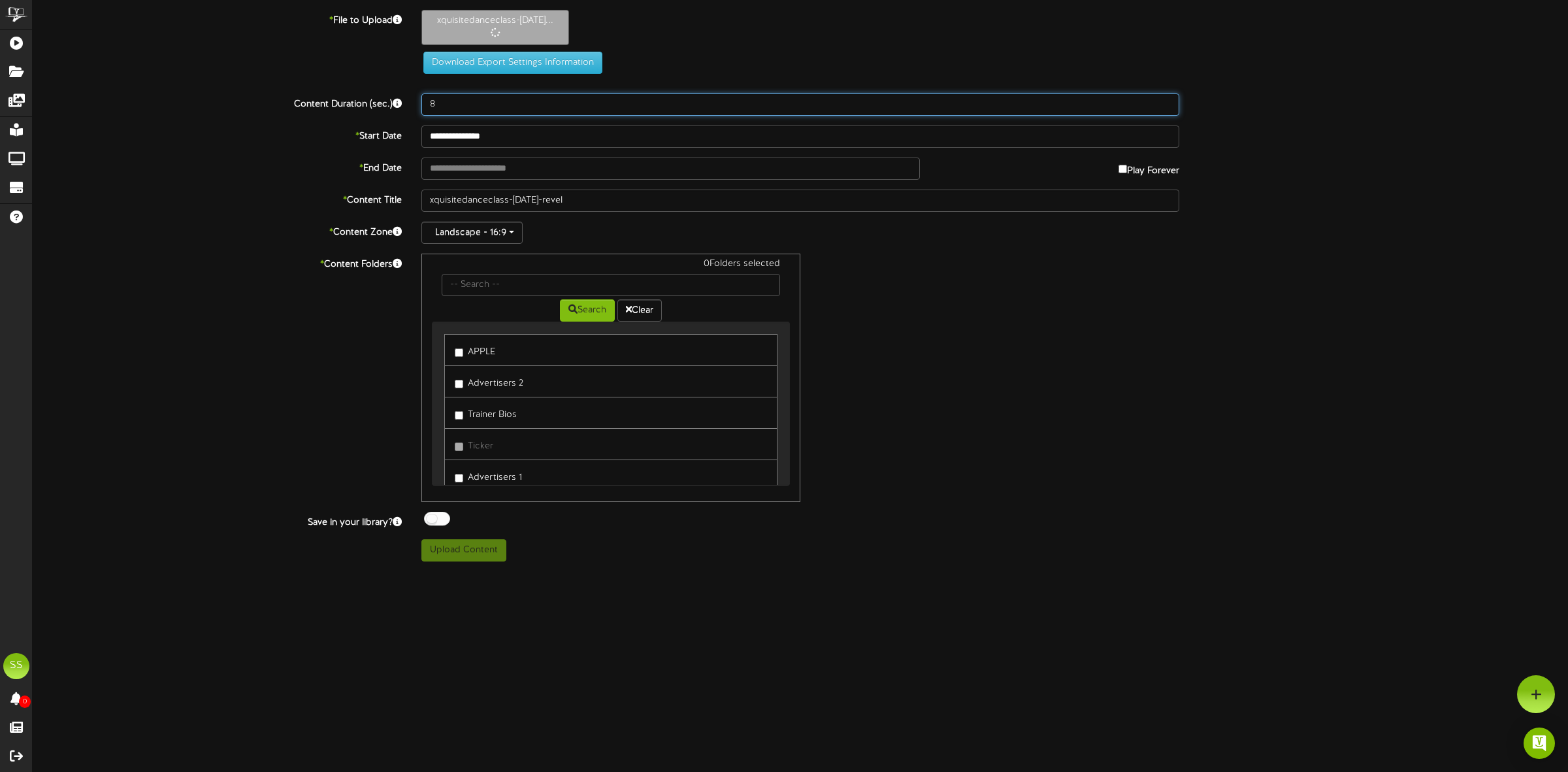
drag, startPoint x: 466, startPoint y: 110, endPoint x: 412, endPoint y: 102, distance: 54.6
click at [412, 102] on div "8" at bounding box center [801, 104] width 778 height 22
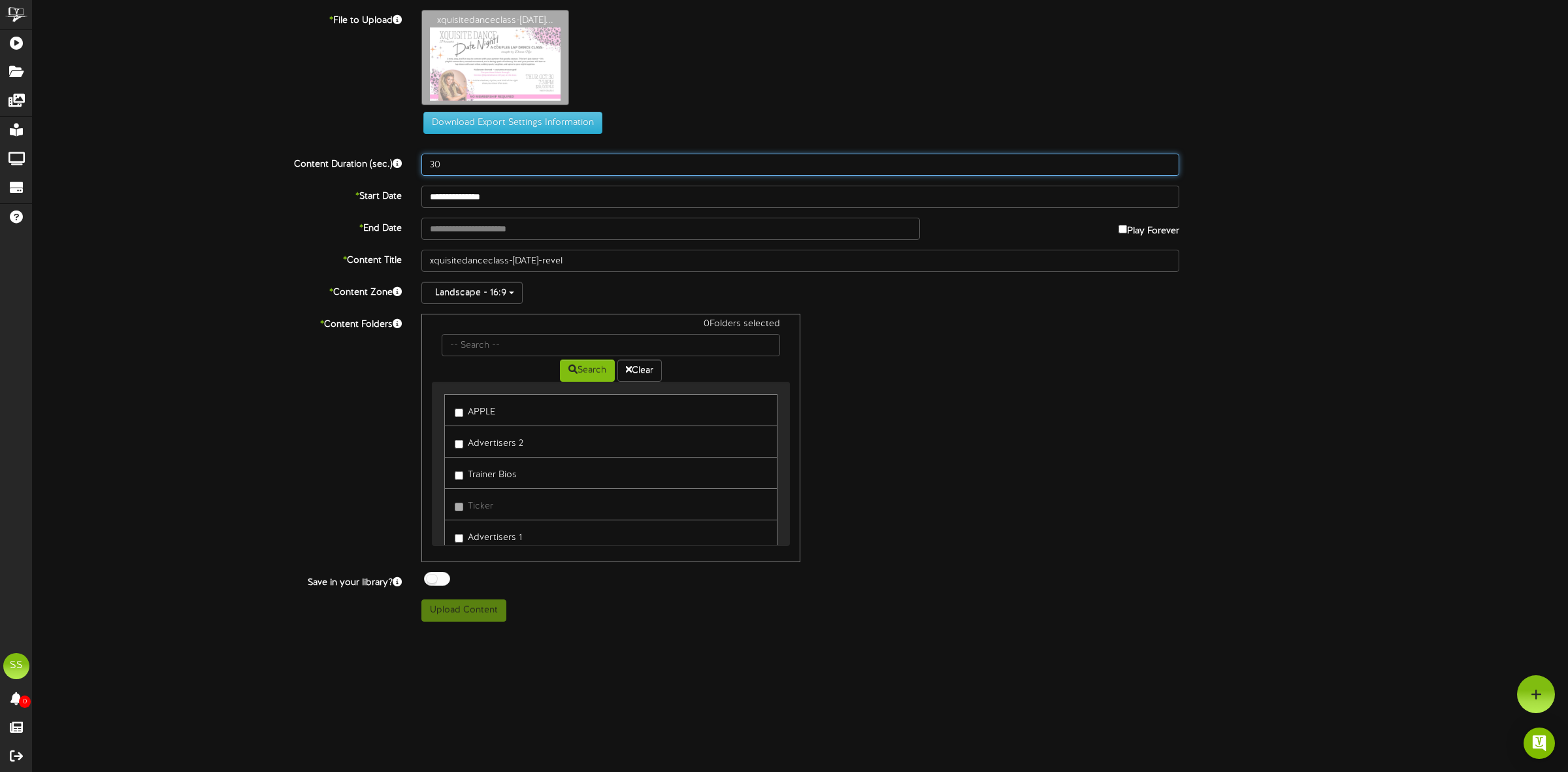
type input "30"
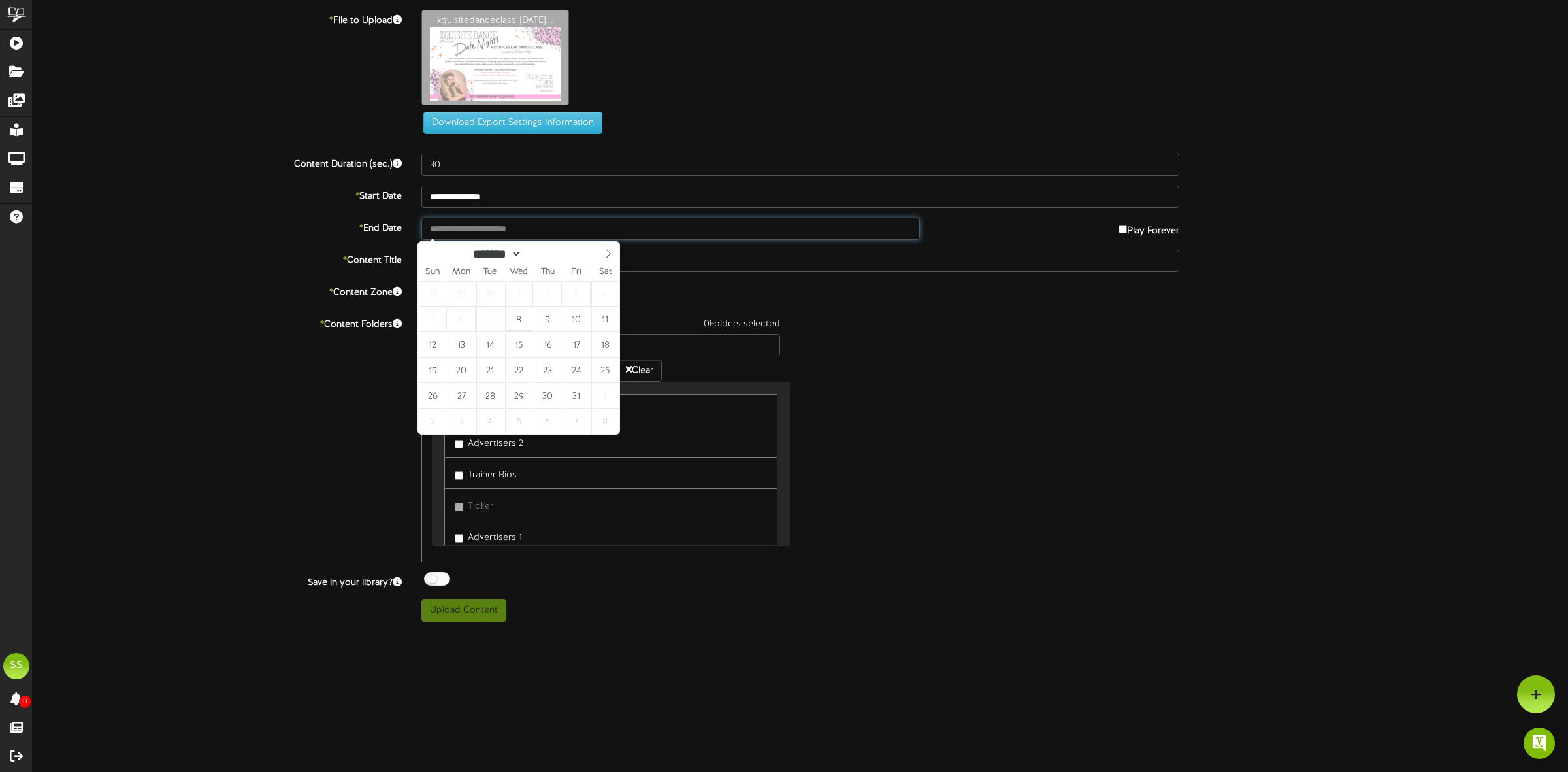
click at [490, 230] on input "text" at bounding box center [670, 229] width 499 height 22
type input "**********"
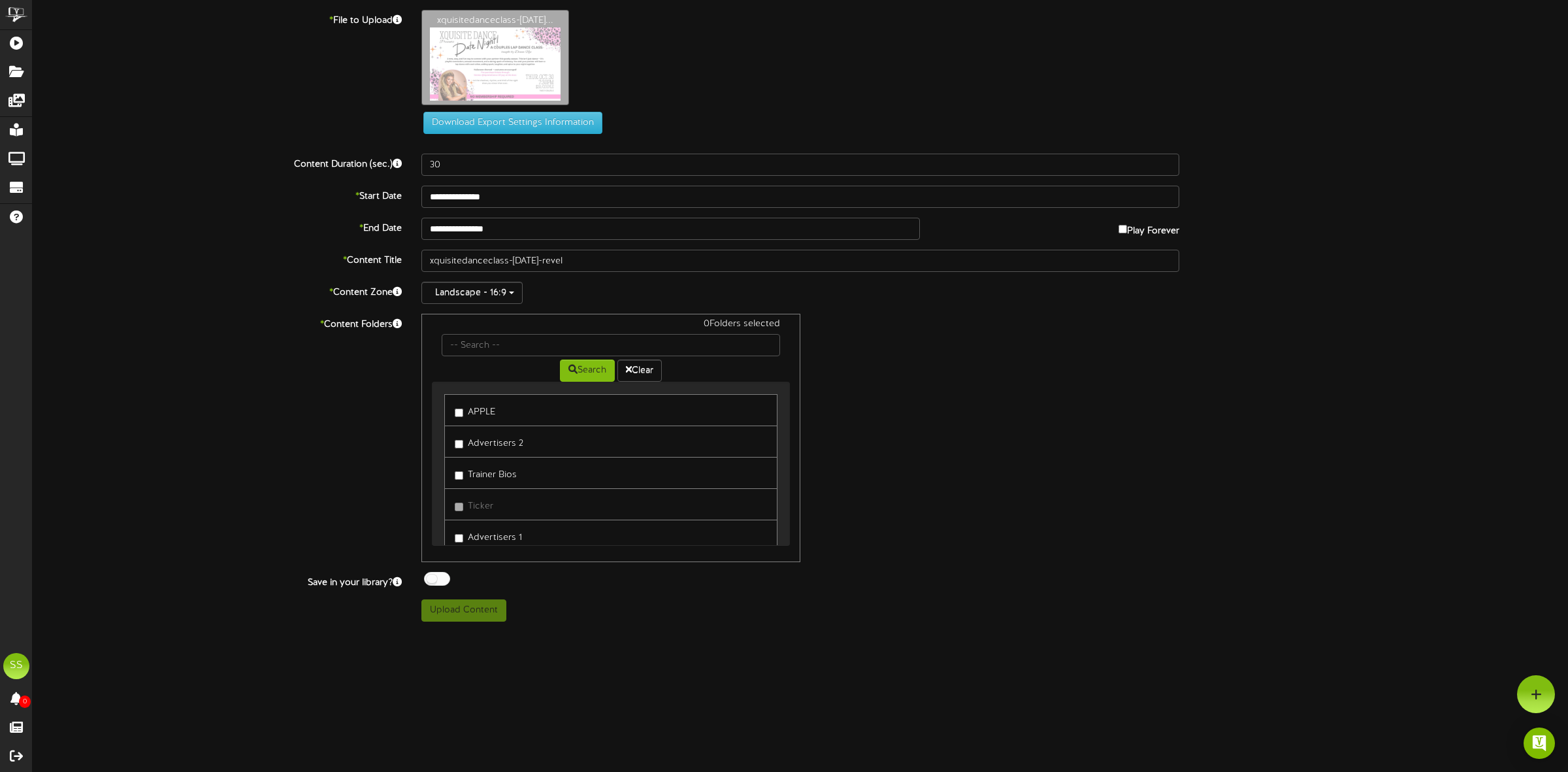
click at [477, 543] on label "Advertisers 1" at bounding box center [488, 535] width 67 height 18
click at [442, 581] on div at bounding box center [437, 578] width 26 height 14
click at [451, 612] on button "Upload Content" at bounding box center [464, 611] width 85 height 22
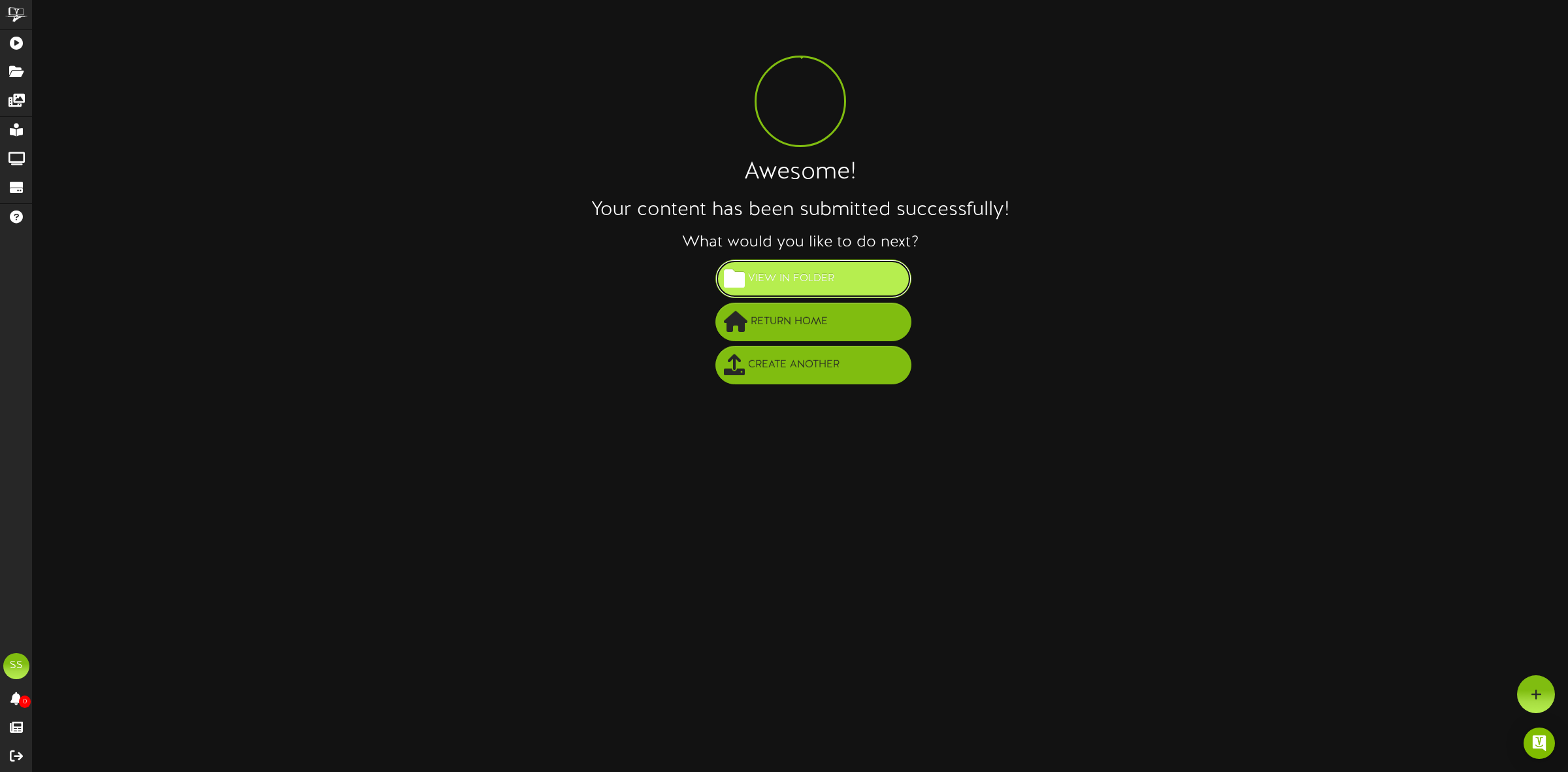
click at [808, 272] on span "View in Folder" at bounding box center [791, 279] width 93 height 21
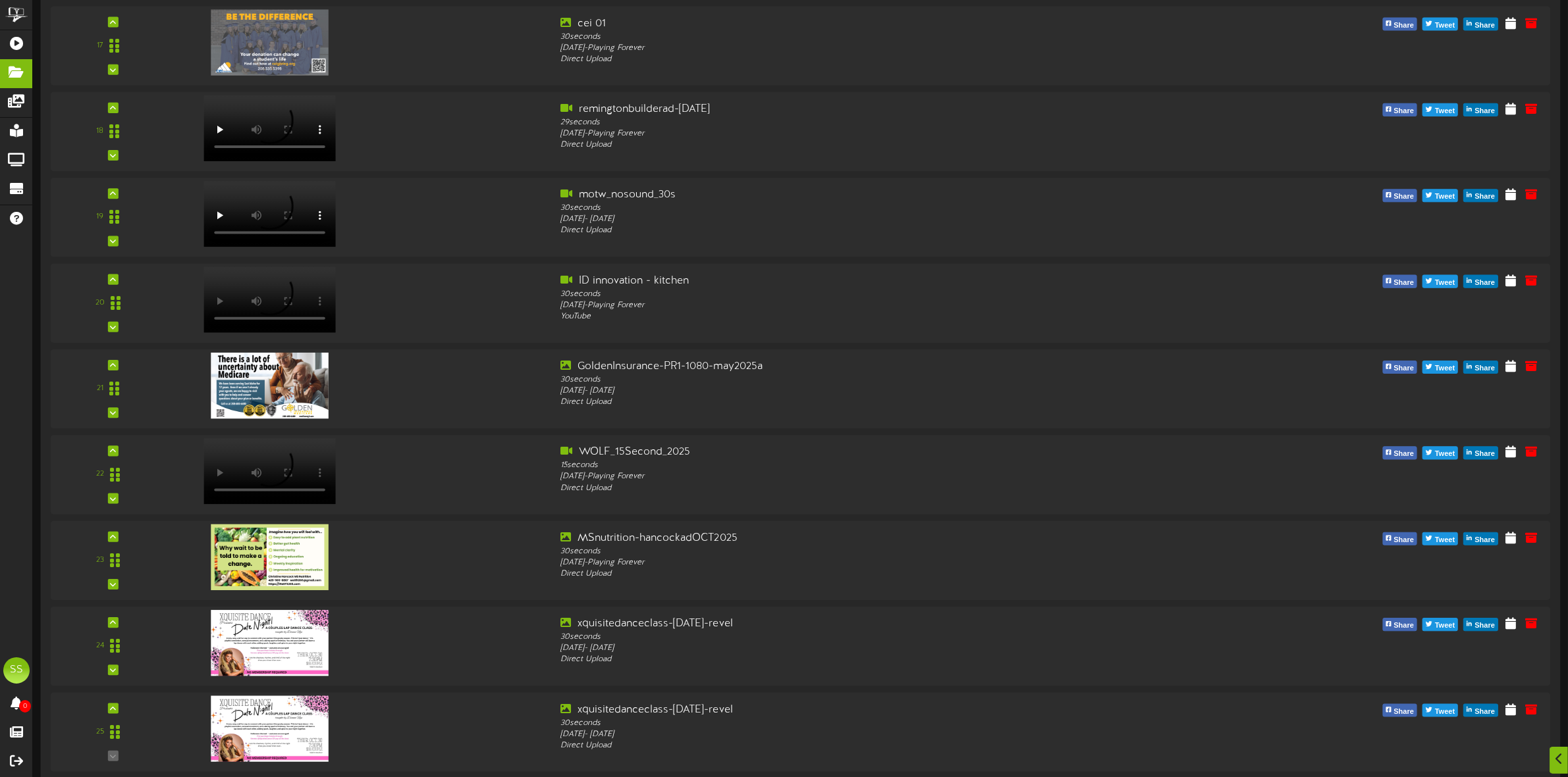
scroll to position [1578, 0]
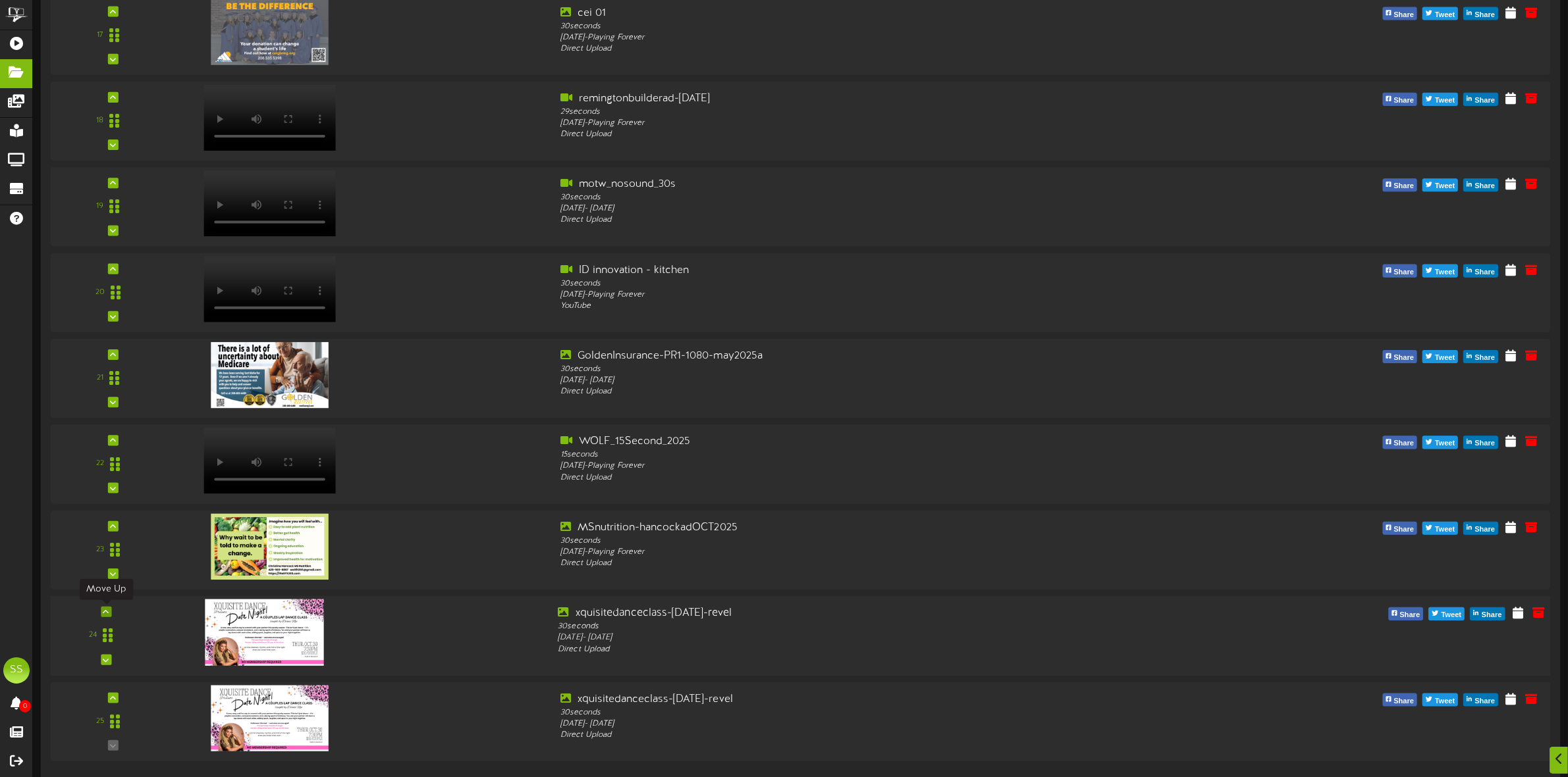
click at [103, 614] on icon at bounding box center [106, 612] width 6 height 6
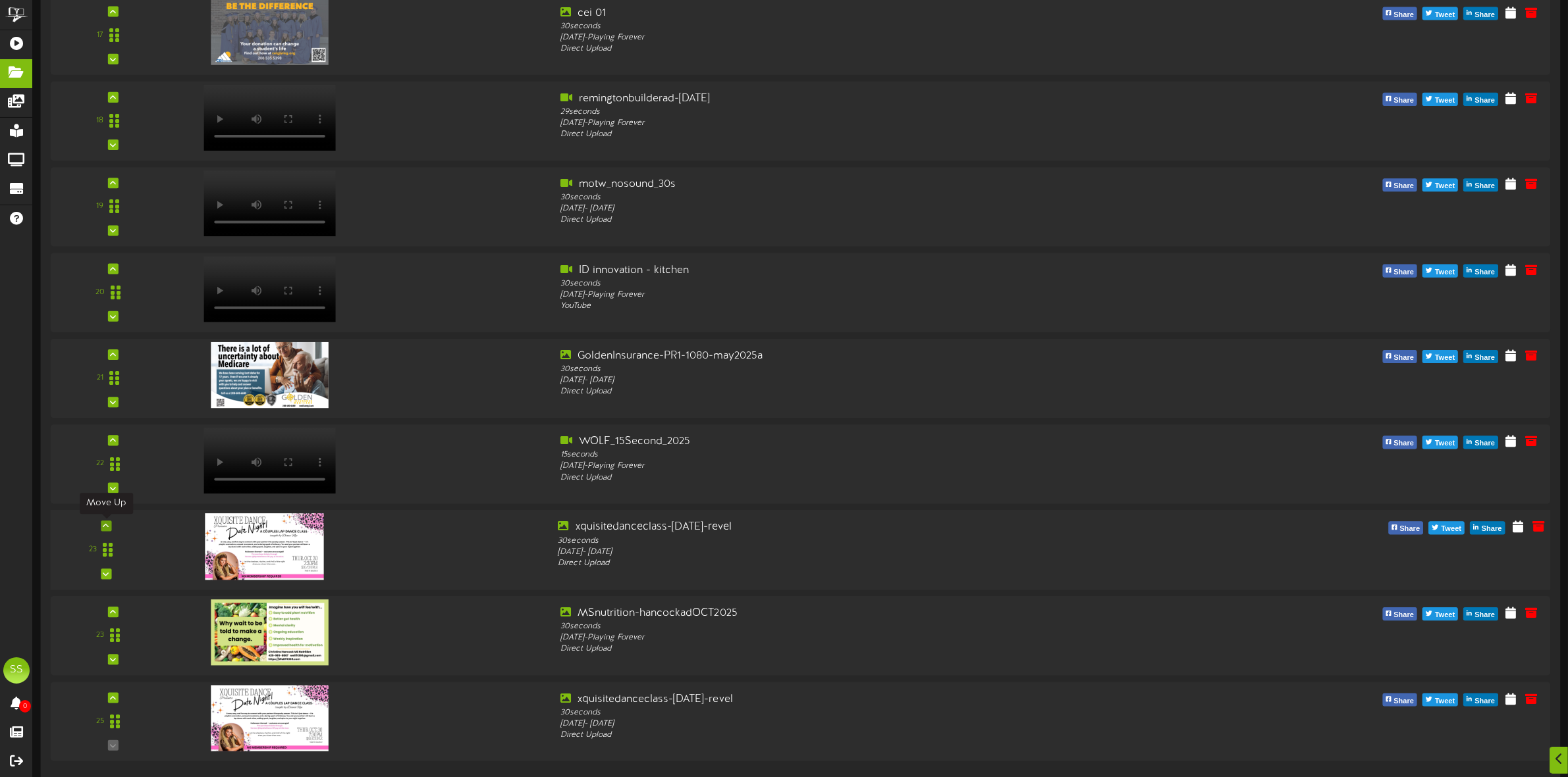
click at [105, 526] on icon at bounding box center [106, 526] width 6 height 6
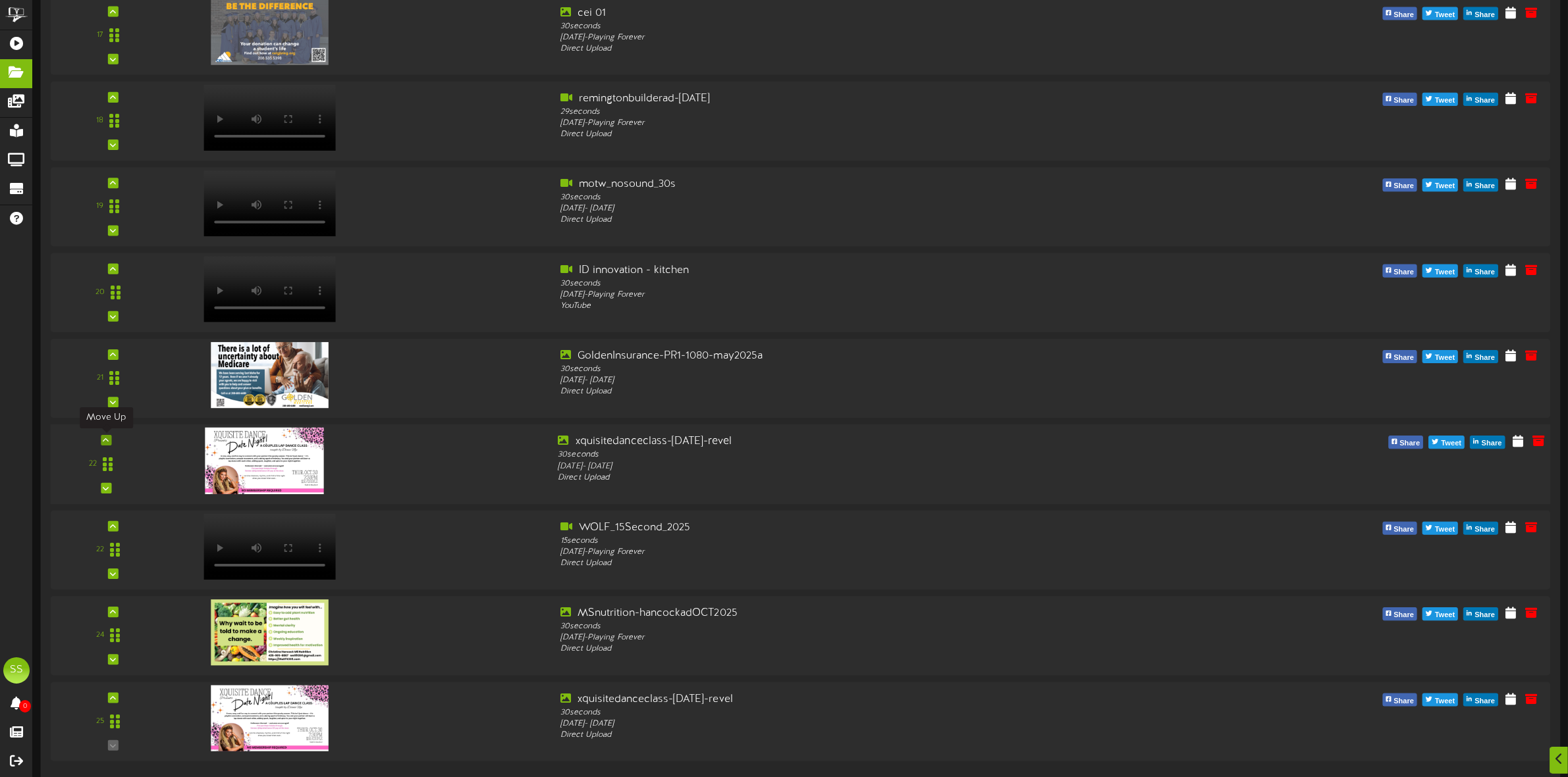
click at [105, 441] on icon at bounding box center [106, 440] width 6 height 6
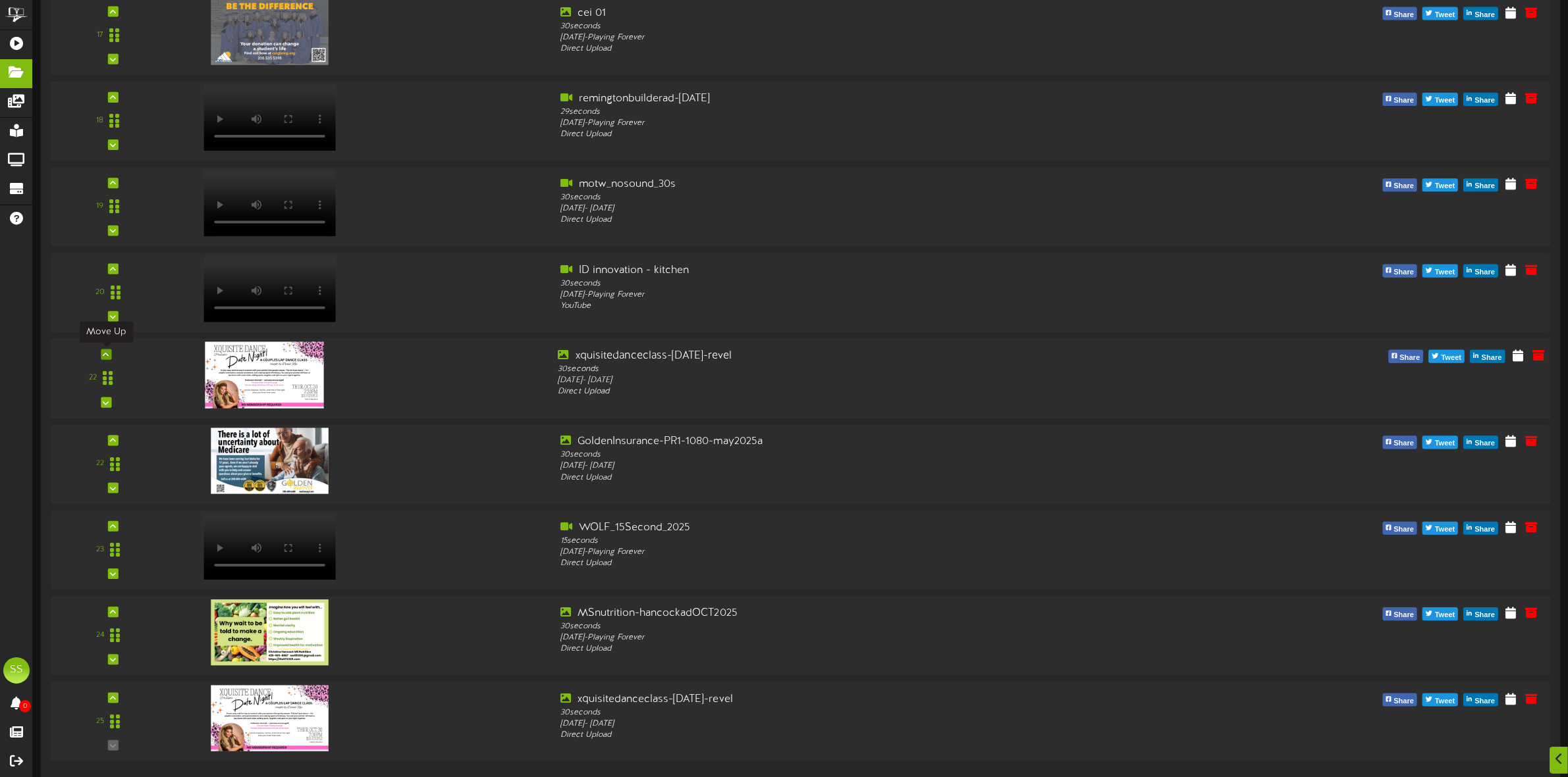
click at [103, 354] on icon at bounding box center [106, 355] width 6 height 6
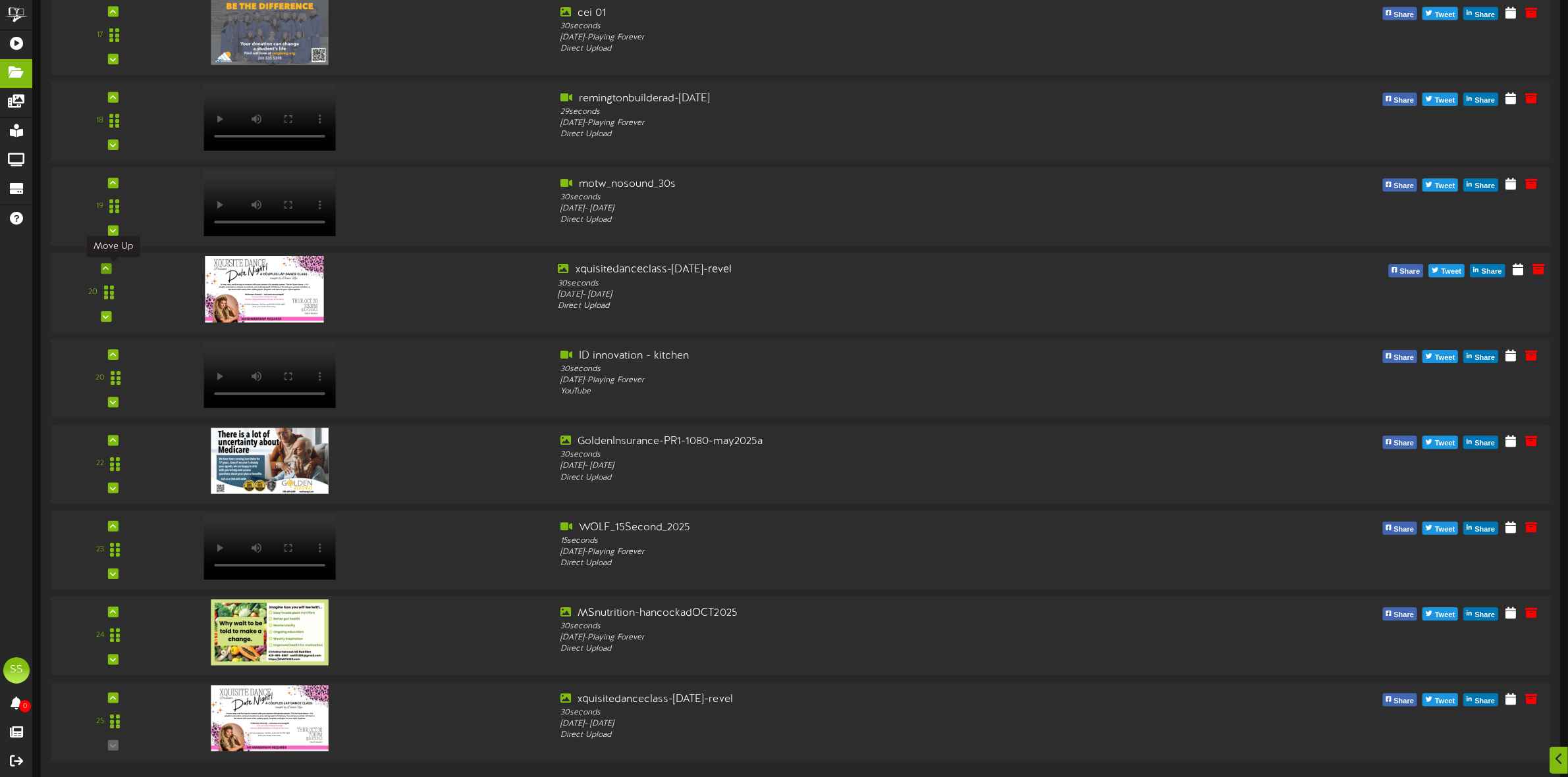
click at [104, 268] on icon at bounding box center [106, 268] width 6 height 6
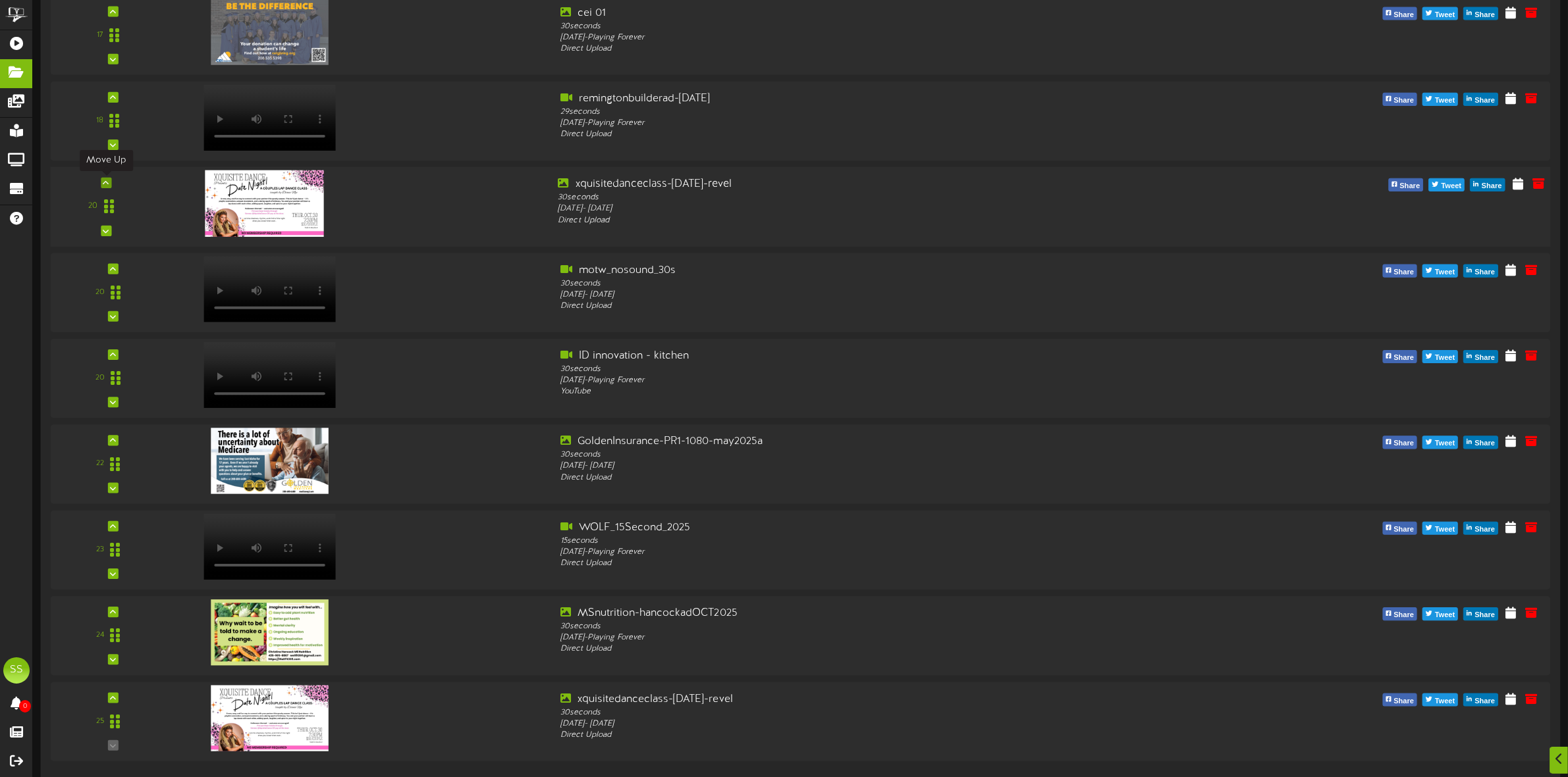
click at [107, 180] on icon at bounding box center [106, 183] width 6 height 6
click at [110, 99] on icon at bounding box center [112, 97] width 6 height 6
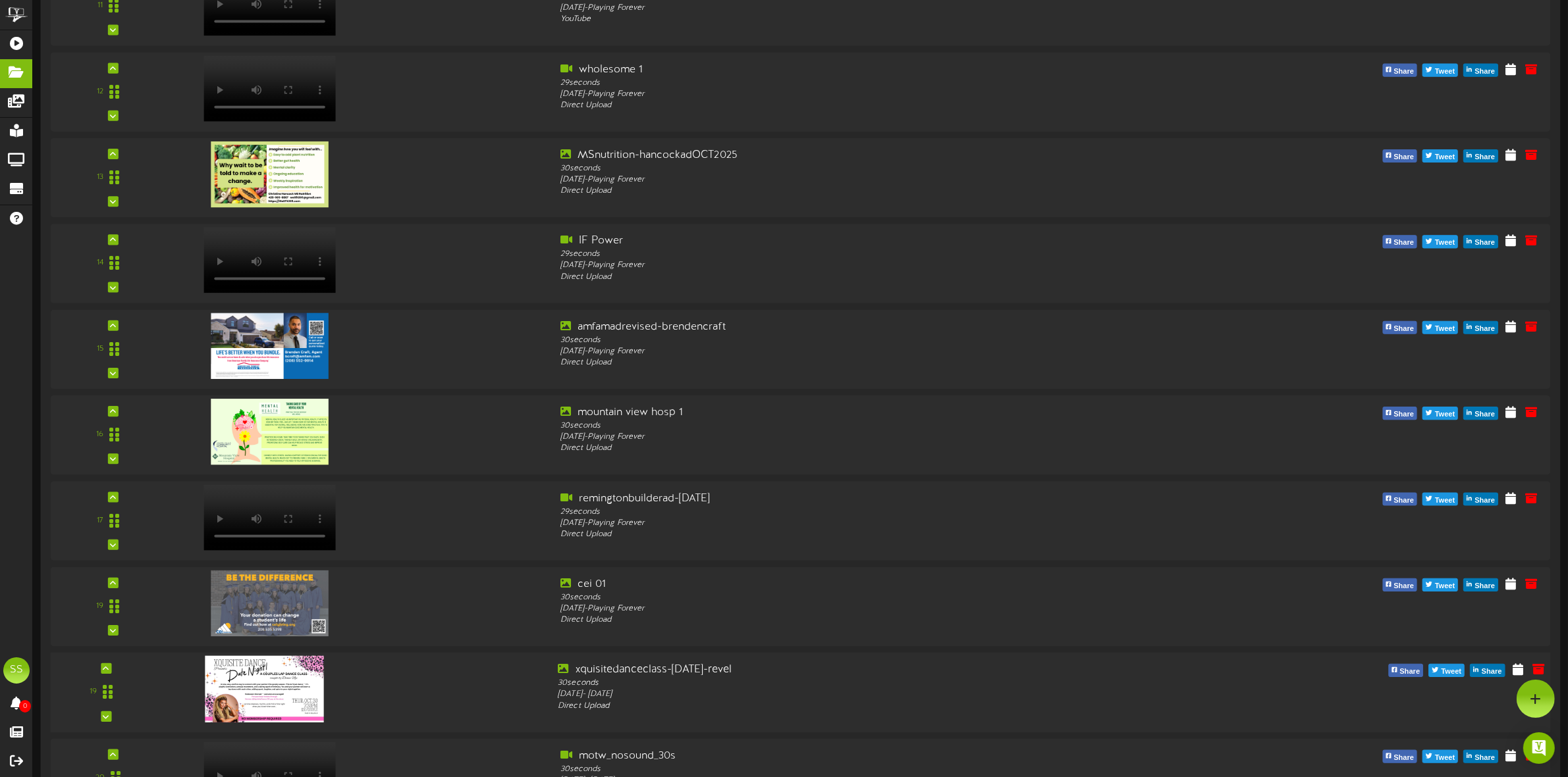
scroll to position [1081, 0]
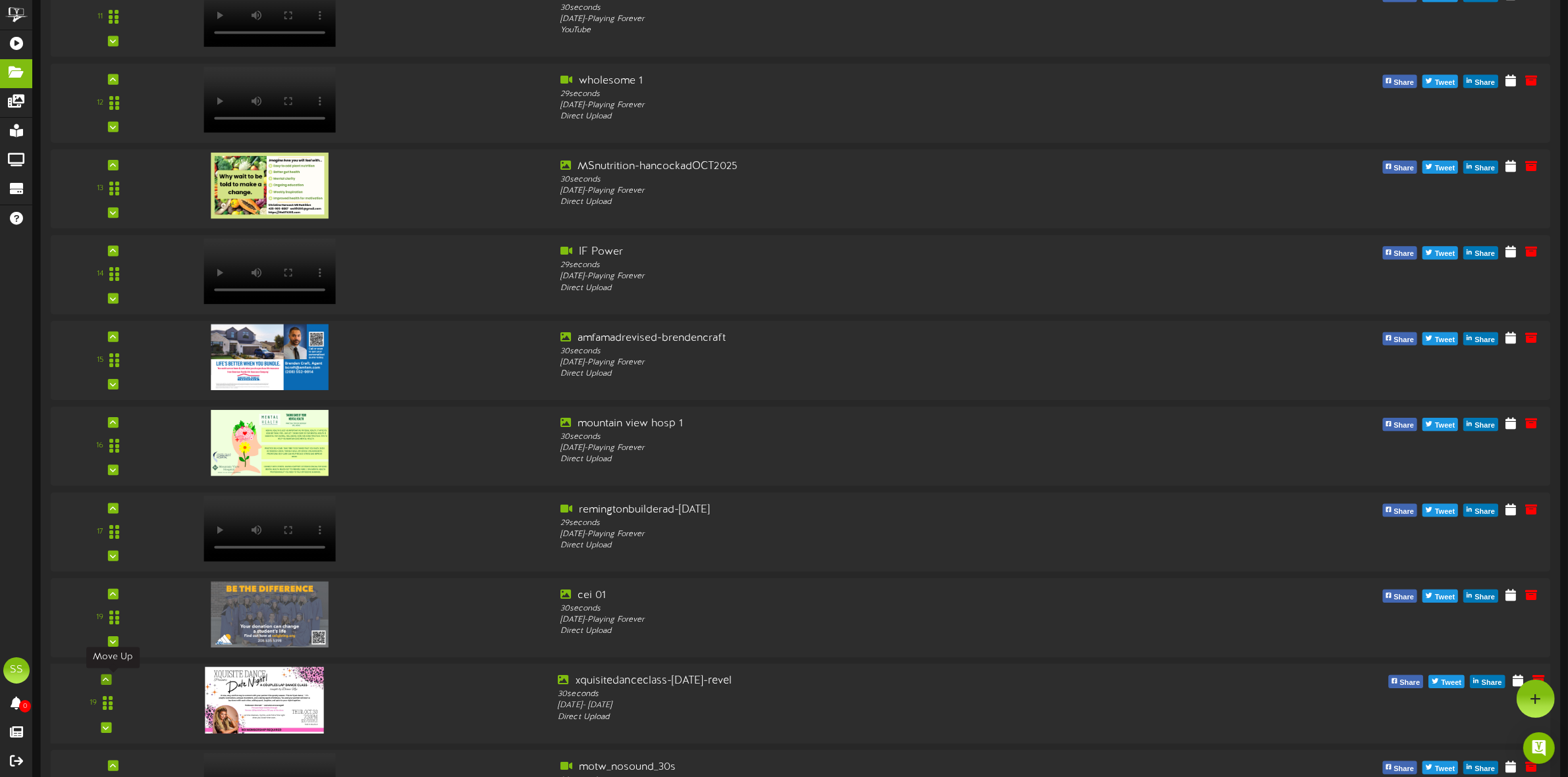
click at [106, 680] on icon at bounding box center [106, 680] width 6 height 6
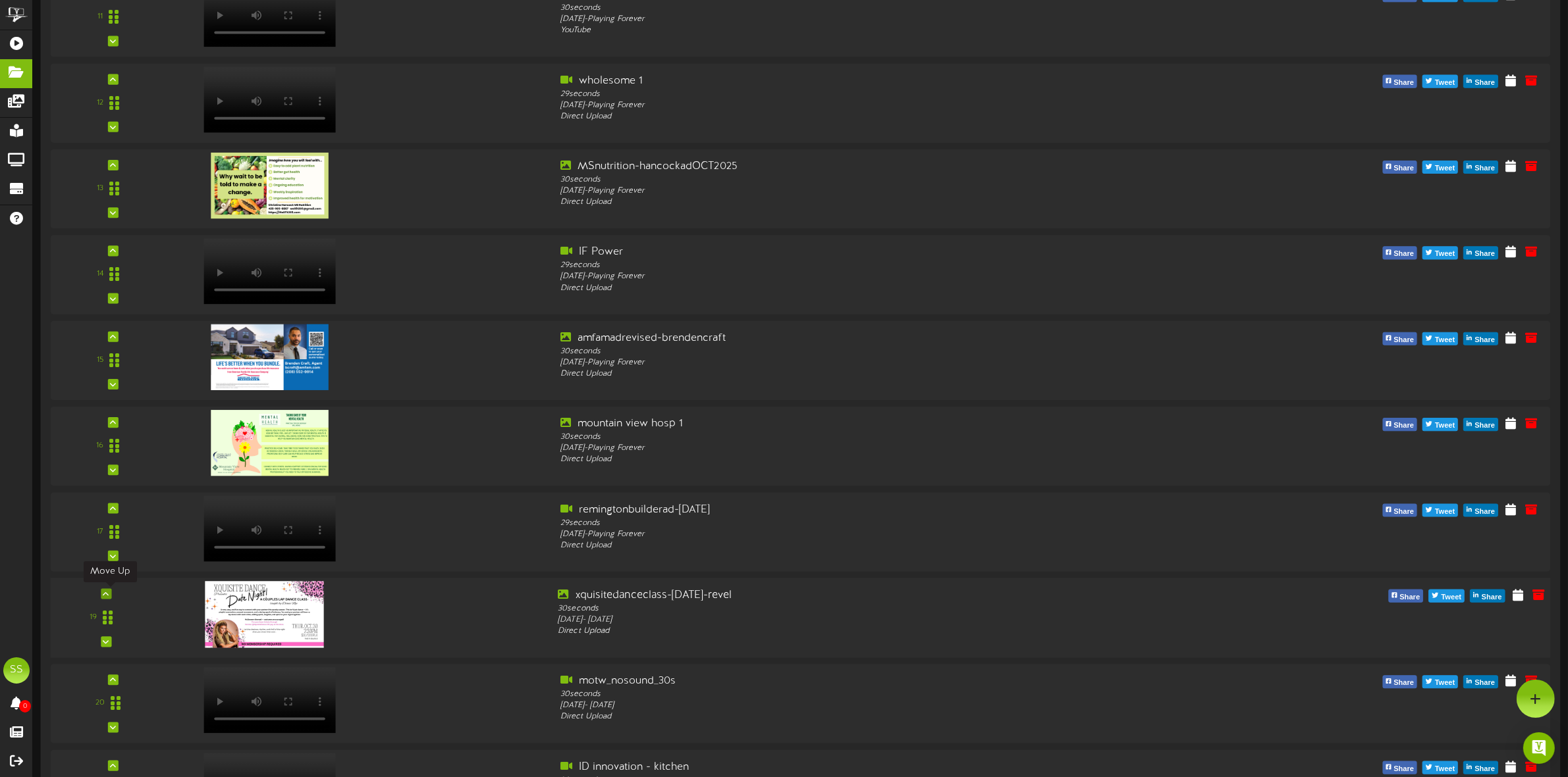
click at [104, 591] on icon at bounding box center [106, 594] width 6 height 6
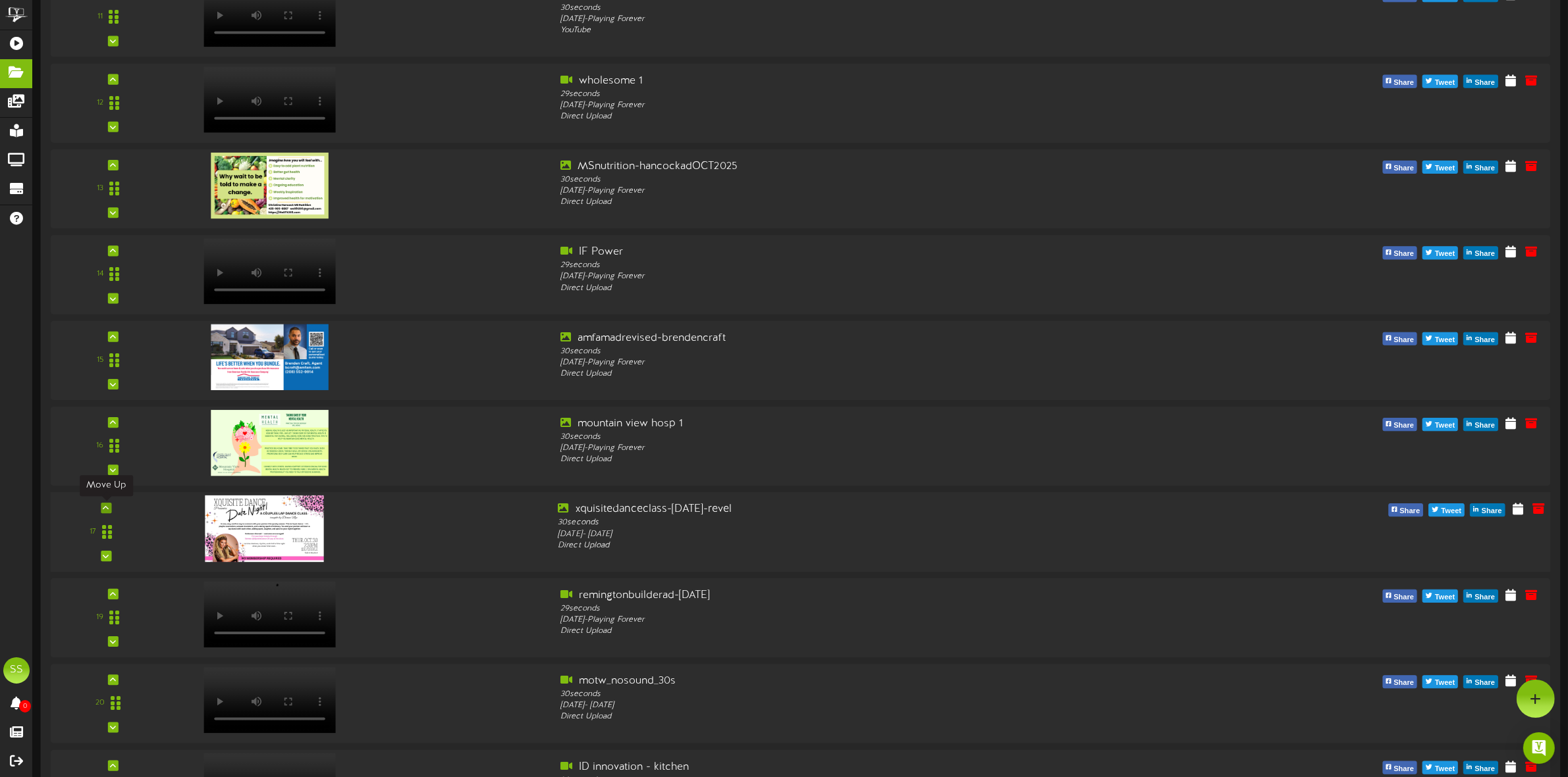
click at [105, 508] on icon at bounding box center [106, 508] width 6 height 6
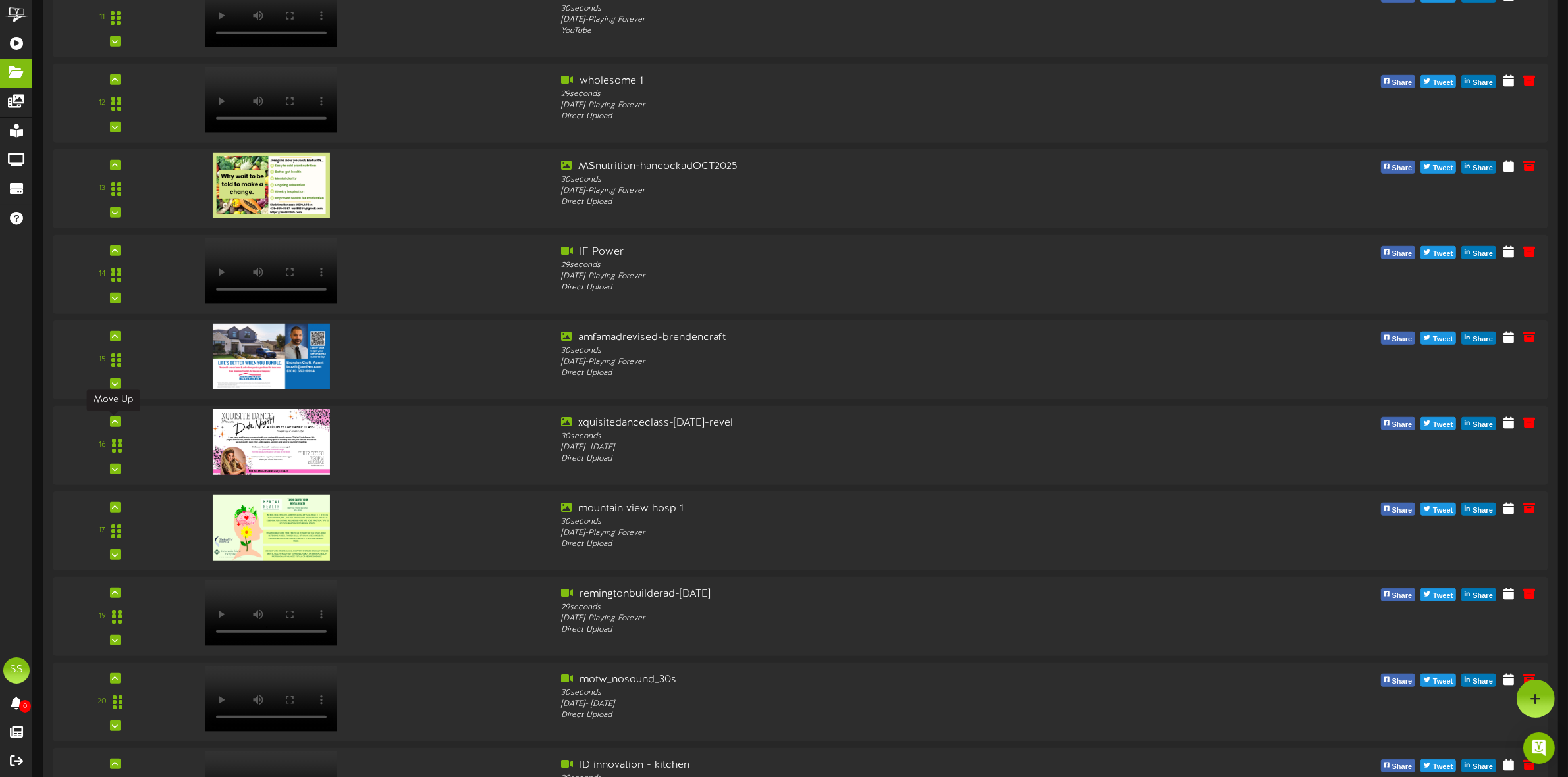
click at [112, 423] on icon at bounding box center [115, 421] width 6 height 6
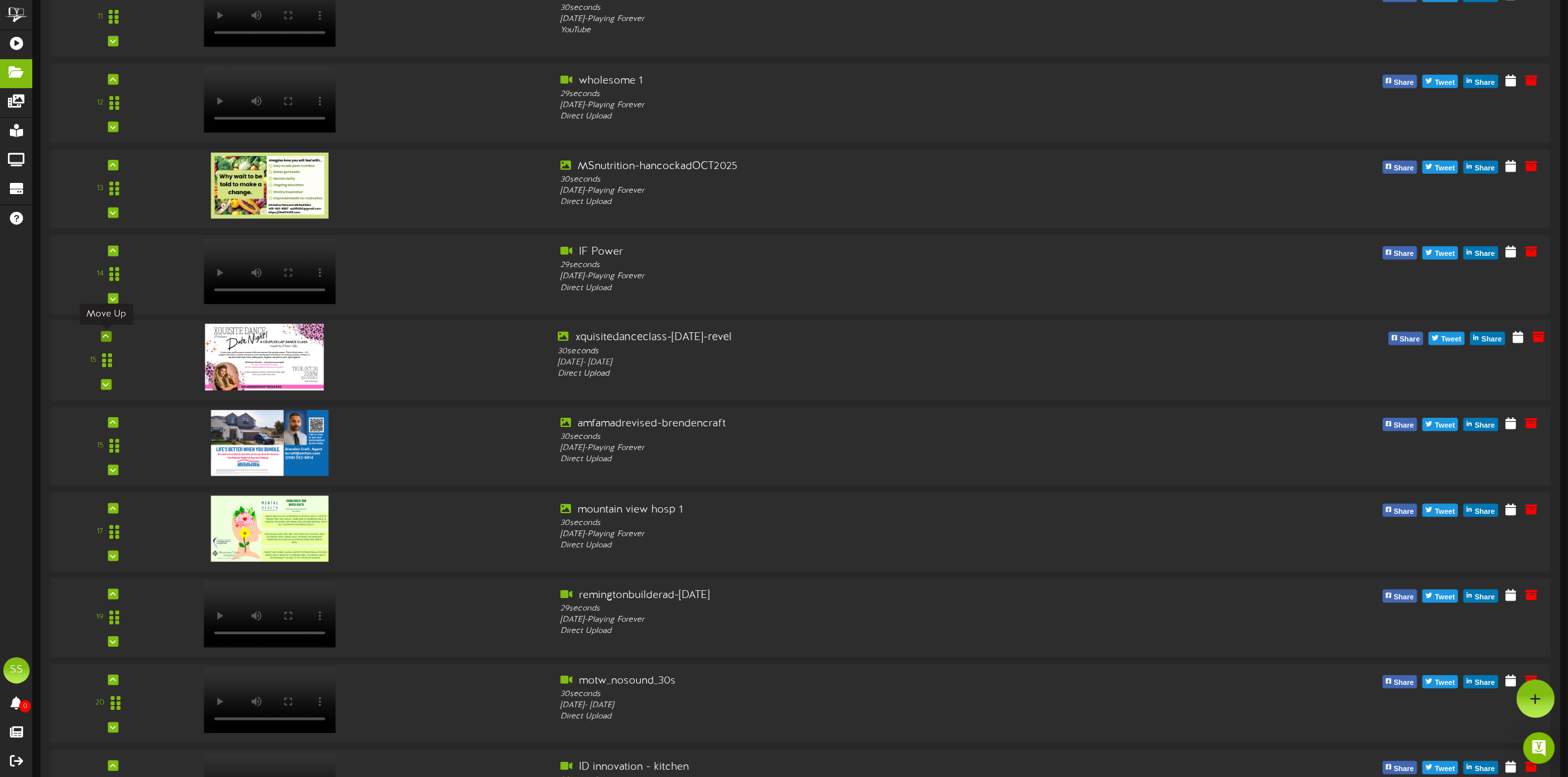
click at [109, 336] on icon at bounding box center [106, 336] width 6 height 6
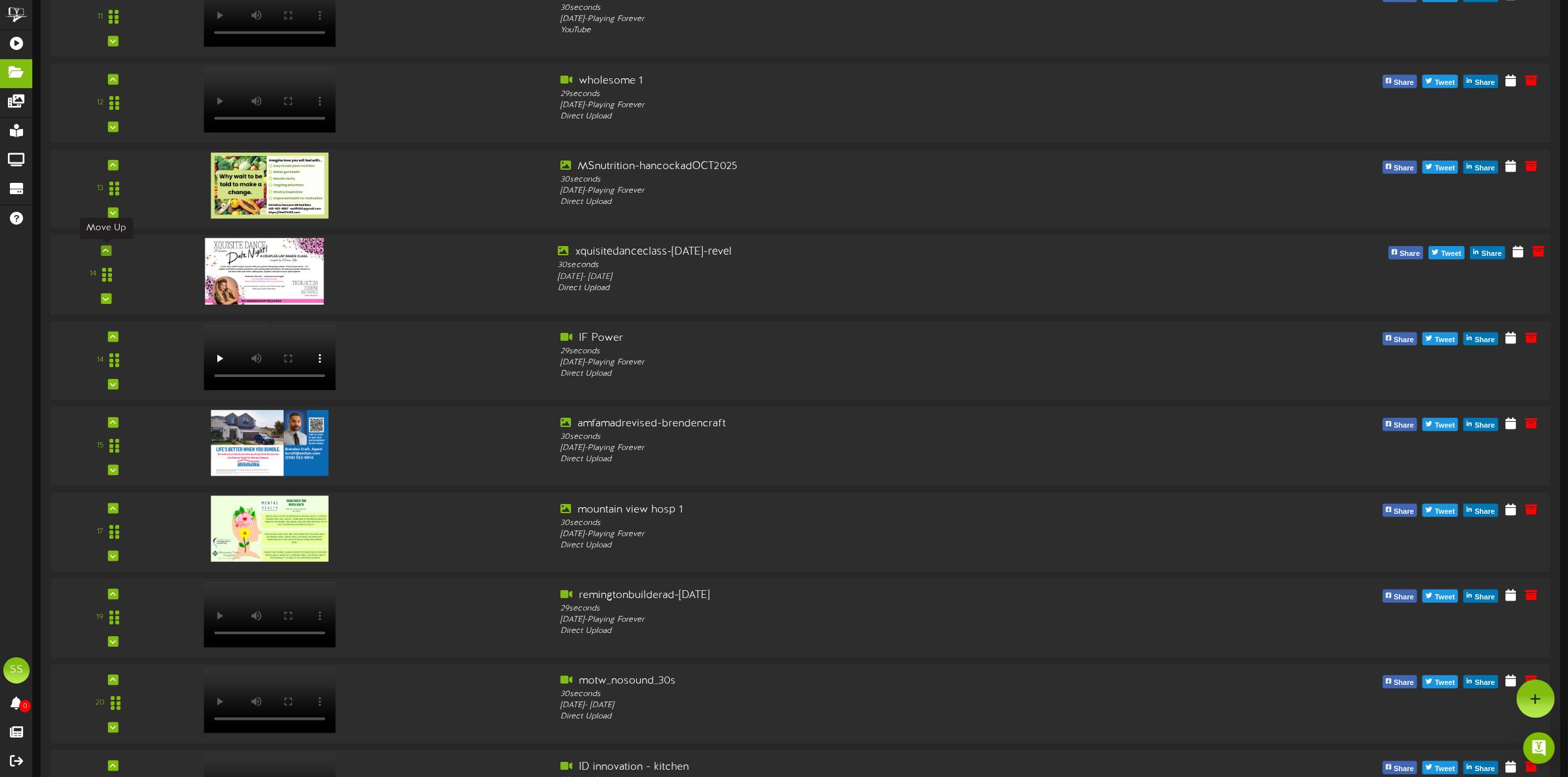
click at [106, 252] on icon at bounding box center [106, 251] width 6 height 6
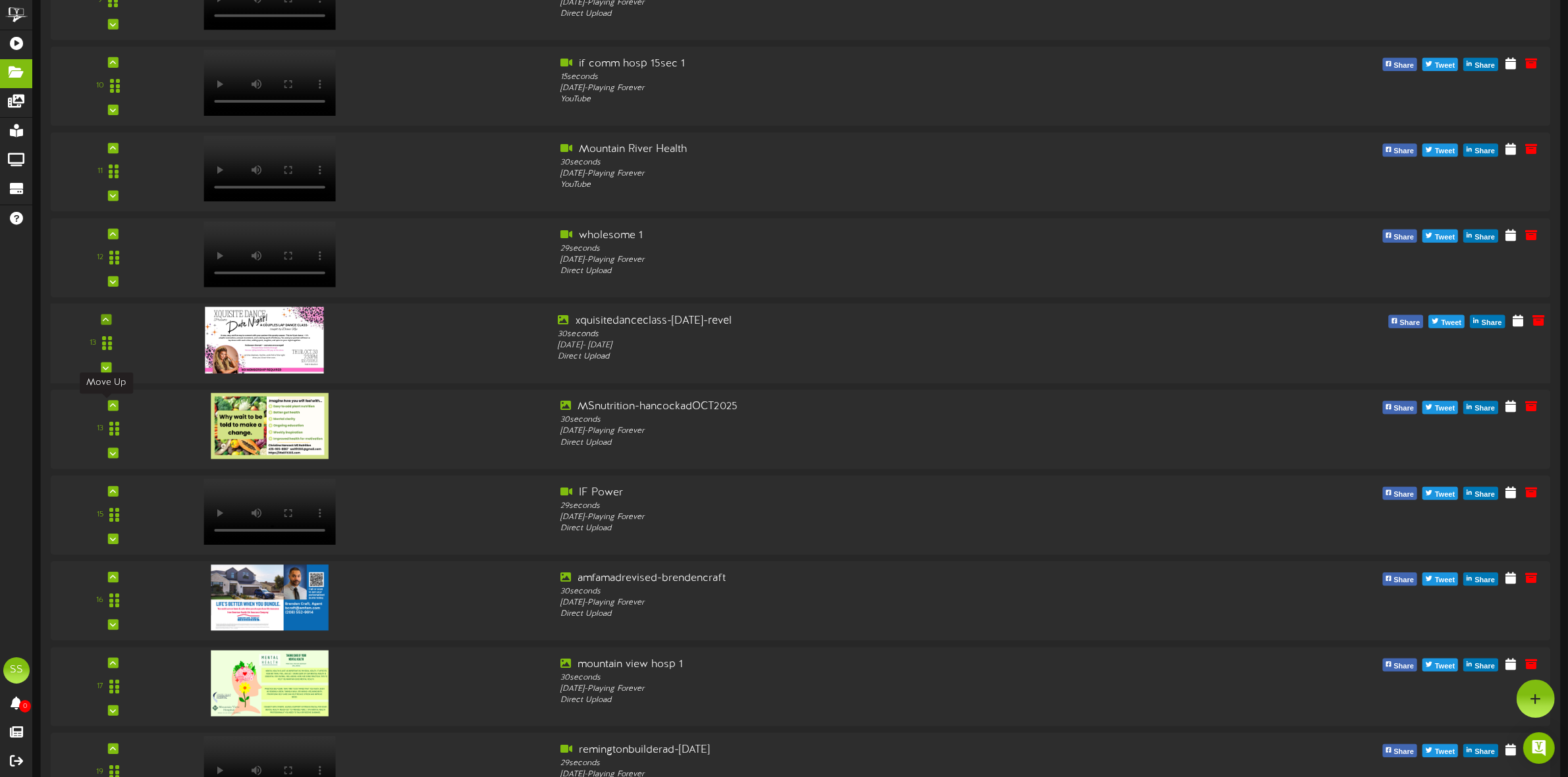
scroll to position [917, 0]
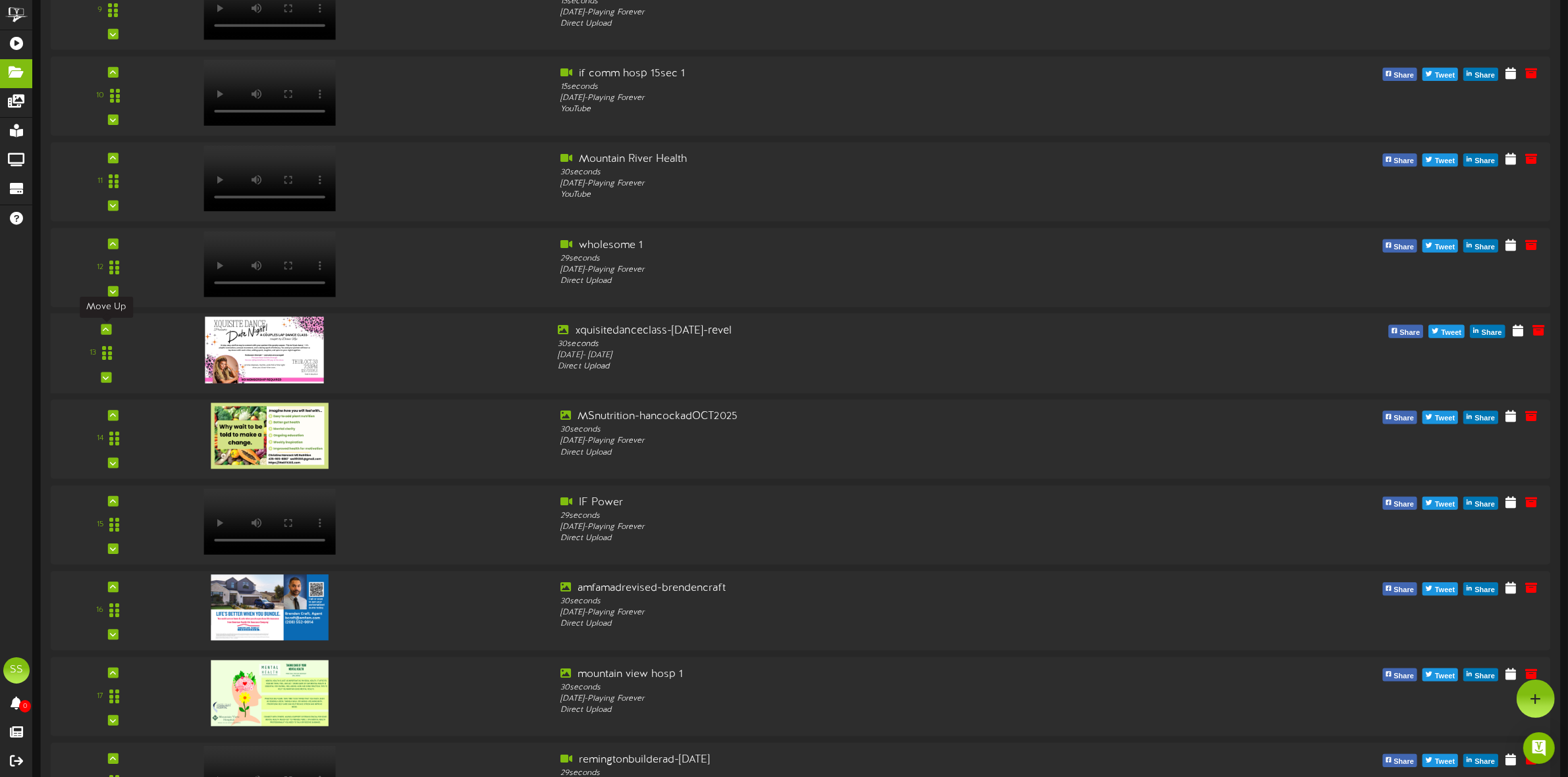
click at [105, 331] on icon at bounding box center [106, 330] width 6 height 6
